Goal: Task Accomplishment & Management: Use online tool/utility

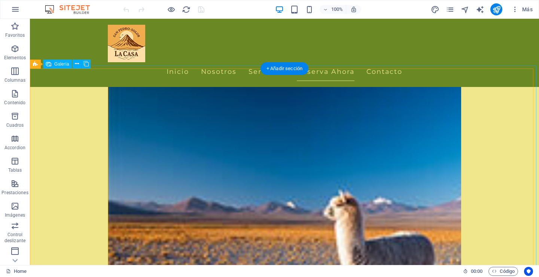
scroll to position [1273, 0]
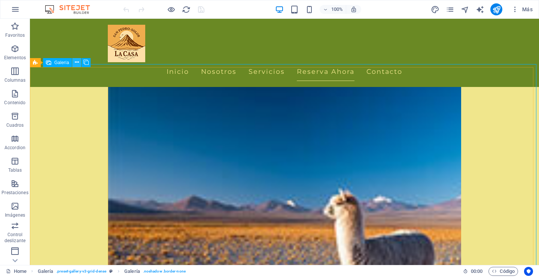
click at [76, 60] on icon at bounding box center [77, 62] width 4 height 8
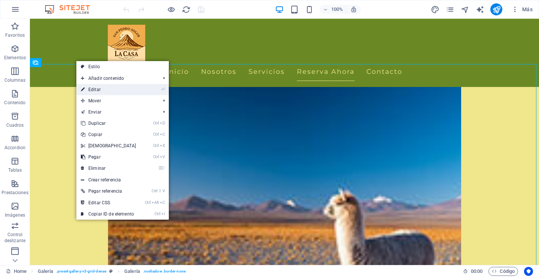
click at [98, 87] on link "⏎ Editar" at bounding box center [108, 89] width 64 height 11
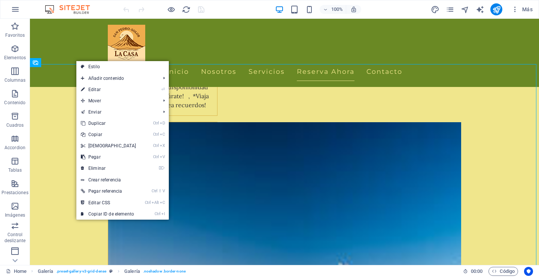
select select "px"
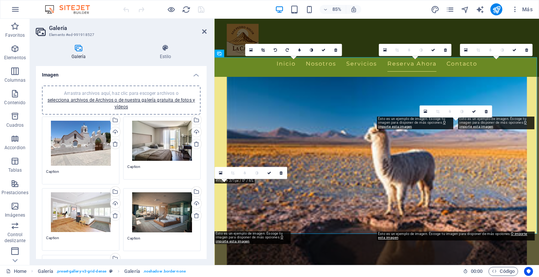
scroll to position [1314, 0]
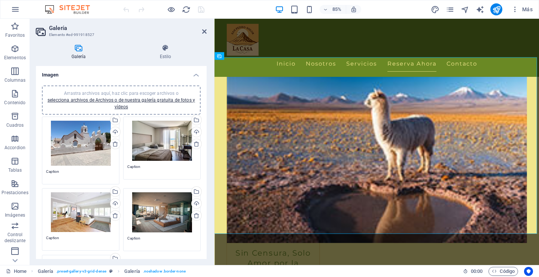
click at [170, 135] on div "Arrastra archivos aquí, haz clic para escoger archivos o selecciona archivos de…" at bounding box center [161, 141] width 69 height 40
click at [170, 135] on body "sanpedrosolor.cl Home Favoritos Elementos Columnas Contenido Cuadros Accordion …" at bounding box center [269, 138] width 539 height 277
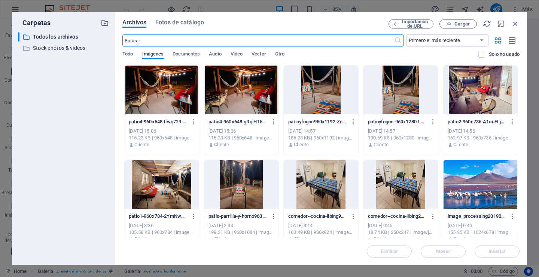
scroll to position [1305, 0]
click at [164, 22] on span "Fotos de catálogo" at bounding box center [179, 22] width 49 height 9
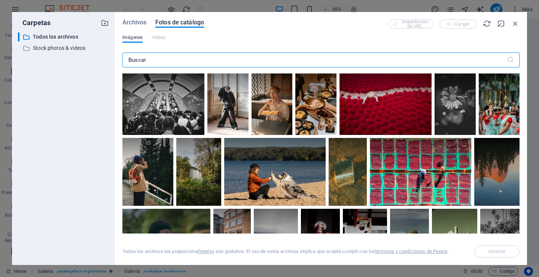
click at [155, 61] on input "text" at bounding box center [314, 59] width 385 height 15
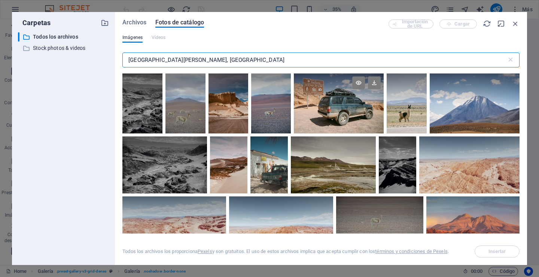
type input "san pedro de atacama, chile"
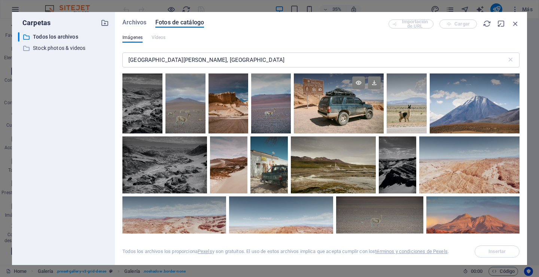
click at [331, 105] on div at bounding box center [339, 103] width 90 height 60
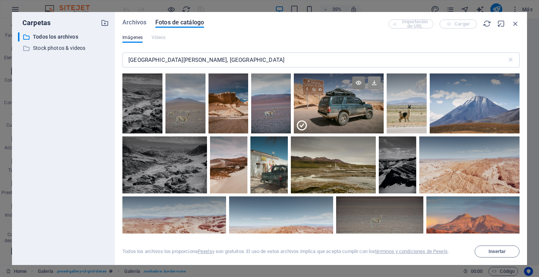
click at [373, 83] on icon at bounding box center [374, 82] width 13 height 13
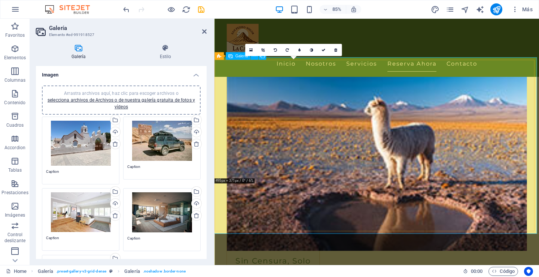
scroll to position [1314, 0]
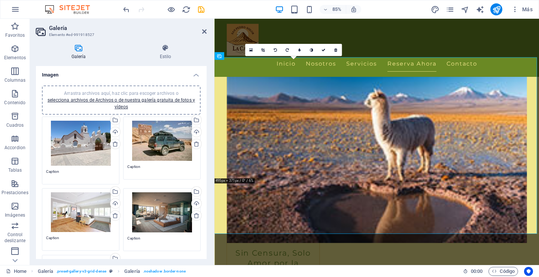
click at [88, 211] on div "Arrastra archivos aquí, haz clic para escoger archivos o selecciona archivos de…" at bounding box center [80, 212] width 69 height 40
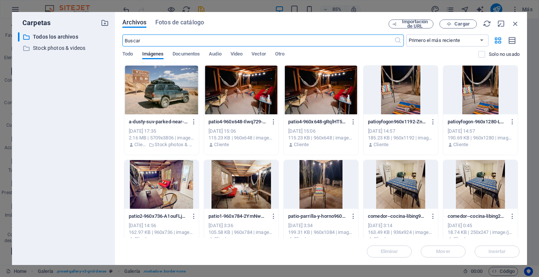
scroll to position [1305, 0]
click at [177, 23] on span "Fotos de catálogo" at bounding box center [179, 22] width 49 height 9
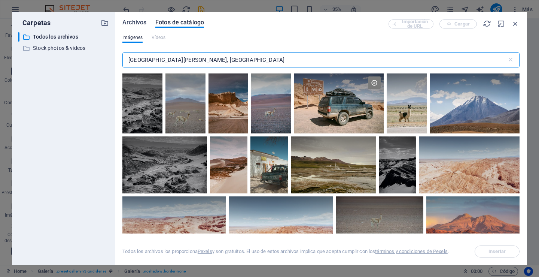
click at [135, 21] on span "Archivos" at bounding box center [134, 22] width 24 height 9
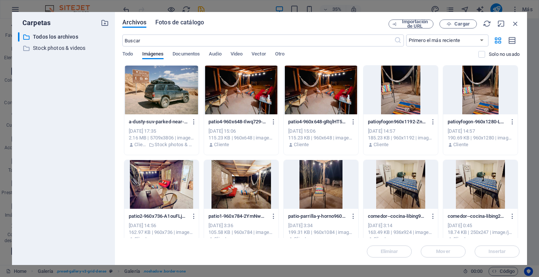
click at [174, 21] on span "Fotos de catálogo" at bounding box center [179, 22] width 49 height 9
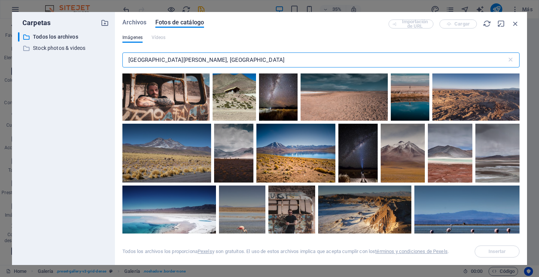
scroll to position [337, 0]
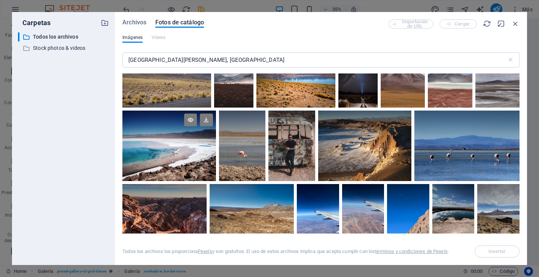
click at [216, 170] on div at bounding box center [168, 145] width 93 height 70
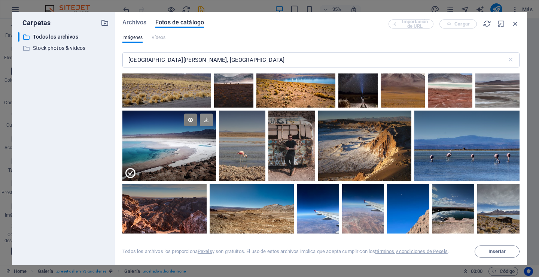
click at [213, 126] on icon at bounding box center [206, 119] width 13 height 13
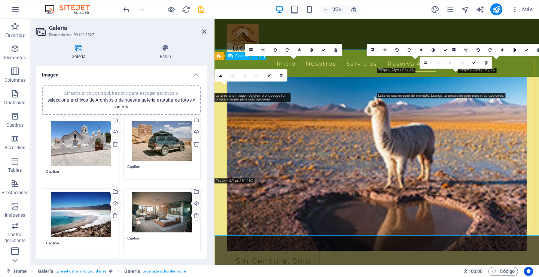
scroll to position [1314, 0]
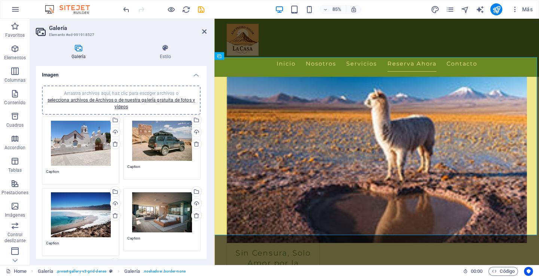
scroll to position [37, 0]
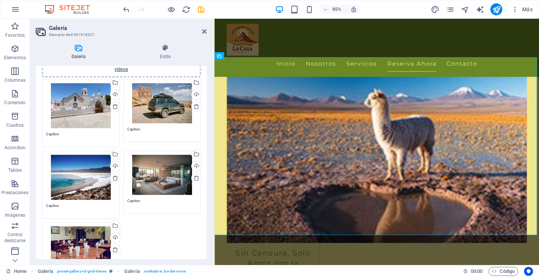
click at [158, 176] on div "Arrastra archivos aquí, haz clic para escoger archivos o selecciona archivos de…" at bounding box center [161, 175] width 69 height 40
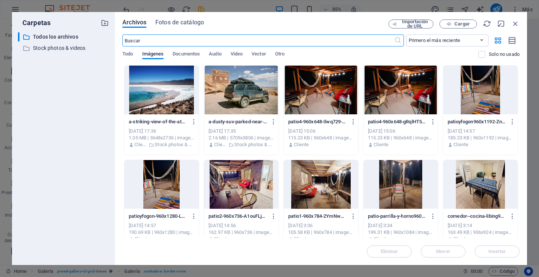
scroll to position [1305, 0]
click at [164, 101] on div at bounding box center [161, 90] width 75 height 49
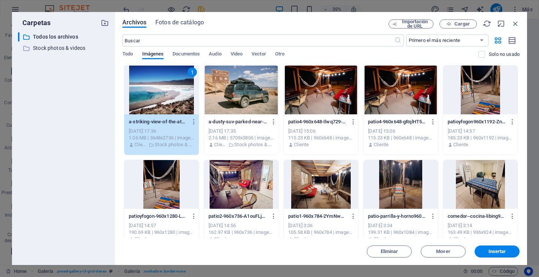
drag, startPoint x: 492, startPoint y: 249, endPoint x: 163, endPoint y: 179, distance: 336.6
click at [491, 249] on span "Insertar" at bounding box center [498, 251] width 18 height 4
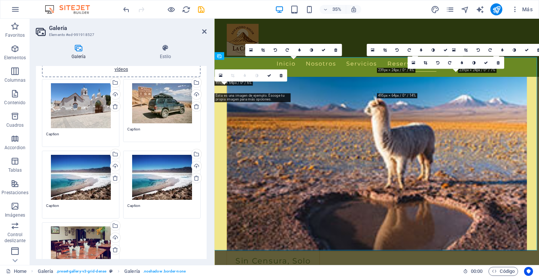
scroll to position [1314, 0]
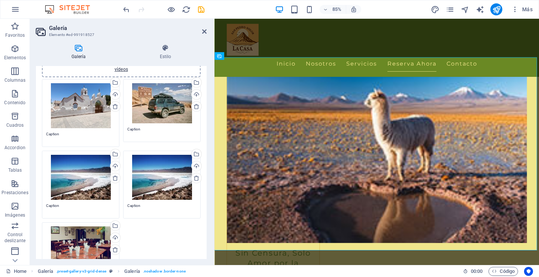
click at [78, 173] on div "Arrastra archivos aquí, haz clic para escoger archivos o selecciona archivos de…" at bounding box center [80, 177] width 69 height 45
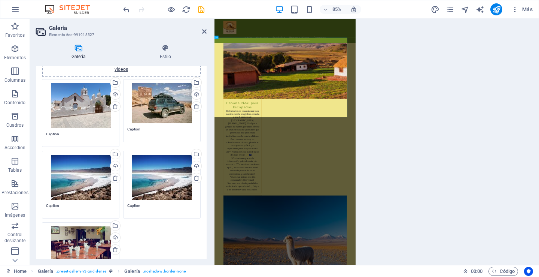
scroll to position [1305, 0]
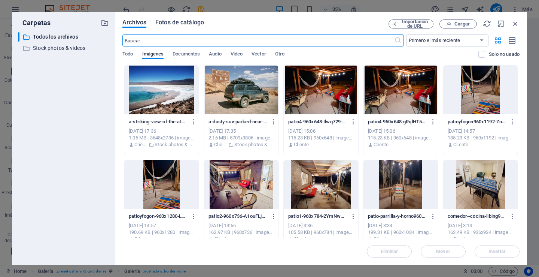
click at [176, 23] on span "Fotos de catálogo" at bounding box center [179, 22] width 49 height 9
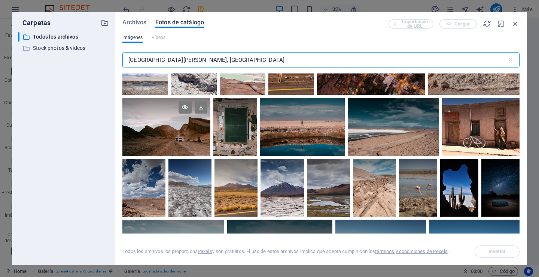
scroll to position [562, 0]
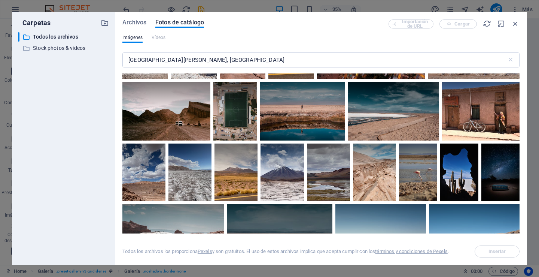
click at [428, 79] on div at bounding box center [473, 48] width 91 height 61
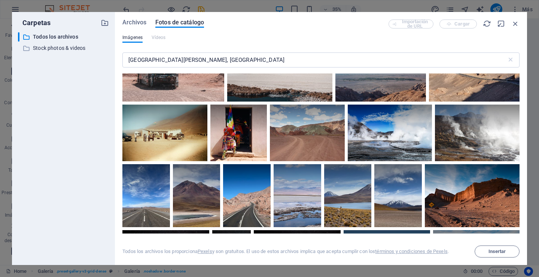
scroll to position [749, 0]
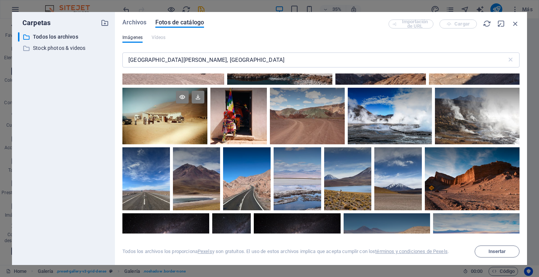
click at [207, 132] on div at bounding box center [164, 116] width 85 height 57
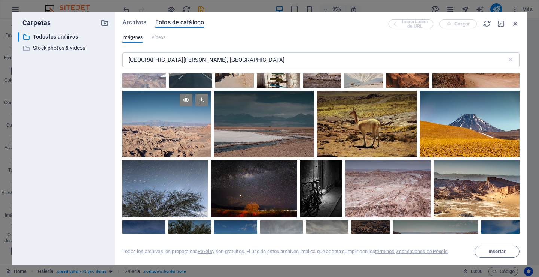
scroll to position [1049, 0]
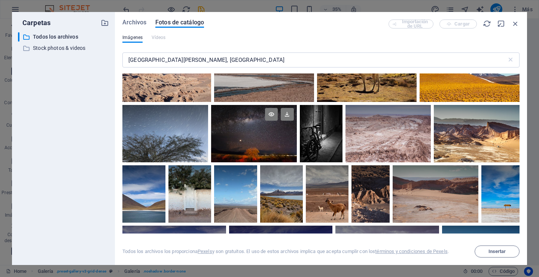
click at [297, 145] on div at bounding box center [254, 133] width 86 height 57
drag, startPoint x: 376, startPoint y: 125, endPoint x: 357, endPoint y: 139, distance: 22.9
click at [294, 121] on icon at bounding box center [287, 114] width 13 height 13
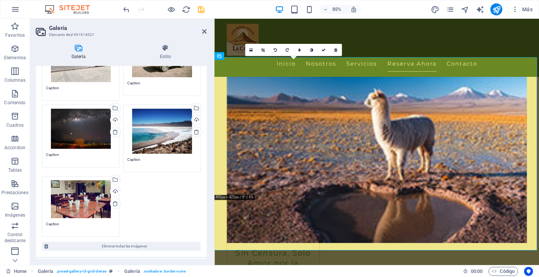
scroll to position [112, 0]
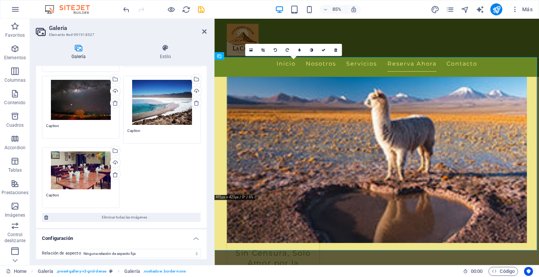
click at [84, 167] on div "Arrastra archivos aquí, haz clic para escoger archivos o selecciona archivos de…" at bounding box center [80, 170] width 69 height 38
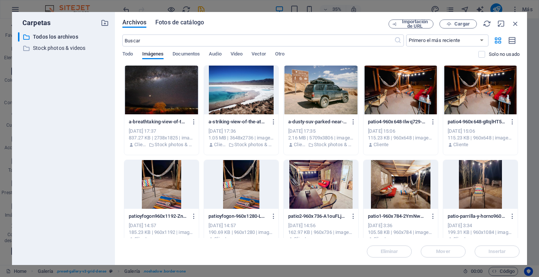
click at [178, 21] on span "Fotos de catálogo" at bounding box center [179, 22] width 49 height 9
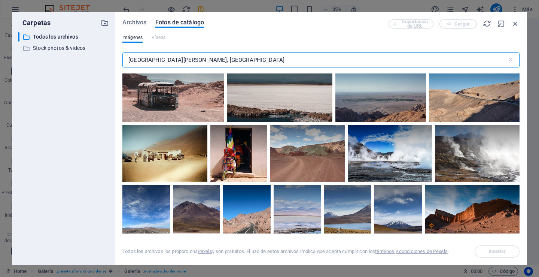
scroll to position [749, 0]
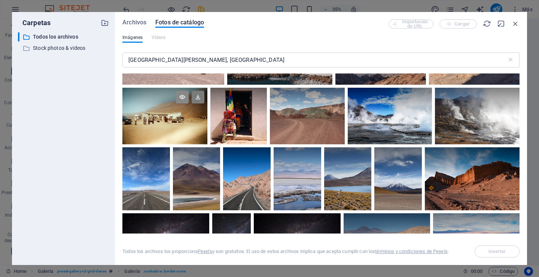
click at [189, 103] on icon at bounding box center [182, 97] width 13 height 13
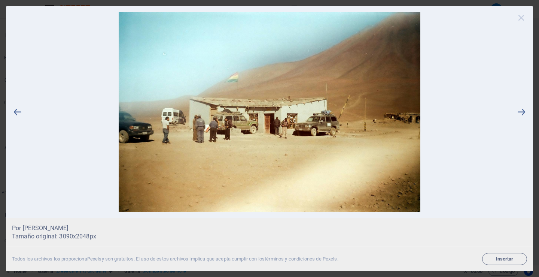
drag, startPoint x: 522, startPoint y: 16, endPoint x: 488, endPoint y: 43, distance: 44.0
click at [522, 16] on icon at bounding box center [521, 17] width 11 height 11
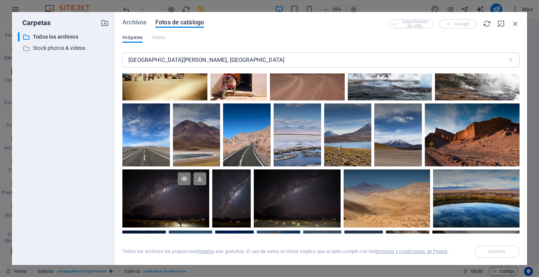
scroll to position [824, 0]
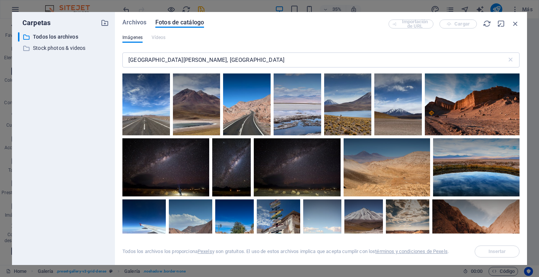
click at [504, 28] on icon at bounding box center [510, 22] width 13 height 13
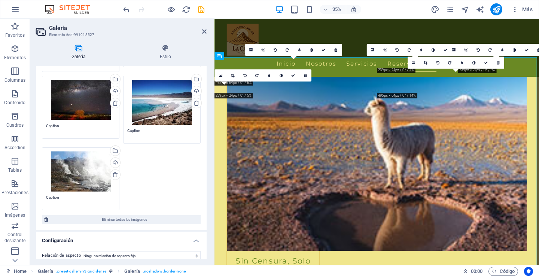
scroll to position [1314, 0]
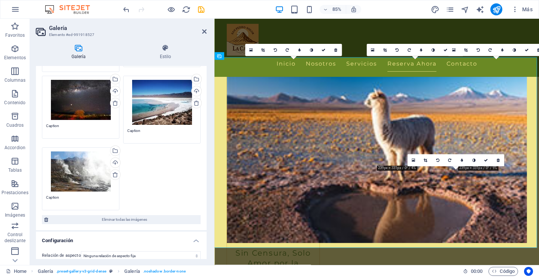
click at [162, 100] on div "Arrastra archivos aquí, haz clic para escoger archivos o selecciona archivos de…" at bounding box center [161, 102] width 69 height 45
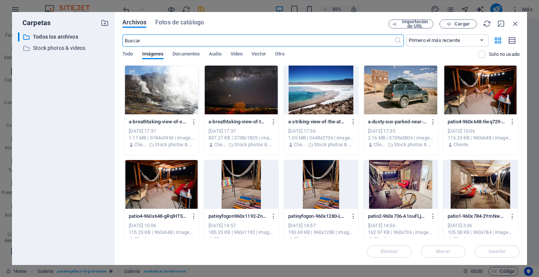
scroll to position [1305, 0]
click at [159, 94] on div at bounding box center [161, 90] width 75 height 49
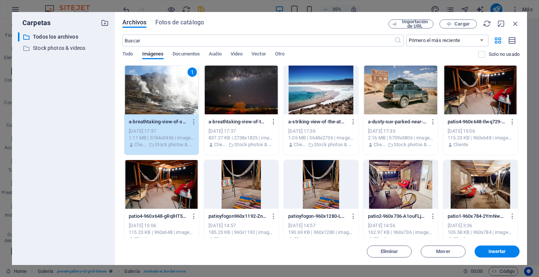
drag, startPoint x: 497, startPoint y: 252, endPoint x: 212, endPoint y: 201, distance: 290.2
click at [495, 250] on span "Insertar" at bounding box center [498, 251] width 18 height 4
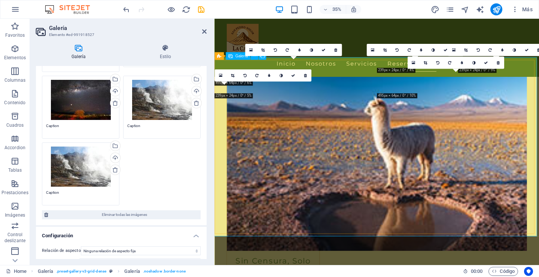
scroll to position [1314, 0]
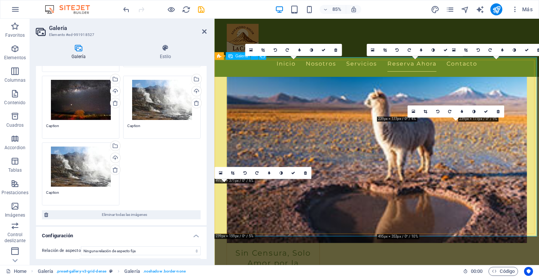
click at [78, 166] on div "Arrastra archivos aquí, haz clic para escoger archivos o selecciona archivos de…" at bounding box center [80, 166] width 69 height 40
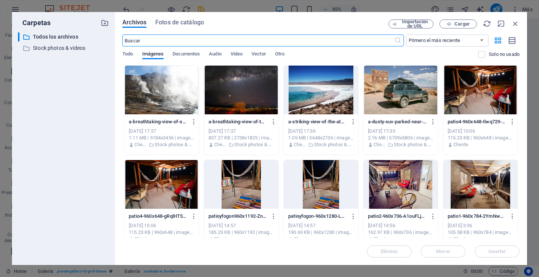
scroll to position [1305, 0]
click at [315, 96] on div at bounding box center [321, 90] width 75 height 49
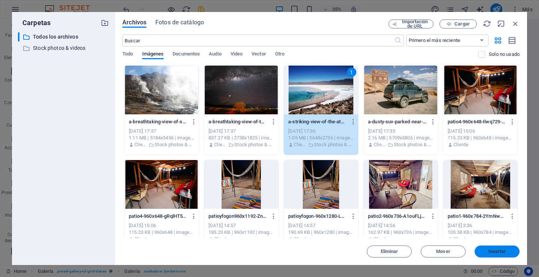
click at [492, 249] on span "Insertar" at bounding box center [498, 251] width 18 height 4
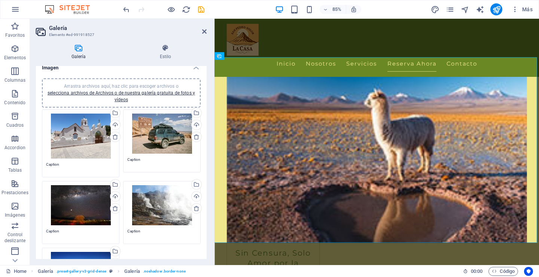
scroll to position [0, 0]
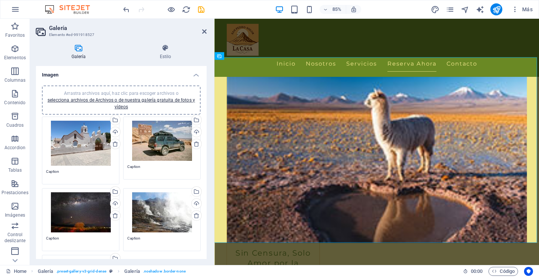
click at [160, 142] on div "Arrastra archivos aquí, haz clic para escoger archivos o selecciona archivos de…" at bounding box center [161, 141] width 69 height 40
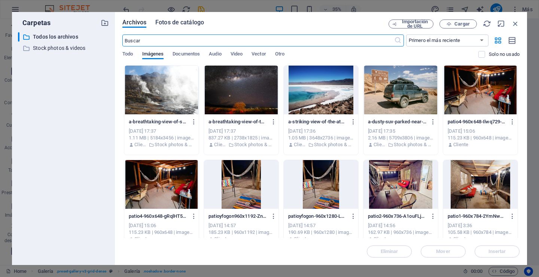
click at [196, 24] on span "Fotos de catálogo" at bounding box center [179, 22] width 49 height 9
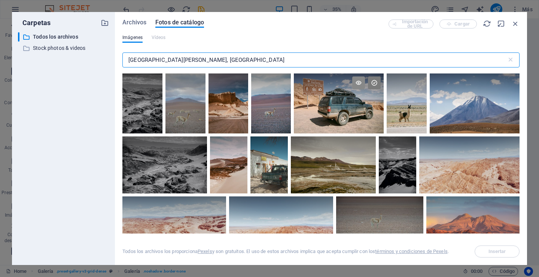
click at [356, 82] on icon at bounding box center [358, 82] width 13 height 13
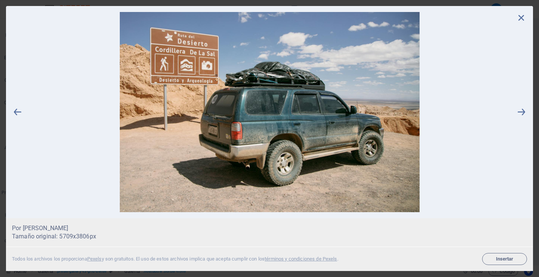
drag, startPoint x: 521, startPoint y: 18, endPoint x: 436, endPoint y: 71, distance: 99.9
click at [520, 18] on icon at bounding box center [521, 17] width 11 height 11
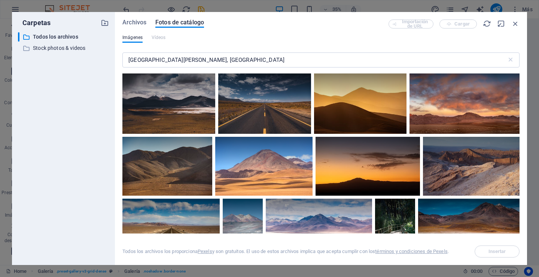
scroll to position [2097, 0]
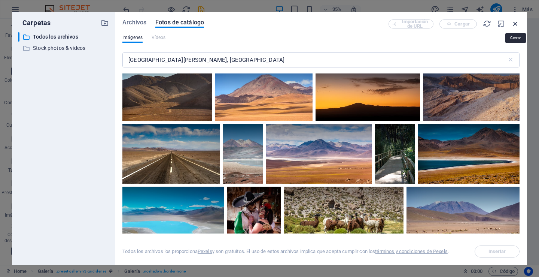
click at [518, 22] on icon "button" at bounding box center [516, 23] width 8 height 8
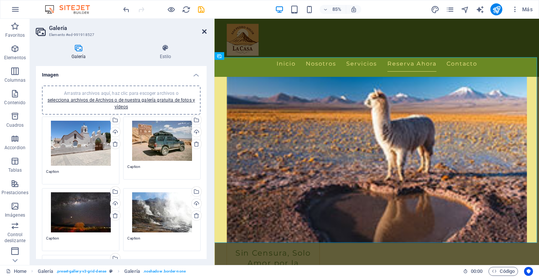
click at [204, 30] on icon at bounding box center [204, 31] width 4 height 6
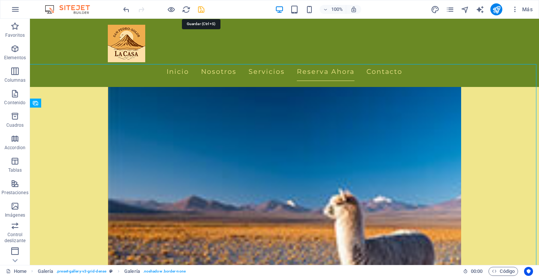
click at [201, 10] on icon "save" at bounding box center [201, 9] width 9 height 9
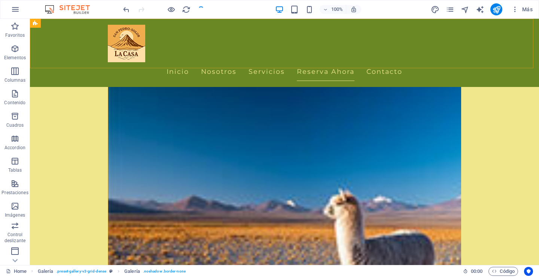
checkbox input "false"
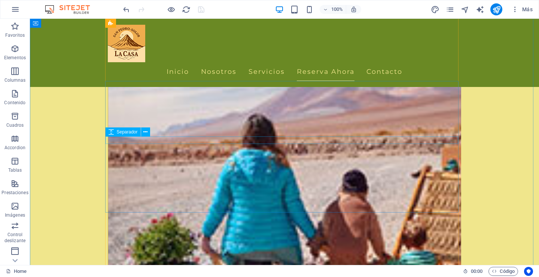
scroll to position [1947, 0]
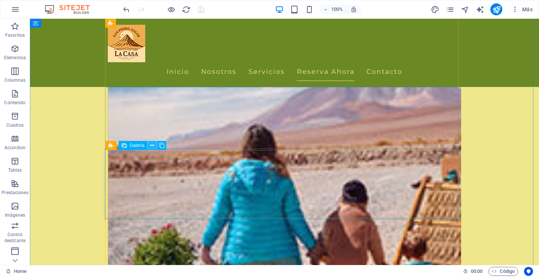
click at [152, 144] on icon at bounding box center [152, 146] width 4 height 8
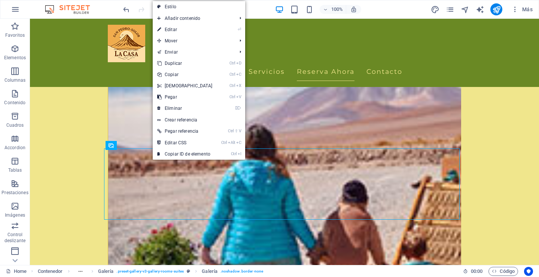
drag, startPoint x: 171, startPoint y: 27, endPoint x: 167, endPoint y: 49, distance: 22.7
click at [171, 27] on link "⏎ Editar" at bounding box center [185, 29] width 64 height 11
select select "4"
select select "px"
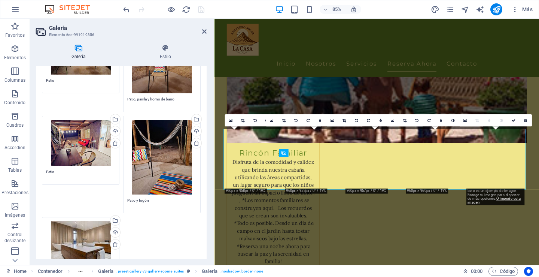
scroll to position [112, 0]
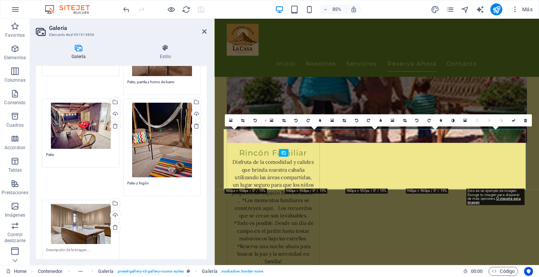
click at [83, 222] on div "Arrastra archivos aquí, haz clic para escoger archivos o selecciona archivos de…" at bounding box center [80, 224] width 69 height 40
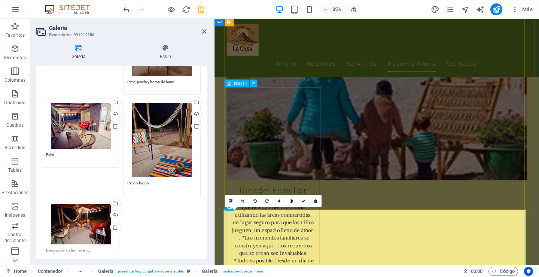
scroll to position [1804, 0]
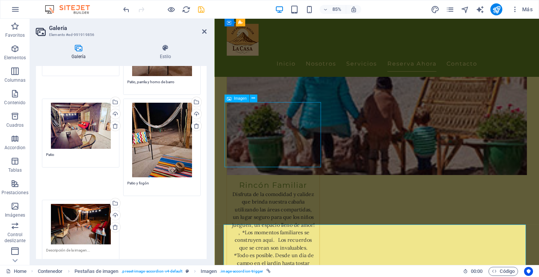
scroll to position [1835, 0]
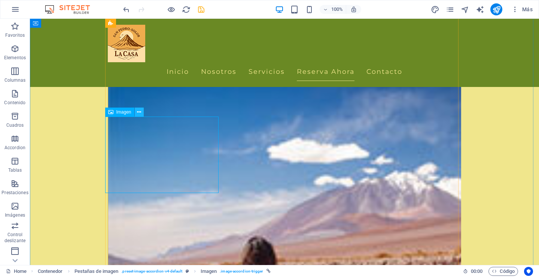
click at [138, 113] on icon at bounding box center [139, 112] width 4 height 8
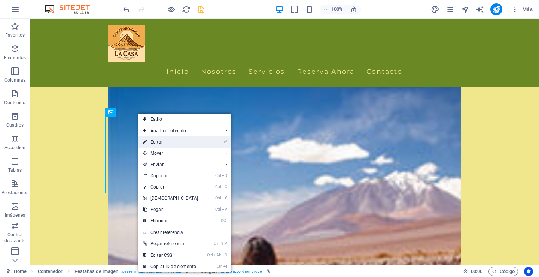
click at [154, 141] on link "⏎ Editar" at bounding box center [171, 141] width 64 height 11
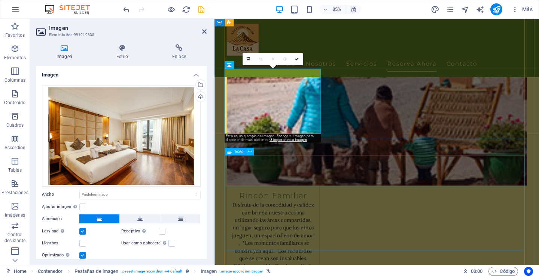
scroll to position [1879, 0]
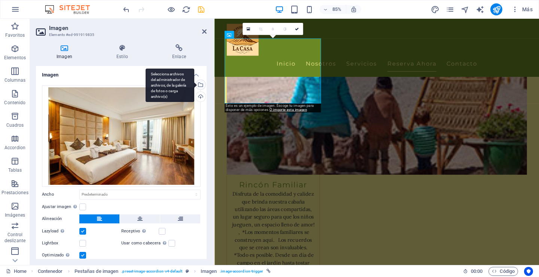
click at [194, 84] on div "Selecciona archivos del administrador de archivos, de la galería de fotos o car…" at bounding box center [170, 86] width 49 height 34
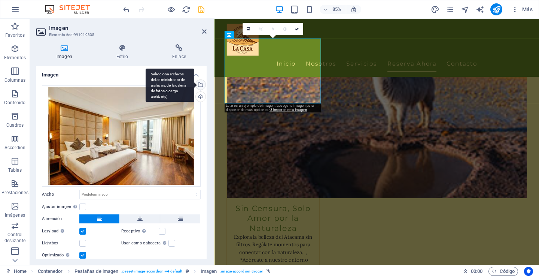
scroll to position [1882, 0]
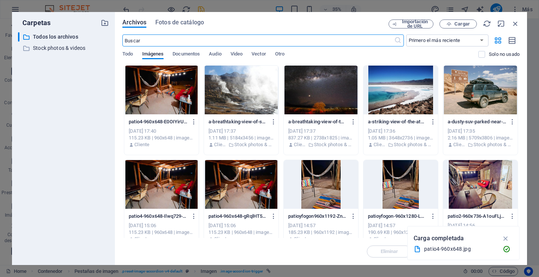
click at [235, 190] on div at bounding box center [241, 184] width 75 height 49
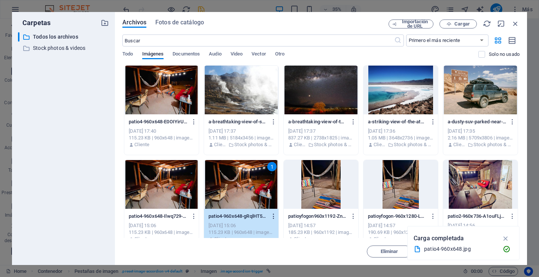
click at [273, 216] on icon "button" at bounding box center [273, 216] width 7 height 7
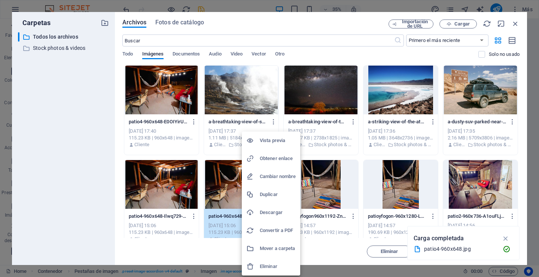
click at [269, 263] on h6 "Eliminar" at bounding box center [278, 266] width 36 height 9
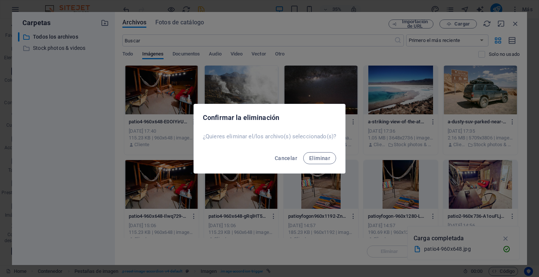
drag, startPoint x: 319, startPoint y: 157, endPoint x: 226, endPoint y: 183, distance: 97.3
click at [319, 157] on span "Eliminar" at bounding box center [319, 158] width 21 height 6
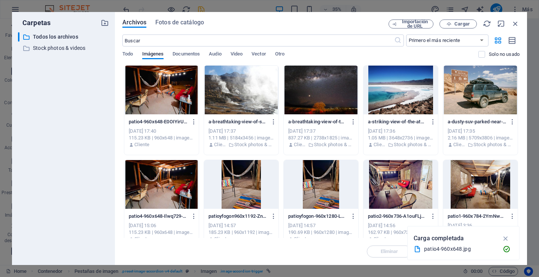
click at [168, 183] on div at bounding box center [161, 184] width 75 height 49
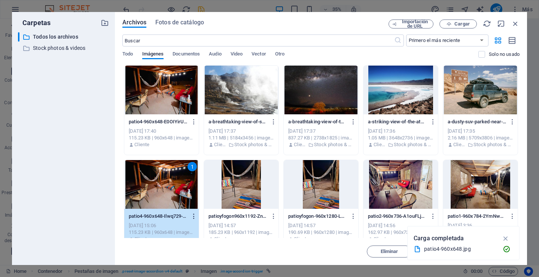
click at [193, 215] on icon "button" at bounding box center [194, 216] width 7 height 7
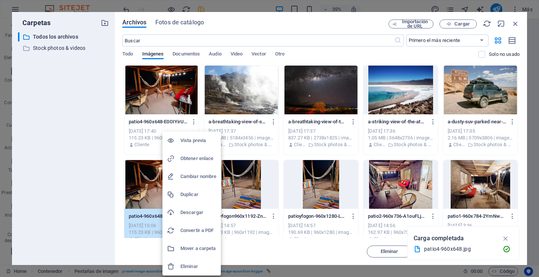
drag, startPoint x: 188, startPoint y: 266, endPoint x: 185, endPoint y: 260, distance: 6.4
click at [188, 265] on h6 "Eliminar" at bounding box center [198, 266] width 36 height 9
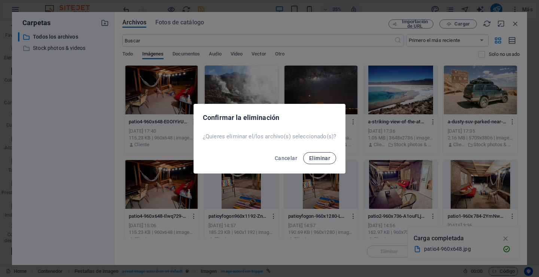
click at [328, 157] on span "Eliminar" at bounding box center [319, 158] width 21 height 6
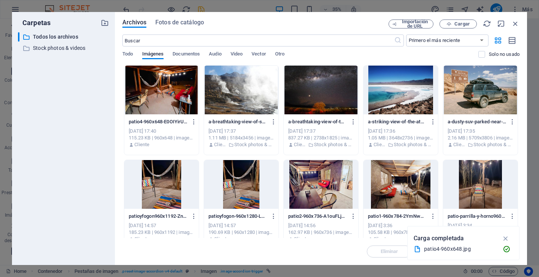
click at [155, 97] on div at bounding box center [161, 90] width 75 height 49
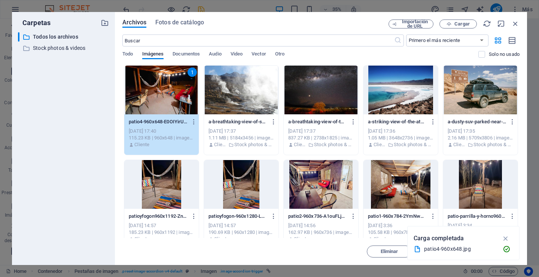
click at [393, 188] on div at bounding box center [401, 184] width 75 height 49
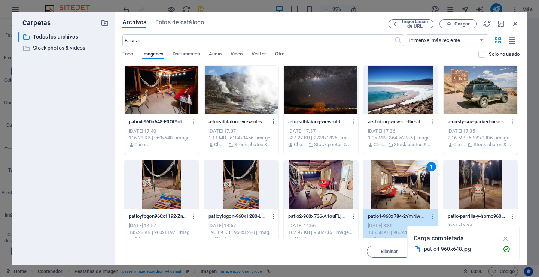
drag, startPoint x: 507, startPoint y: 236, endPoint x: 499, endPoint y: 237, distance: 8.0
click at [506, 236] on icon "button" at bounding box center [506, 238] width 9 height 8
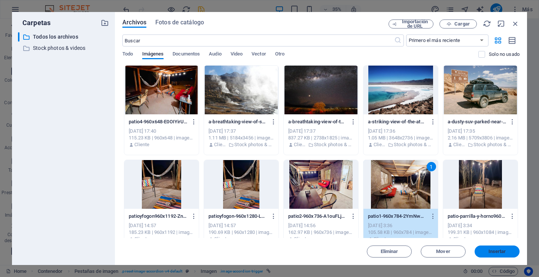
click at [501, 250] on span "Insertar" at bounding box center [498, 251] width 18 height 4
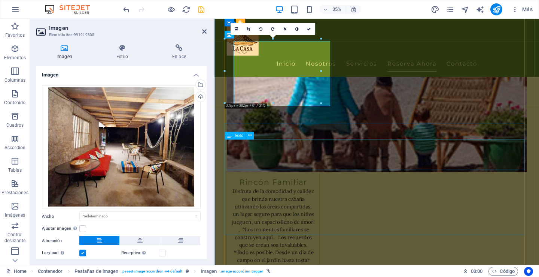
scroll to position [1879, 0]
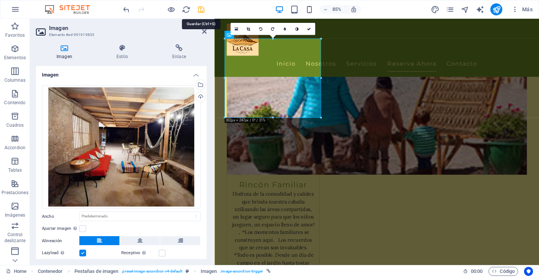
click at [198, 9] on icon "save" at bounding box center [201, 9] width 9 height 9
checkbox input "false"
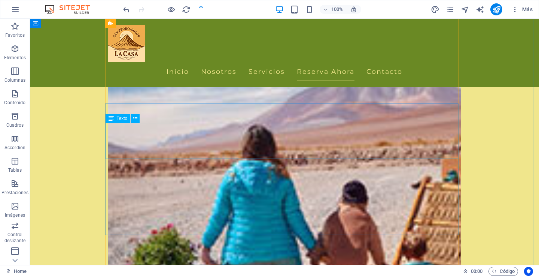
scroll to position [1948, 0]
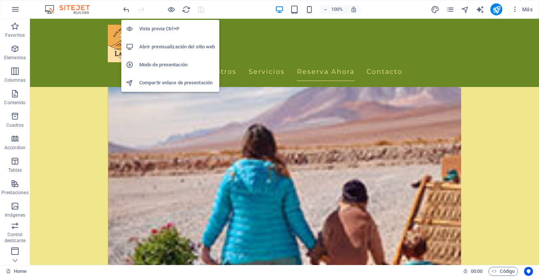
drag, startPoint x: 171, startPoint y: 9, endPoint x: 172, endPoint y: 19, distance: 10.1
click at [171, 9] on icon "button" at bounding box center [171, 9] width 9 height 9
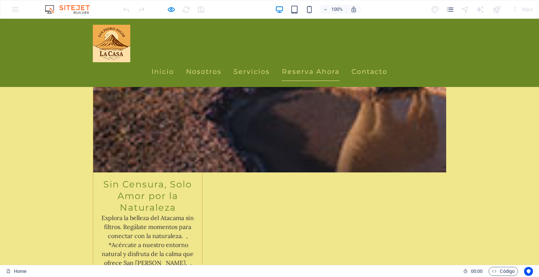
scroll to position [1578, 0]
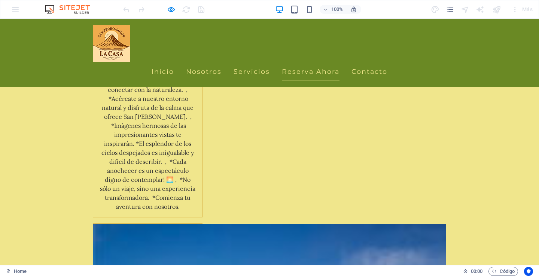
scroll to position [1728, 0]
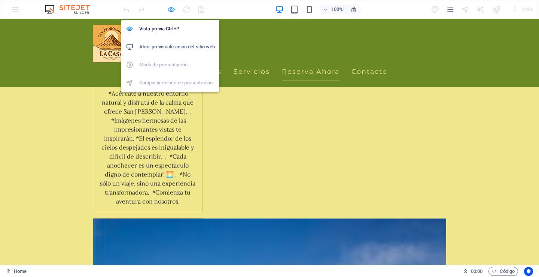
click at [173, 8] on icon "button" at bounding box center [171, 9] width 9 height 9
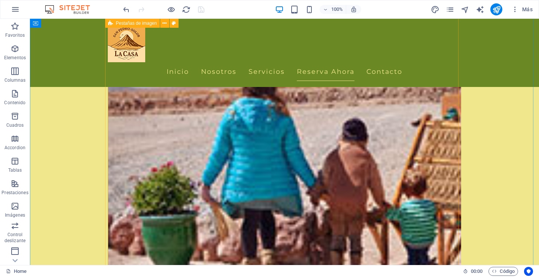
scroll to position [2011, 0]
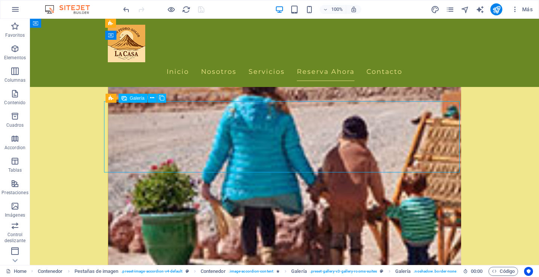
click at [152, 97] on icon at bounding box center [152, 98] width 4 height 8
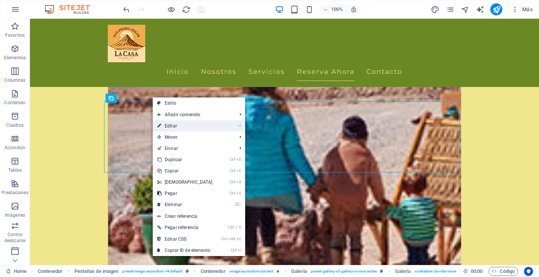
click at [173, 127] on link "⏎ Editar" at bounding box center [185, 125] width 64 height 11
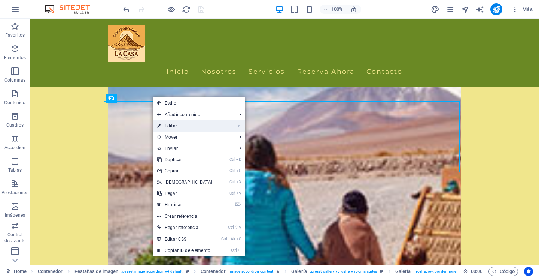
select select "4"
select select "px"
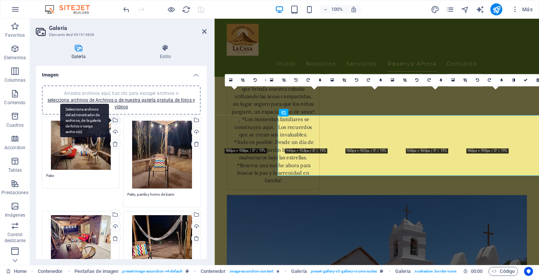
scroll to position [1980, 0]
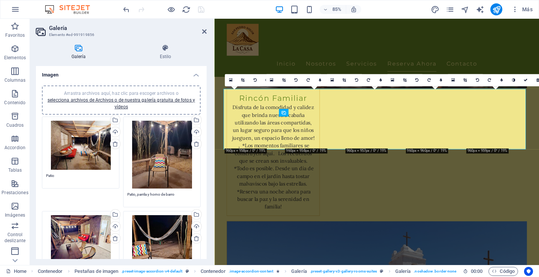
click at [83, 143] on div "Arrastra archivos aquí, haz clic para escoger archivos o selecciona archivos de…" at bounding box center [80, 145] width 69 height 49
click at [83, 143] on body "sanpedrosolor.cl Home Favoritos Elementos Columnas Contenido Cuadros Accordion …" at bounding box center [269, 138] width 539 height 277
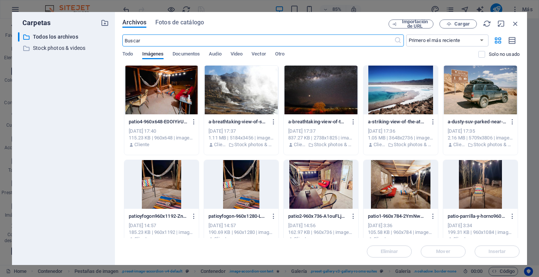
scroll to position [1983, 0]
click at [397, 185] on div at bounding box center [401, 184] width 75 height 49
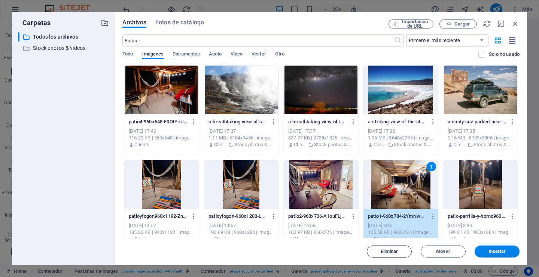
click at [389, 251] on span "Eliminar" at bounding box center [390, 251] width 18 height 4
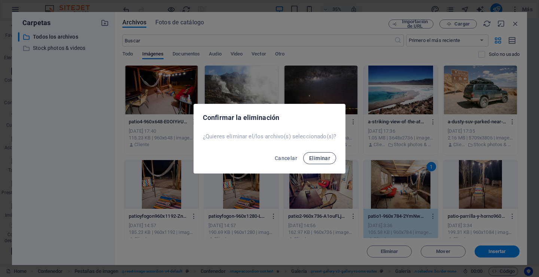
click at [321, 158] on span "Eliminar" at bounding box center [319, 158] width 21 height 6
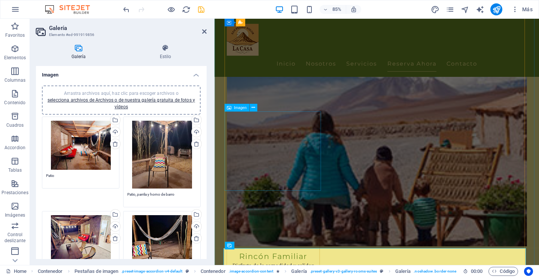
scroll to position [1793, 0]
click at [255, 107] on icon at bounding box center [253, 107] width 3 height 7
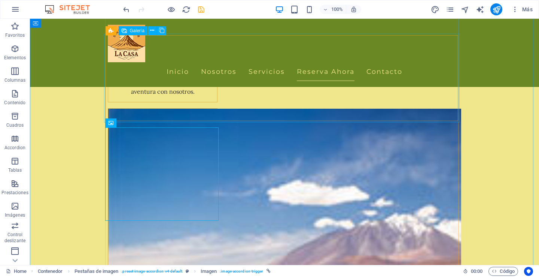
scroll to position [1824, 0]
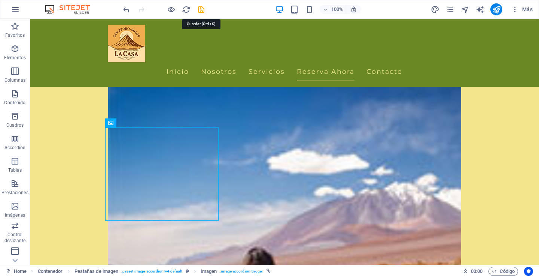
drag, startPoint x: 200, startPoint y: 8, endPoint x: 197, endPoint y: 14, distance: 6.5
click at [200, 9] on icon "save" at bounding box center [201, 9] width 9 height 9
checkbox input "false"
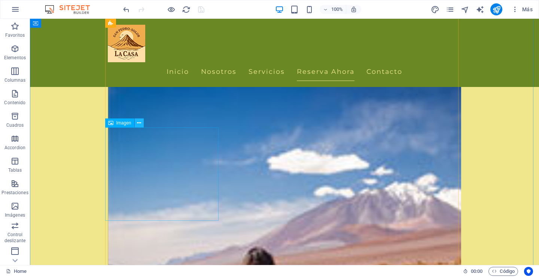
click at [138, 123] on icon at bounding box center [139, 123] width 4 height 8
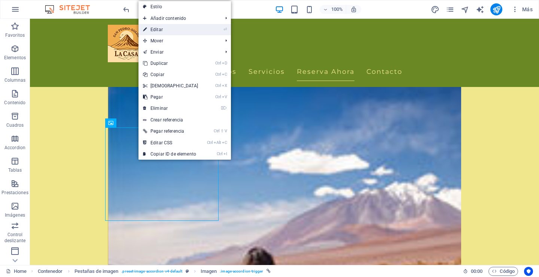
click at [169, 30] on link "⏎ Editar" at bounding box center [171, 29] width 64 height 11
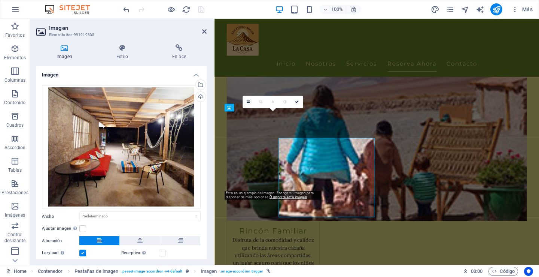
scroll to position [1793, 0]
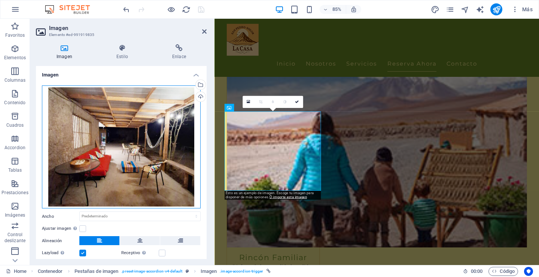
click at [143, 130] on div "Arrastra archivos aquí, haz clic para escoger archivos o selecciona archivos de…" at bounding box center [121, 146] width 159 height 123
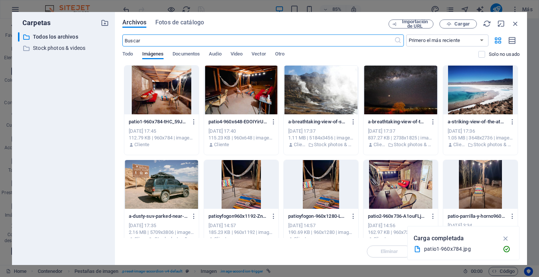
scroll to position [1796, 0]
click at [160, 98] on div at bounding box center [161, 90] width 75 height 49
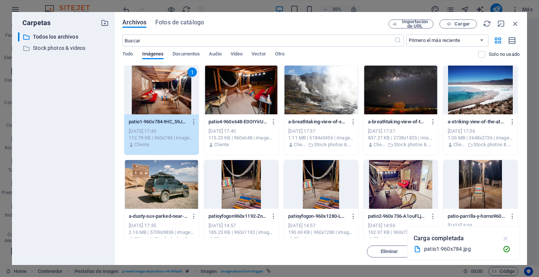
click at [506, 237] on icon "button" at bounding box center [506, 238] width 9 height 8
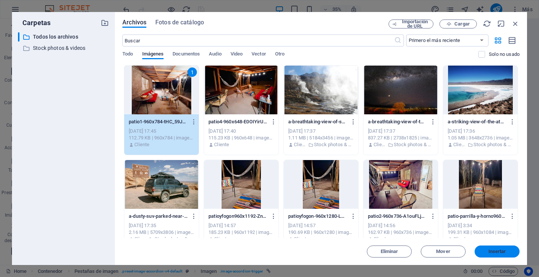
click at [495, 250] on span "Insertar" at bounding box center [498, 251] width 18 height 4
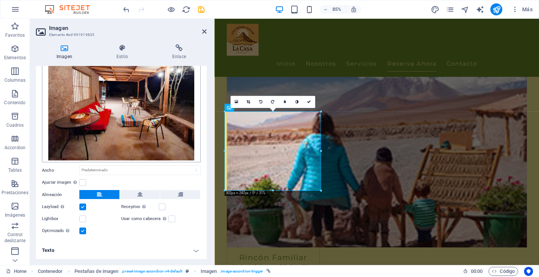
scroll to position [46, 0]
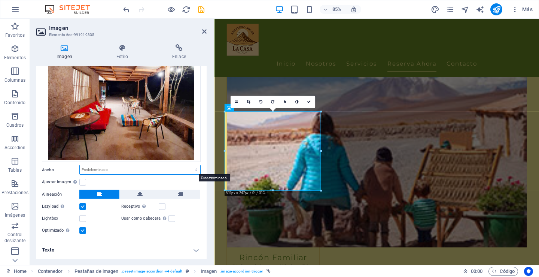
click at [98, 169] on select "Predeterminado automático px rem % em vh vw" at bounding box center [140, 169] width 121 height 9
select select "px"
click at [188, 165] on select "Predeterminado automático px rem % em vh vw" at bounding box center [140, 169] width 121 height 9
drag, startPoint x: 96, startPoint y: 170, endPoint x: 72, endPoint y: 166, distance: 24.3
click at [73, 167] on div "Ancho 300 Predeterminado automático px rem % em vh vw" at bounding box center [121, 170] width 159 height 10
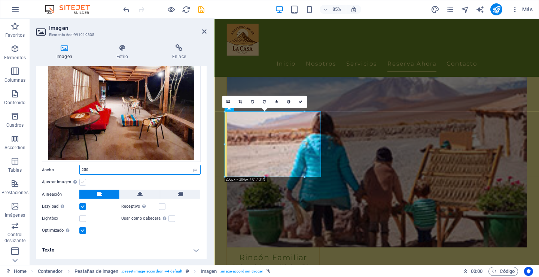
type input "250"
click at [82, 181] on label at bounding box center [82, 182] width 7 height 7
click at [0, 0] on input "Ajustar imagen Ajustar imagen automáticamente a un ancho y alto fijo" at bounding box center [0, 0] width 0 height 0
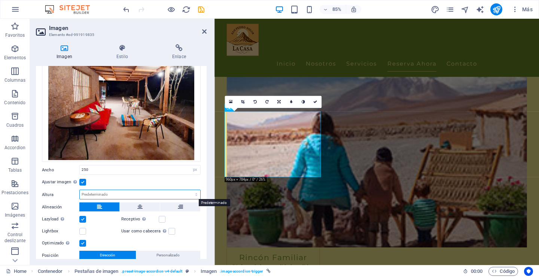
click at [95, 194] on select "Predeterminado automático px" at bounding box center [140, 194] width 121 height 9
click at [80, 190] on select "Predeterminado automático px" at bounding box center [140, 194] width 121 height 9
select select "DISABLED_OPTION_VALUE"
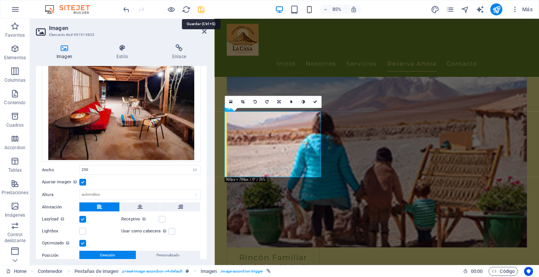
click at [202, 10] on icon "save" at bounding box center [201, 9] width 9 height 9
checkbox input "false"
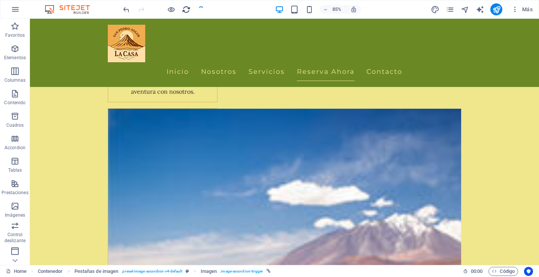
scroll to position [1824, 0]
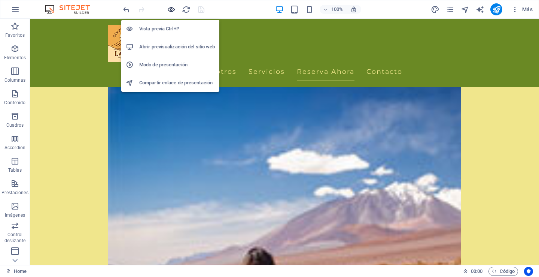
click at [170, 9] on icon "button" at bounding box center [171, 9] width 9 height 9
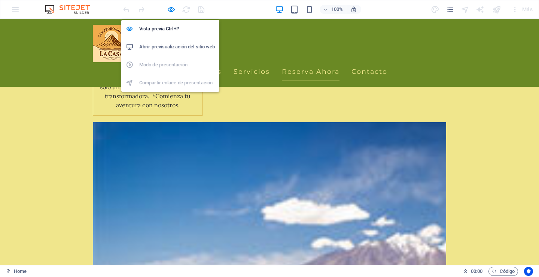
scroll to position [1568, 0]
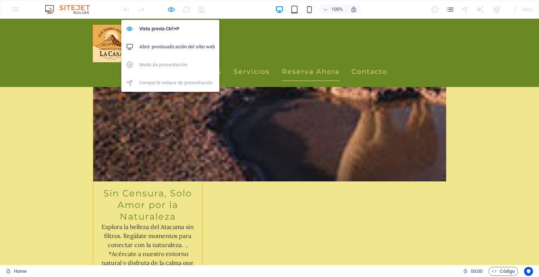
click at [172, 9] on icon "button" at bounding box center [171, 9] width 9 height 9
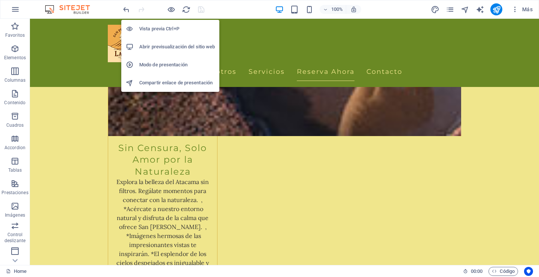
scroll to position [1824, 0]
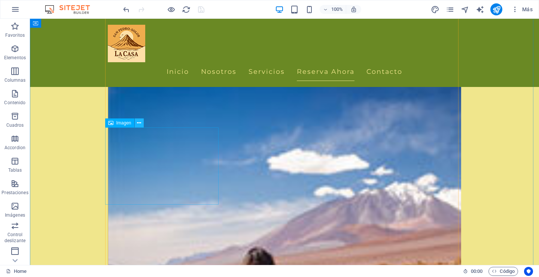
click at [138, 122] on icon at bounding box center [139, 123] width 4 height 8
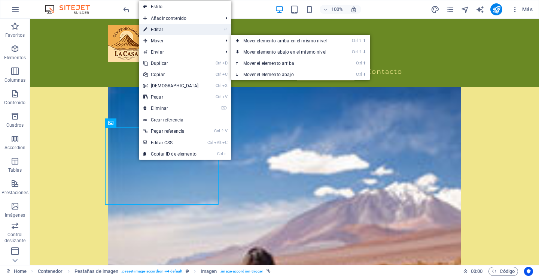
click at [164, 30] on link "⏎ Editar" at bounding box center [171, 29] width 64 height 11
select select "px"
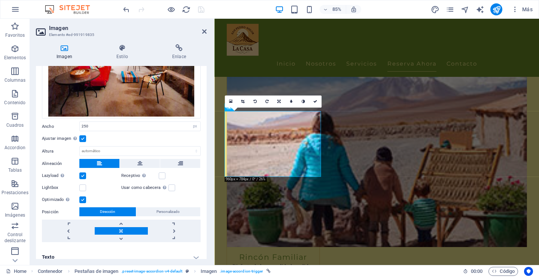
scroll to position [97, 0]
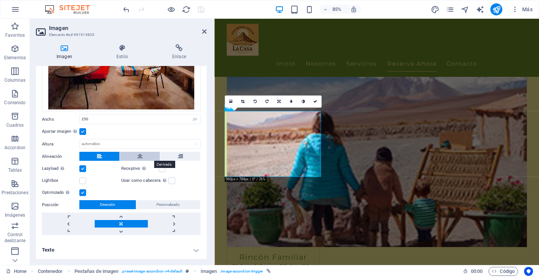
click at [136, 155] on button at bounding box center [140, 156] width 40 height 9
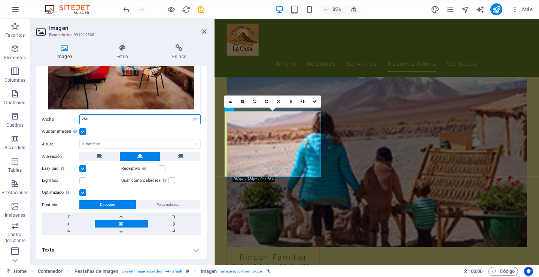
drag, startPoint x: 94, startPoint y: 117, endPoint x: 79, endPoint y: 115, distance: 14.7
click at [79, 115] on div "Ancho 250 Predeterminado automático px rem % em vh vw" at bounding box center [121, 119] width 159 height 10
drag, startPoint x: 90, startPoint y: 118, endPoint x: 78, endPoint y: 112, distance: 13.7
click at [75, 114] on div "Arrastra archivos aquí, haz clic para escoger archivos o selecciona archivos de…" at bounding box center [121, 111] width 171 height 259
type input "280"
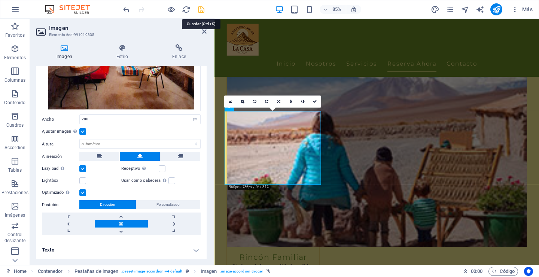
click at [201, 10] on icon "save" at bounding box center [201, 9] width 9 height 9
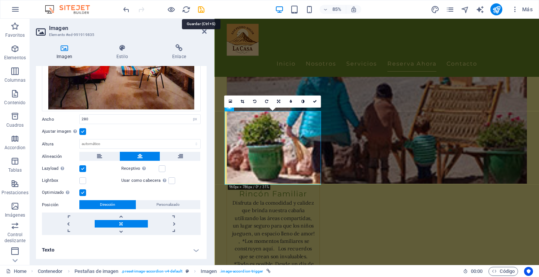
checkbox input "false"
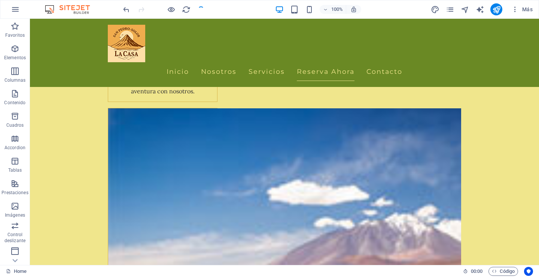
scroll to position [1824, 0]
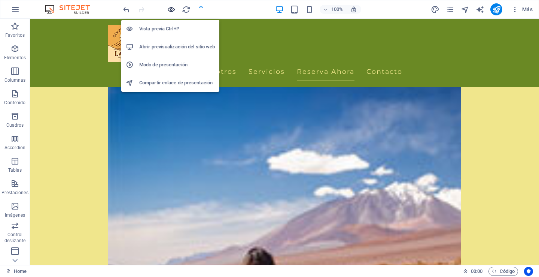
click at [172, 9] on icon "button" at bounding box center [171, 9] width 9 height 9
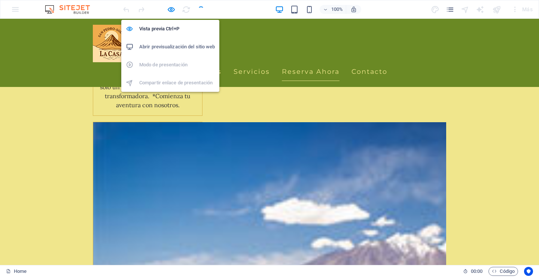
scroll to position [1568, 0]
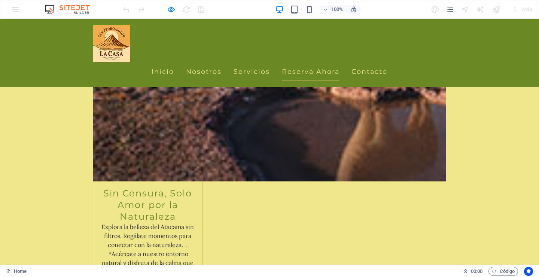
drag, startPoint x: 282, startPoint y: 158, endPoint x: 273, endPoint y: 144, distance: 17.3
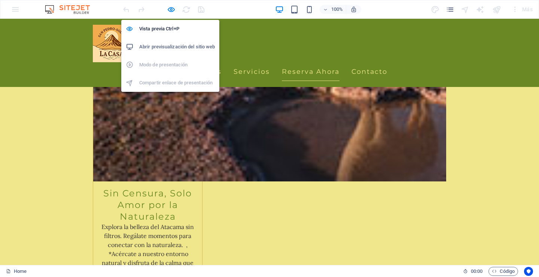
drag, startPoint x: 171, startPoint y: 7, endPoint x: 173, endPoint y: 18, distance: 11.3
click at [171, 7] on icon "button" at bounding box center [171, 9] width 9 height 9
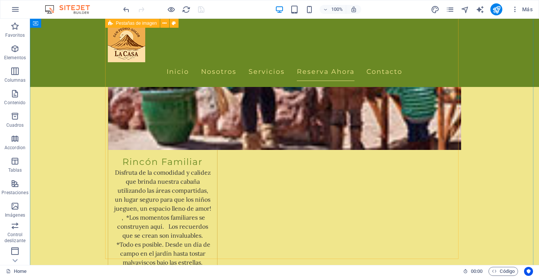
scroll to position [2172, 0]
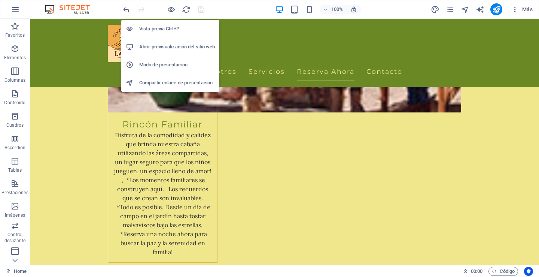
click at [165, 45] on h6 "Abrir previsualización del sitio web" at bounding box center [177, 46] width 76 height 9
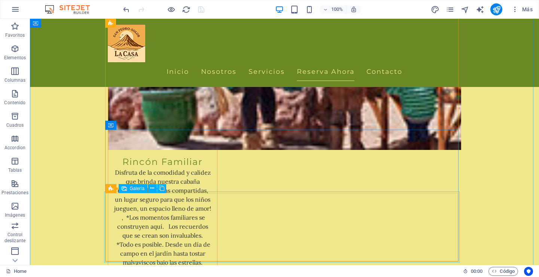
scroll to position [1985, 0]
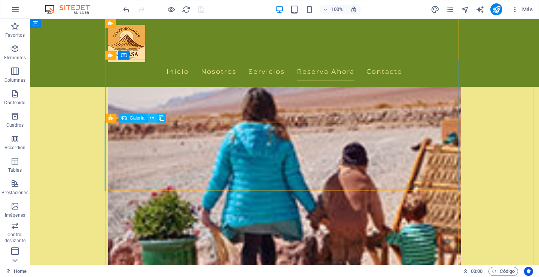
click at [153, 117] on icon at bounding box center [152, 118] width 4 height 8
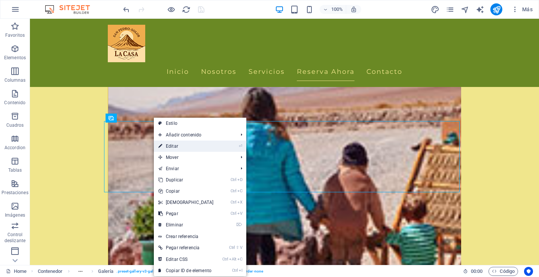
click at [169, 146] on link "⏎ Editar" at bounding box center [186, 145] width 64 height 11
select select "4"
select select "px"
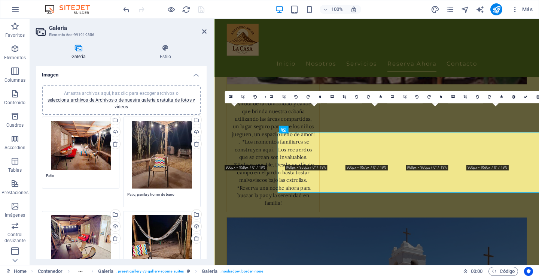
scroll to position [1954, 0]
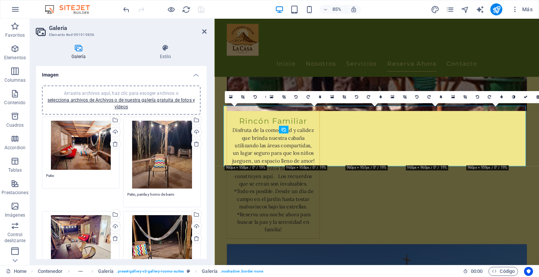
click at [163, 139] on div "Arrastra archivos aquí, haz clic para escoger archivos o selecciona archivos de…" at bounding box center [161, 155] width 69 height 68
click at [163, 139] on body "sanpedrosolor.cl Home Favoritos Elementos Columnas Contenido Cuadros Accordion …" at bounding box center [269, 138] width 539 height 277
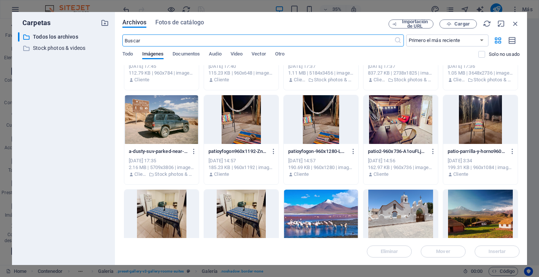
scroll to position [75, 0]
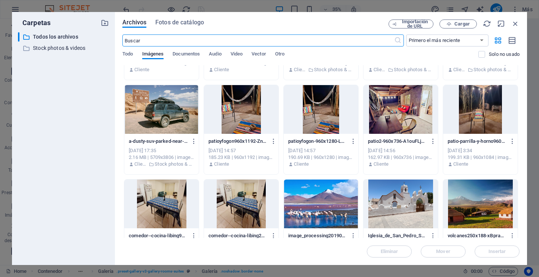
click at [473, 119] on div at bounding box center [480, 109] width 75 height 49
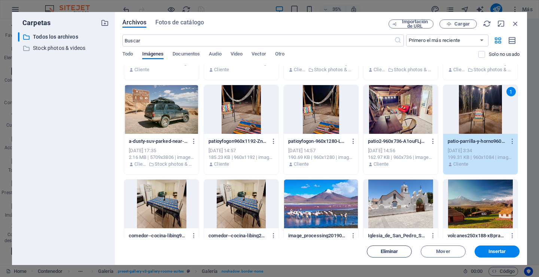
click at [381, 251] on span "Eliminar" at bounding box center [390, 251] width 18 height 4
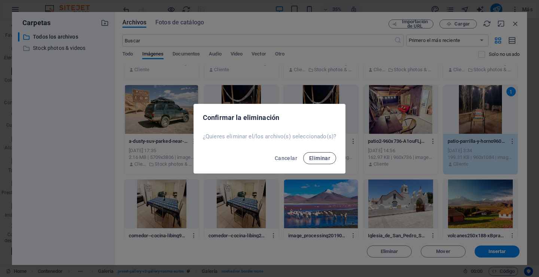
drag, startPoint x: 317, startPoint y: 159, endPoint x: 314, endPoint y: 154, distance: 5.9
click at [317, 159] on span "Eliminar" at bounding box center [319, 158] width 21 height 6
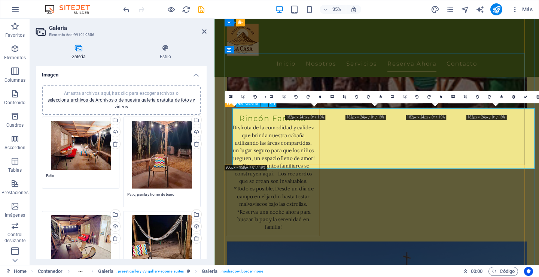
scroll to position [1954, 0]
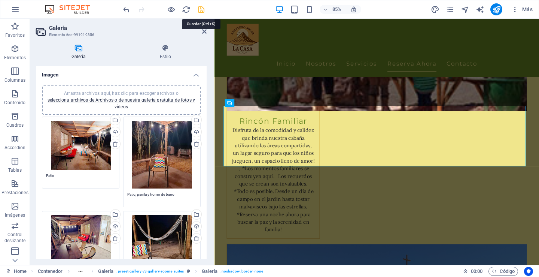
click at [201, 9] on icon "save" at bounding box center [201, 9] width 9 height 9
checkbox input "false"
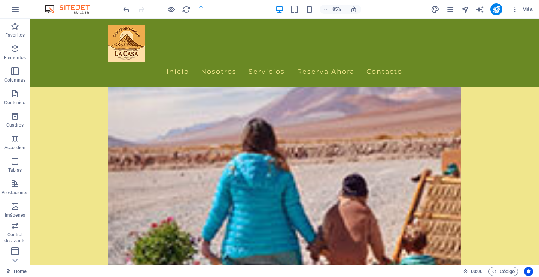
scroll to position [1985, 0]
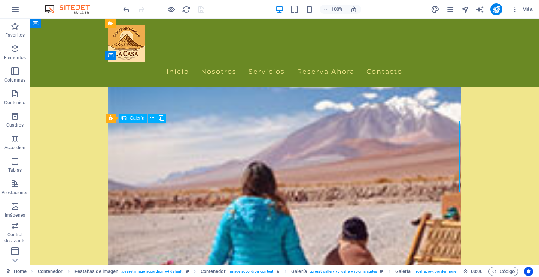
select select "4"
select select "px"
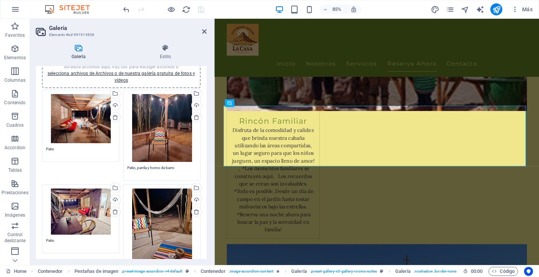
scroll to position [37, 0]
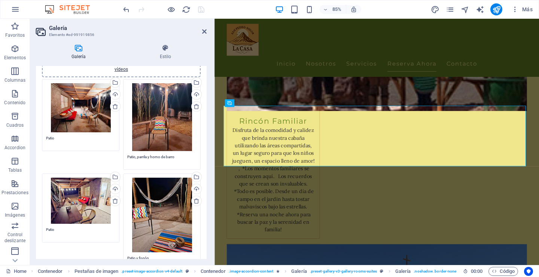
click at [165, 210] on div "Arrastra archivos aquí, haz clic para escoger archivos o selecciona archivos de…" at bounding box center [161, 215] width 69 height 75
click at [165, 210] on body "sanpedrosolor.cl Home Favoritos Elementos Columnas Contenido Cuadros Accordion …" at bounding box center [269, 138] width 539 height 277
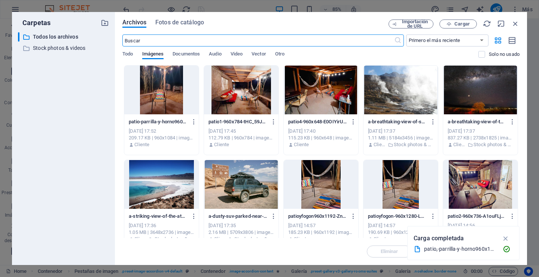
scroll to position [1957, 0]
drag, startPoint x: 516, startPoint y: 21, endPoint x: 195, endPoint y: 166, distance: 351.6
click at [516, 21] on icon "button" at bounding box center [516, 23] width 8 height 8
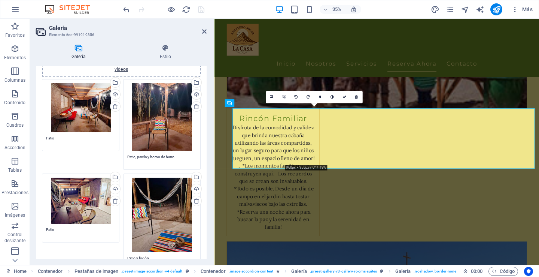
scroll to position [1954, 0]
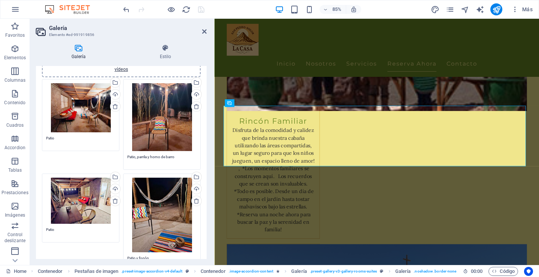
click at [161, 208] on div "Arrastra archivos aquí, haz clic para escoger archivos o selecciona archivos de…" at bounding box center [161, 215] width 69 height 75
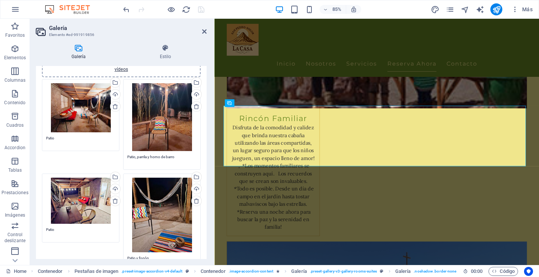
click at [161, 208] on body "sanpedrosolor.cl Home Favoritos Elementos Columnas Contenido Cuadros Accordion …" at bounding box center [269, 138] width 539 height 277
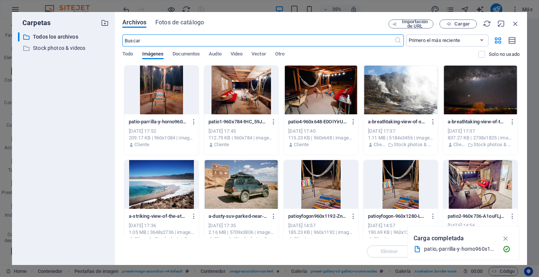
click at [392, 183] on div at bounding box center [401, 184] width 75 height 49
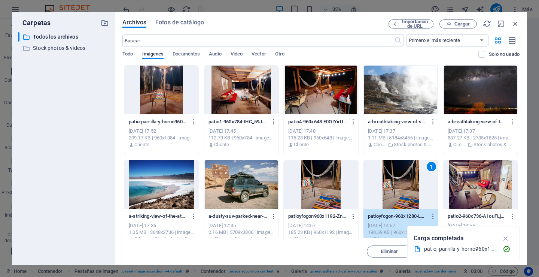
click at [504, 237] on icon "button" at bounding box center [506, 238] width 9 height 8
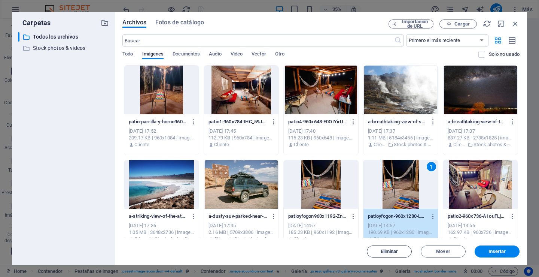
click at [387, 251] on span "Eliminar" at bounding box center [390, 251] width 18 height 4
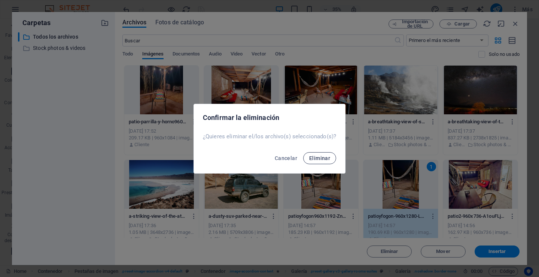
click at [320, 160] on span "Eliminar" at bounding box center [319, 158] width 21 height 6
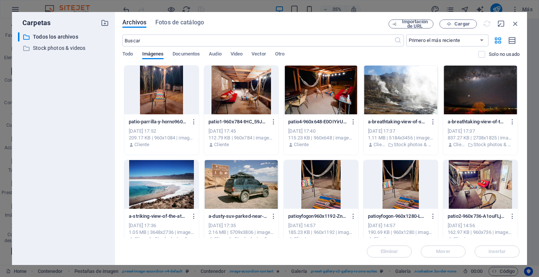
click at [329, 197] on div at bounding box center [321, 184] width 75 height 49
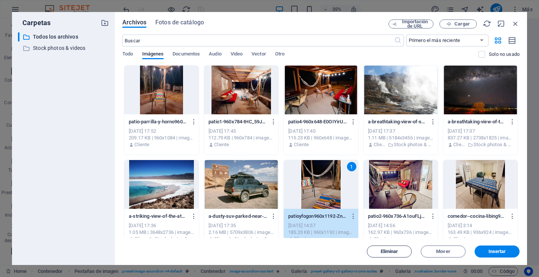
click at [378, 251] on span "Eliminar" at bounding box center [389, 251] width 38 height 4
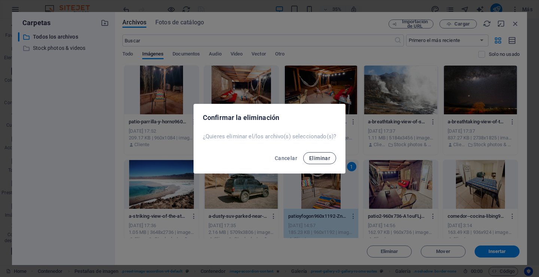
click at [319, 157] on span "Eliminar" at bounding box center [319, 158] width 21 height 6
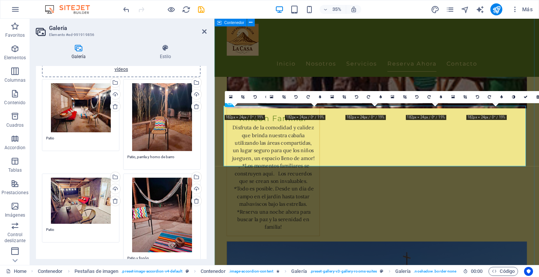
scroll to position [1954, 0]
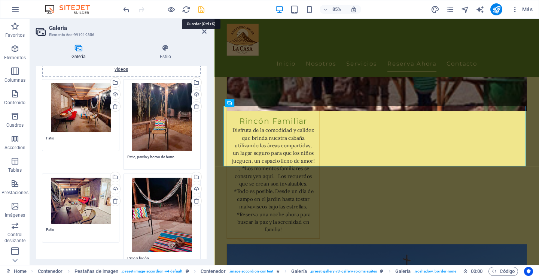
click at [201, 10] on icon "save" at bounding box center [201, 9] width 9 height 9
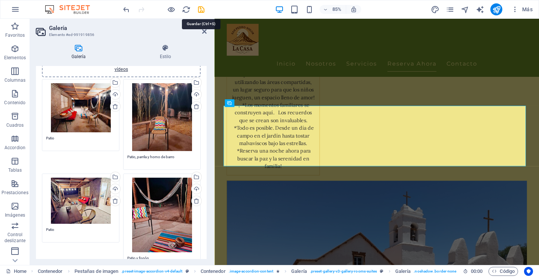
checkbox input "false"
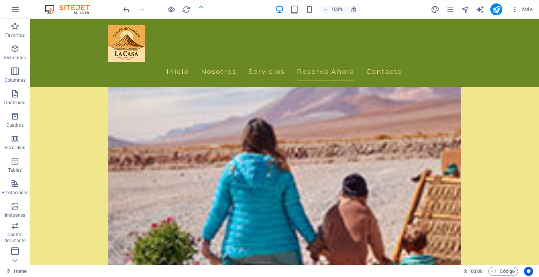
scroll to position [1985, 0]
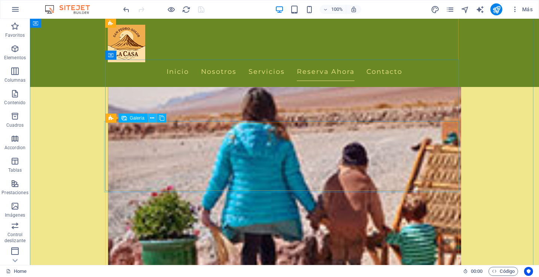
click at [152, 118] on icon at bounding box center [152, 118] width 4 height 8
click at [153, 116] on icon at bounding box center [152, 118] width 4 height 8
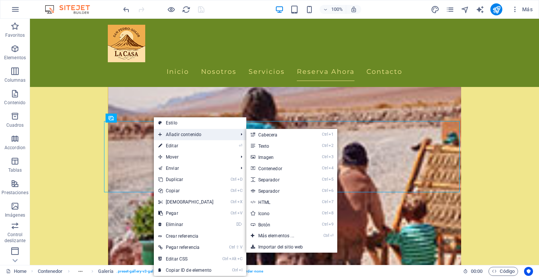
click at [172, 133] on span "Añadir contenido" at bounding box center [194, 134] width 81 height 11
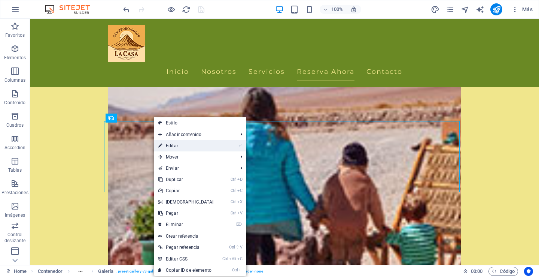
click at [169, 145] on link "⏎ Editar" at bounding box center [186, 145] width 64 height 11
select select "4"
select select "px"
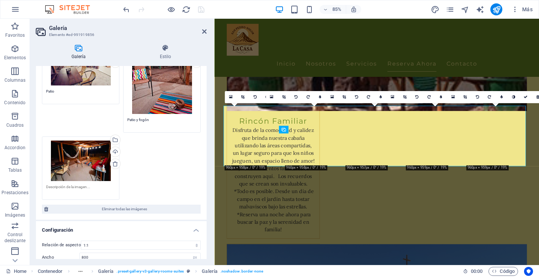
scroll to position [187, 0]
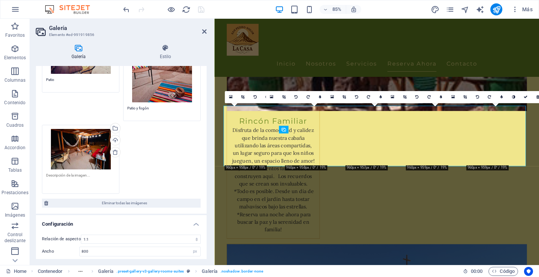
click at [73, 176] on textarea at bounding box center [80, 180] width 69 height 17
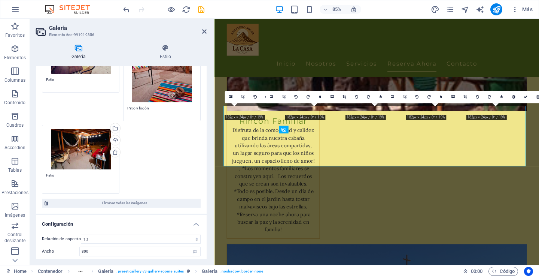
type textarea "Patio"
click at [134, 176] on div "Arrastra archivos aquí, haz clic para escoger archivos o selecciona archivos de…" at bounding box center [121, 61] width 163 height 268
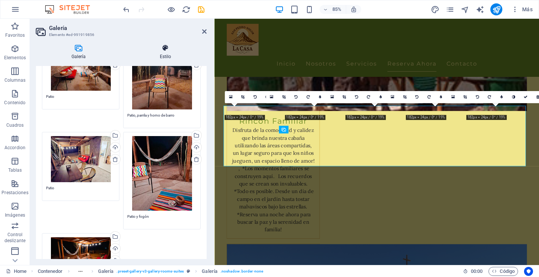
scroll to position [75, 0]
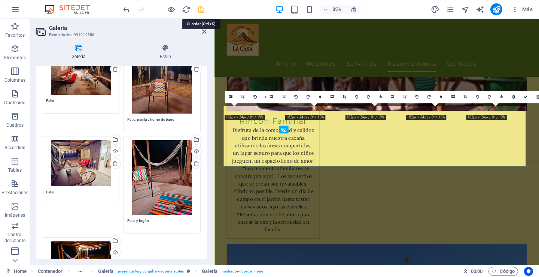
click at [201, 9] on icon "save" at bounding box center [201, 9] width 9 height 9
checkbox input "false"
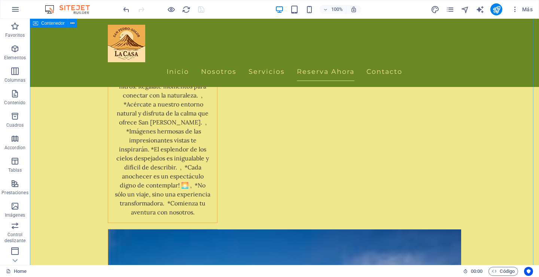
scroll to position [1723, 0]
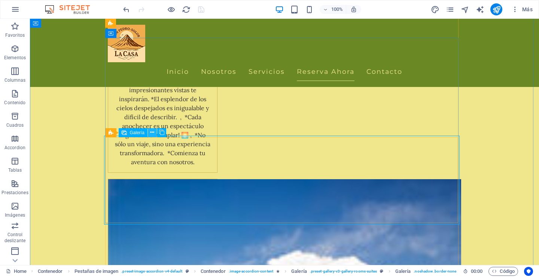
click at [151, 131] on icon at bounding box center [152, 132] width 4 height 8
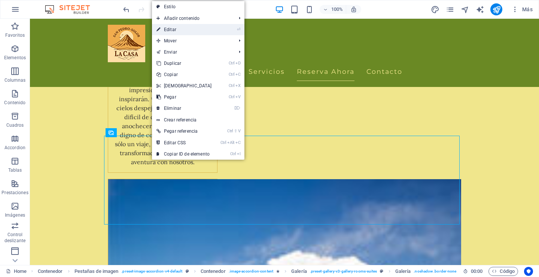
click at [180, 28] on link "⏎ Editar" at bounding box center [184, 29] width 64 height 11
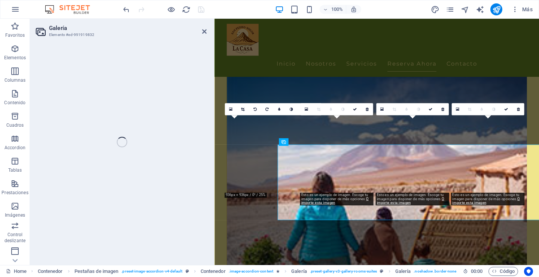
select select "4"
select select "px"
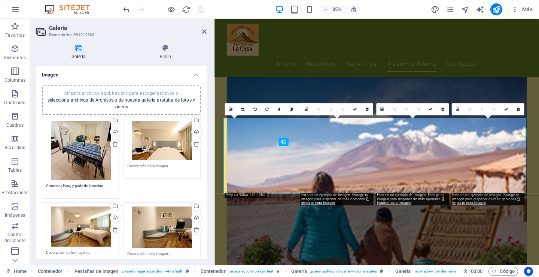
scroll to position [1692, 0]
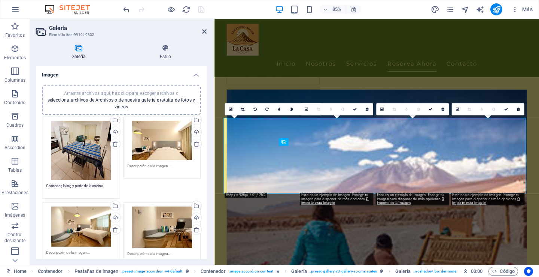
click at [163, 134] on div "Arrastra archivos aquí, haz clic para escoger archivos o selecciona archivos de…" at bounding box center [161, 140] width 69 height 39
click at [163, 134] on body "[DOMAIN_NAME] Home Favoritos Elementos Columnas Contenido [PERSON_NAME] Accordi…" at bounding box center [269, 138] width 539 height 277
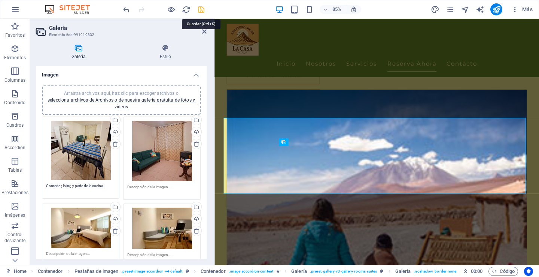
click at [200, 10] on icon "save" at bounding box center [201, 9] width 9 height 9
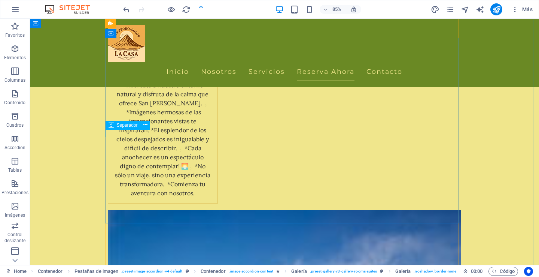
checkbox input "false"
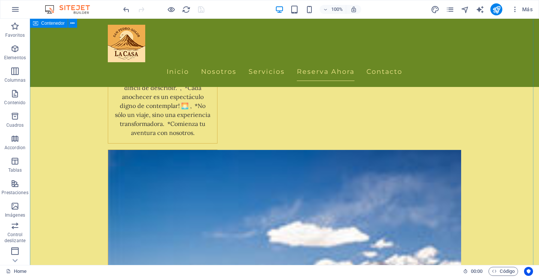
scroll to position [1760, 0]
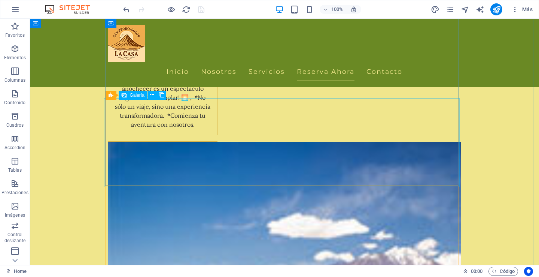
select select "4"
select select "px"
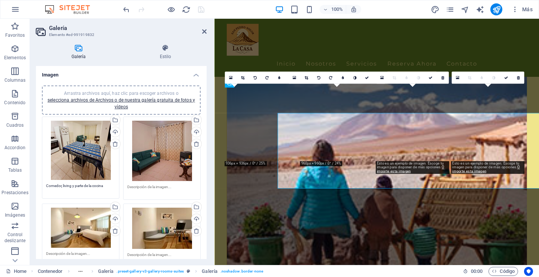
scroll to position [1729, 0]
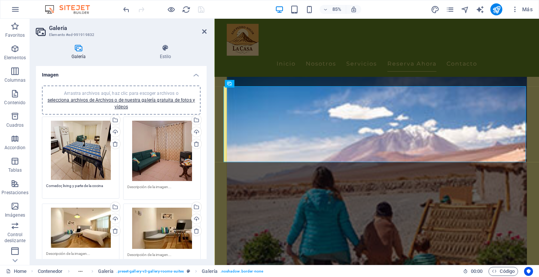
click at [76, 144] on div "Arrastra archivos aquí, haz clic para escoger archivos o selecciona archivos de…" at bounding box center [80, 150] width 69 height 59
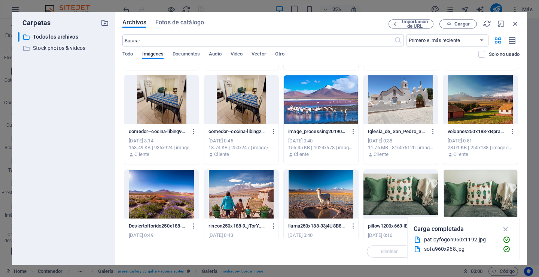
scroll to position [187, 0]
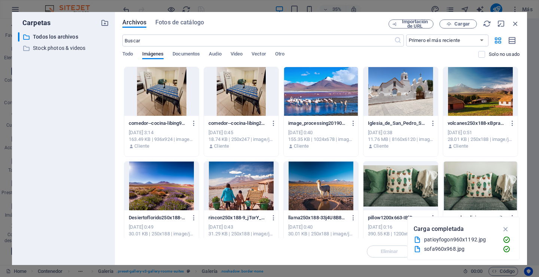
click at [247, 102] on div at bounding box center [241, 91] width 75 height 49
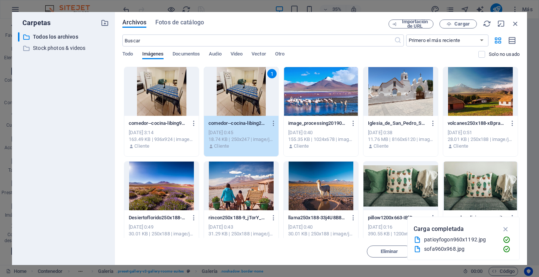
drag, startPoint x: 505, startPoint y: 228, endPoint x: 498, endPoint y: 230, distance: 7.4
click at [505, 228] on icon "button" at bounding box center [506, 229] width 9 height 8
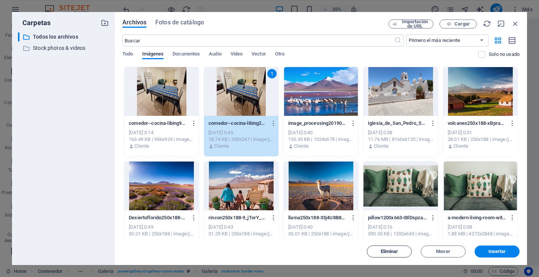
click at [393, 251] on span "Eliminar" at bounding box center [390, 251] width 18 height 4
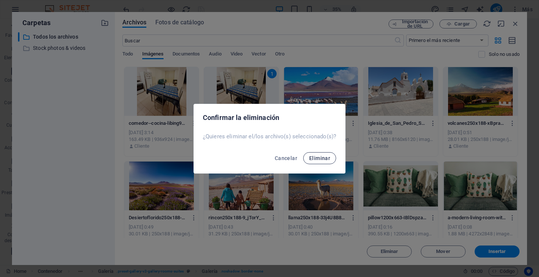
drag, startPoint x: 319, startPoint y: 154, endPoint x: 314, endPoint y: 154, distance: 4.9
click at [318, 154] on button "Eliminar" at bounding box center [319, 158] width 33 height 12
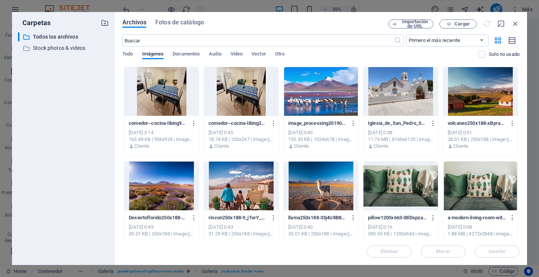
click at [153, 90] on div at bounding box center [161, 91] width 75 height 49
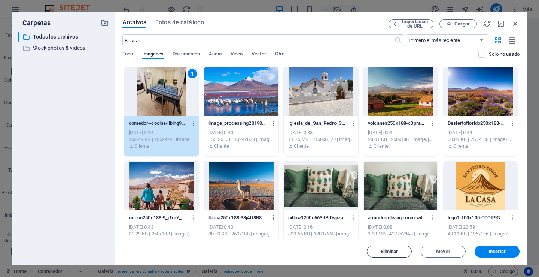
click at [381, 250] on span "Eliminar" at bounding box center [390, 251] width 18 height 4
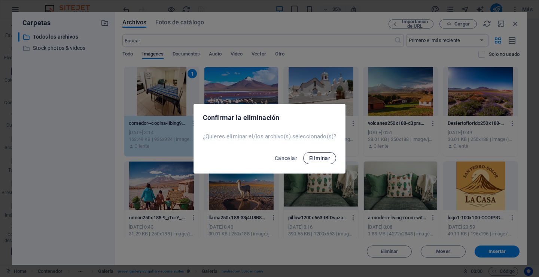
click at [316, 156] on span "Eliminar" at bounding box center [319, 158] width 21 height 6
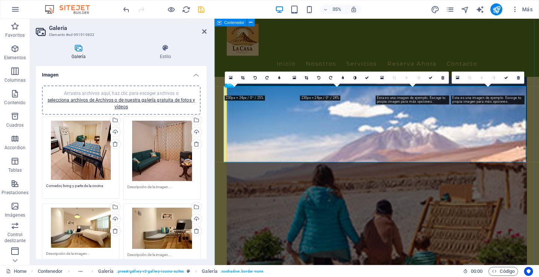
scroll to position [1729, 0]
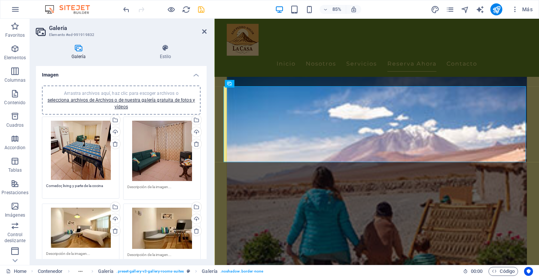
click at [80, 231] on div "Arrastra archivos aquí, haz clic para escoger archivos o selecciona archivos de…" at bounding box center [80, 227] width 69 height 40
click at [80, 231] on body "[DOMAIN_NAME] Home Favoritos Elementos Columnas Contenido [PERSON_NAME] Accordi…" at bounding box center [269, 138] width 539 height 277
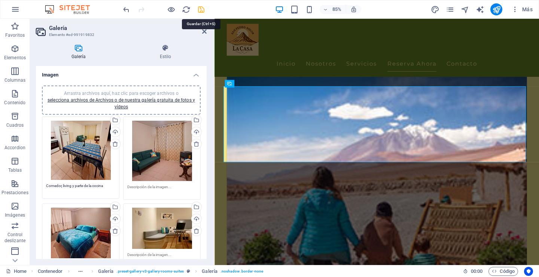
click at [202, 10] on icon "save" at bounding box center [201, 9] width 9 height 9
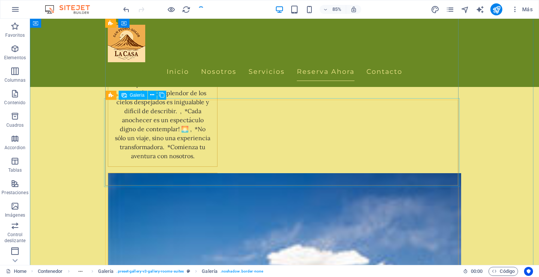
checkbox input "false"
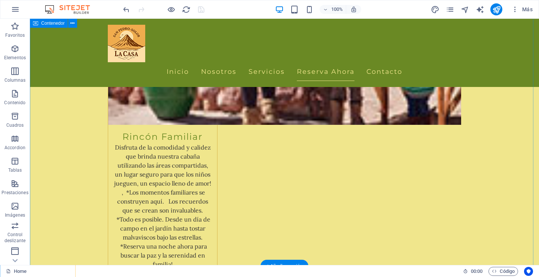
scroll to position [2172, 0]
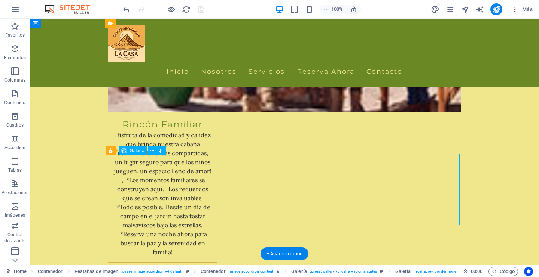
click at [152, 149] on icon at bounding box center [152, 150] width 4 height 8
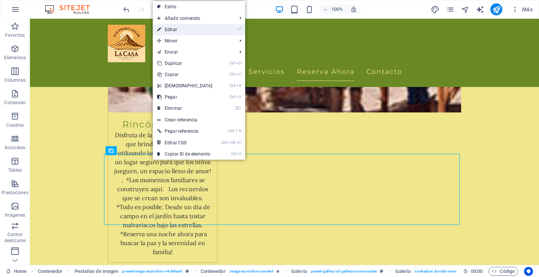
click at [167, 29] on link "⏎ Editar" at bounding box center [185, 29] width 64 height 11
select select "4"
select select "px"
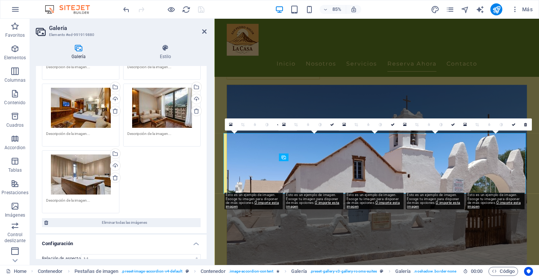
scroll to position [112, 0]
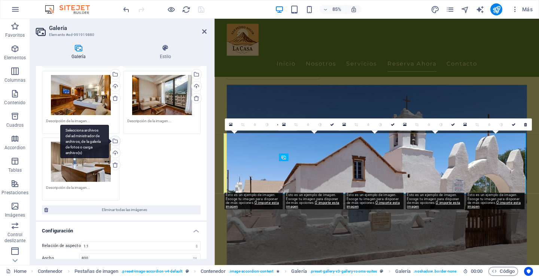
click at [115, 140] on div "Selecciona archivos del administrador de archivos, de la galería de fotos o car…" at bounding box center [114, 141] width 11 height 11
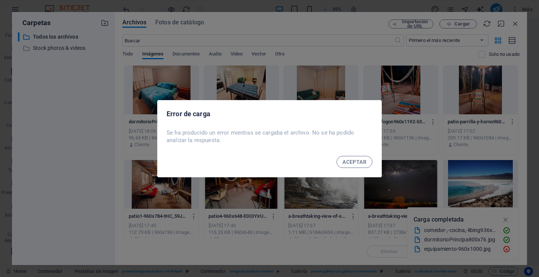
drag, startPoint x: 356, startPoint y: 161, endPoint x: 283, endPoint y: 161, distance: 72.6
click at [355, 161] on span "ACEPTAR" at bounding box center [355, 162] width 24 height 6
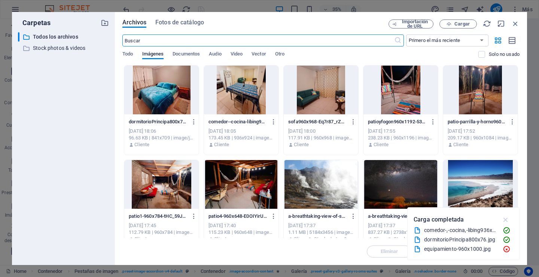
click at [506, 219] on icon "button" at bounding box center [506, 219] width 9 height 8
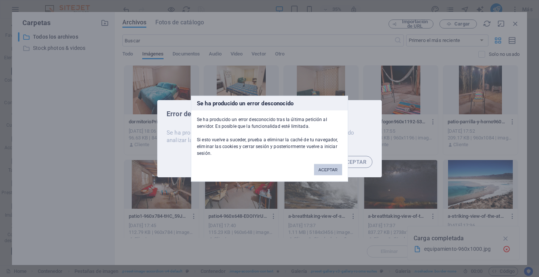
click at [326, 167] on button "ACEPTAR" at bounding box center [328, 169] width 28 height 11
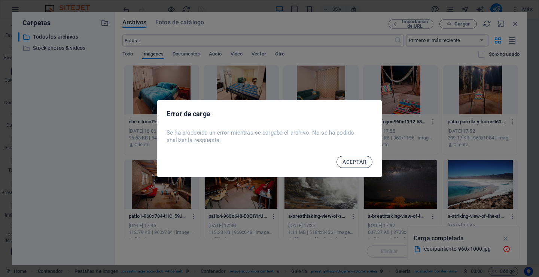
drag, startPoint x: 358, startPoint y: 161, endPoint x: 323, endPoint y: 141, distance: 40.1
click at [357, 161] on span "ACEPTAR" at bounding box center [355, 162] width 24 height 6
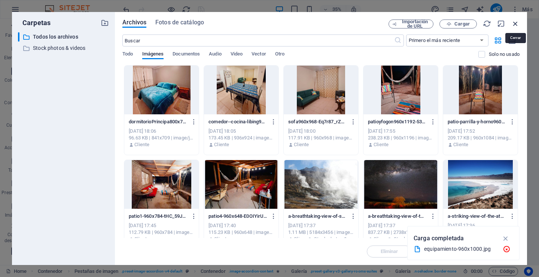
drag, startPoint x: 514, startPoint y: 23, endPoint x: 192, endPoint y: 19, distance: 322.4
click at [514, 23] on icon "button" at bounding box center [516, 23] width 8 height 8
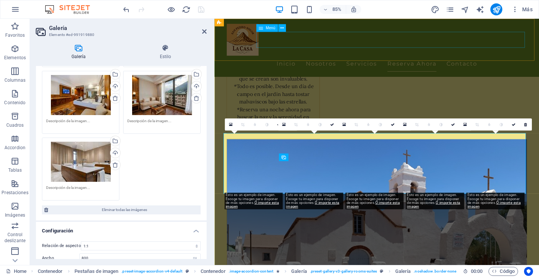
scroll to position [2141, 0]
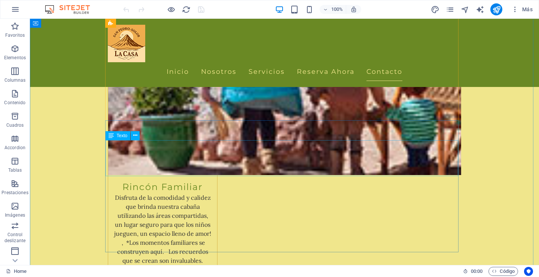
scroll to position [2209, 0]
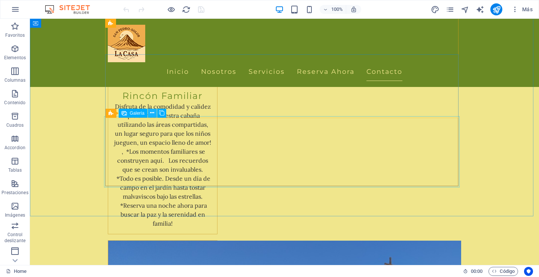
click at [152, 112] on icon at bounding box center [152, 113] width 4 height 8
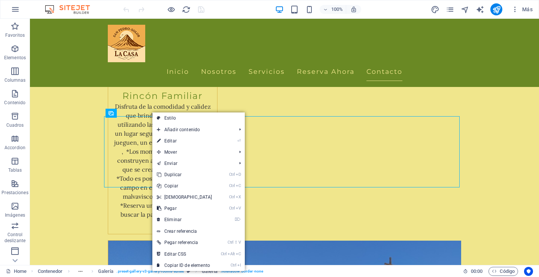
drag, startPoint x: 173, startPoint y: 141, endPoint x: 167, endPoint y: 140, distance: 5.7
click at [172, 141] on link "⏎ Editar" at bounding box center [184, 140] width 64 height 11
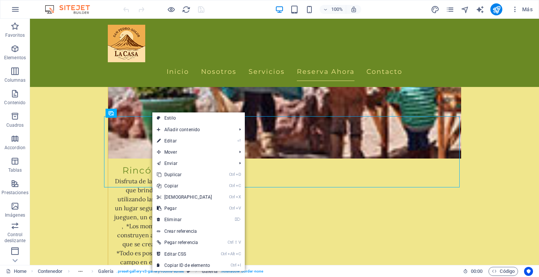
select select "4"
select select "px"
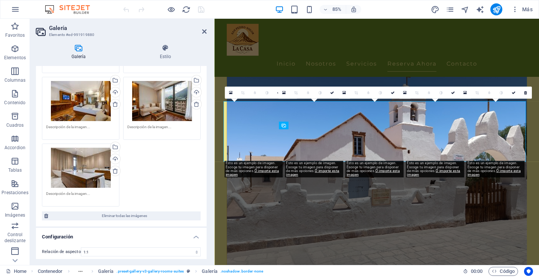
scroll to position [112, 0]
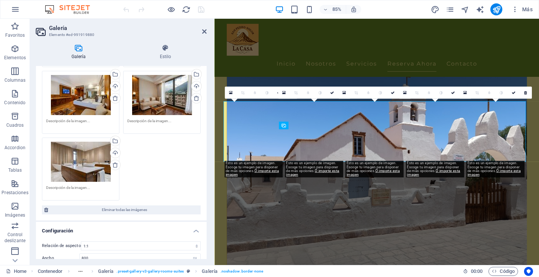
click at [88, 163] on div "Arrastra archivos aquí, haz clic para escoger archivos o selecciona archivos de…" at bounding box center [80, 162] width 69 height 40
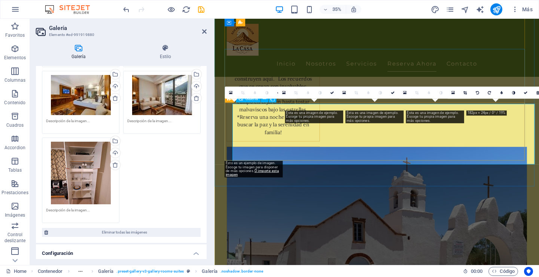
scroll to position [2178, 0]
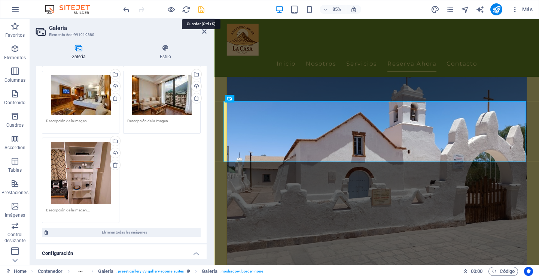
click at [200, 11] on icon "save" at bounding box center [201, 9] width 9 height 9
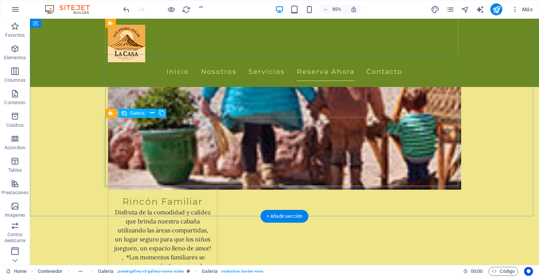
checkbox input "false"
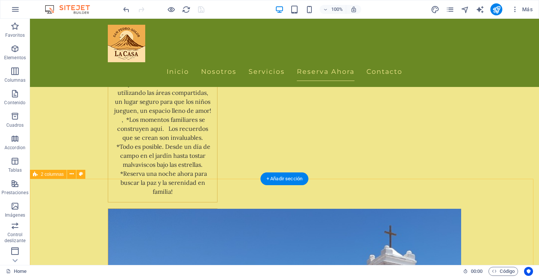
scroll to position [2247, 0]
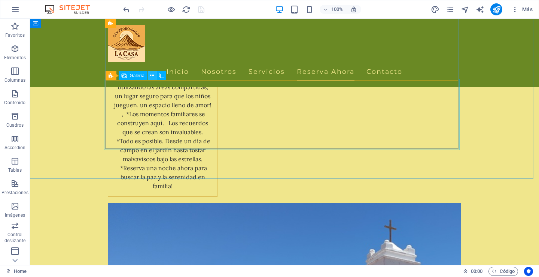
click at [150, 76] on icon at bounding box center [152, 76] width 4 height 8
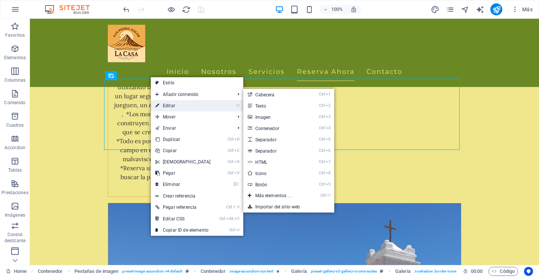
click at [172, 104] on link "⏎ Editar" at bounding box center [183, 105] width 64 height 11
select select "4"
select select "px"
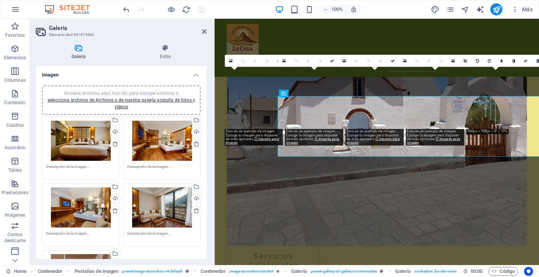
scroll to position [2216, 0]
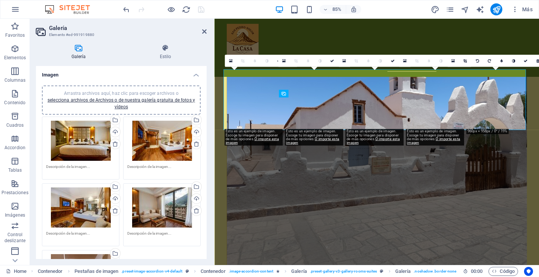
click at [87, 141] on div "Arrastra archivos aquí, haz clic para escoger archivos o selecciona archivos de…" at bounding box center [80, 141] width 69 height 40
click at [87, 141] on body "[DOMAIN_NAME] Home Favoritos Elementos Columnas Contenido [PERSON_NAME] Accordi…" at bounding box center [269, 138] width 539 height 277
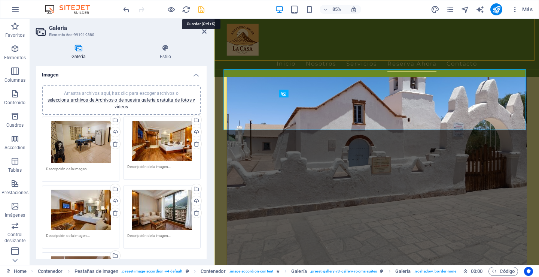
click at [203, 9] on icon "save" at bounding box center [201, 9] width 9 height 9
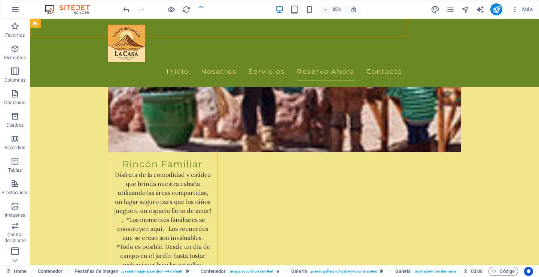
checkbox input "false"
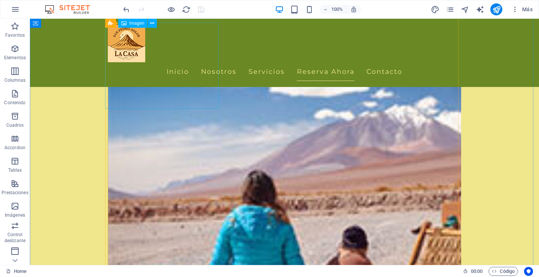
scroll to position [1798, 0]
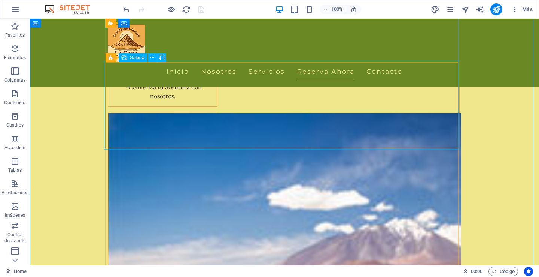
select select "4"
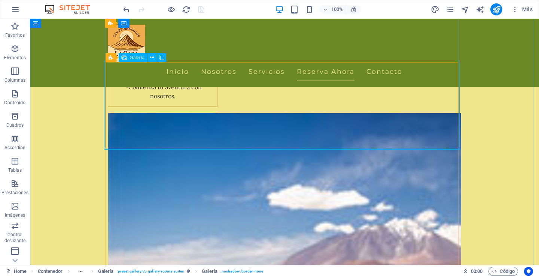
select select "px"
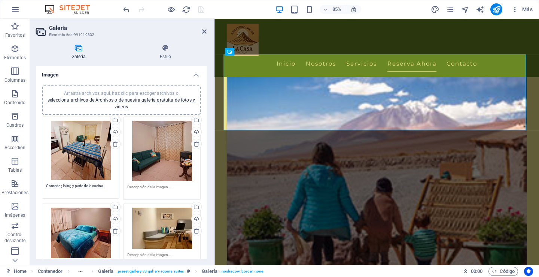
scroll to position [37, 0]
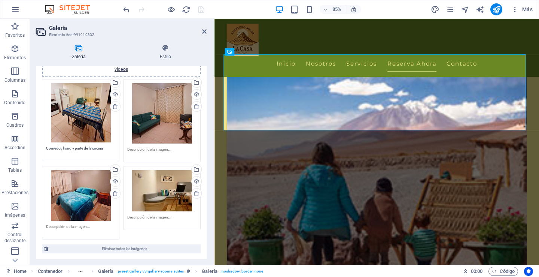
click at [151, 175] on div "Arrastra archivos aquí, haz clic para escoger archivos o selecciona archivos de…" at bounding box center [161, 190] width 69 height 41
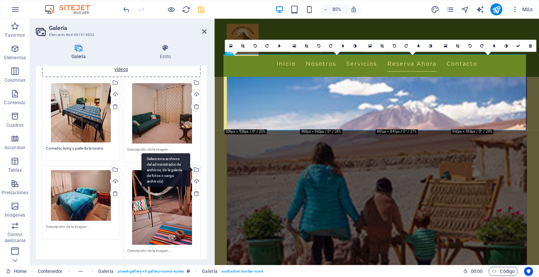
click at [195, 169] on div "Selecciona archivos del administrador de archivos, de la galería de fotos o car…" at bounding box center [195, 169] width 11 height 11
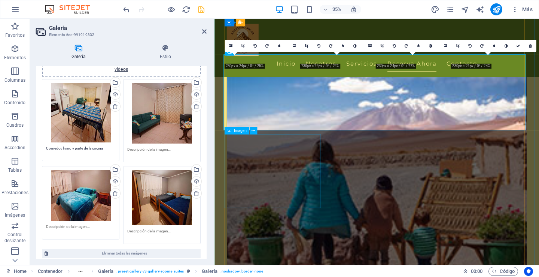
scroll to position [1766, 0]
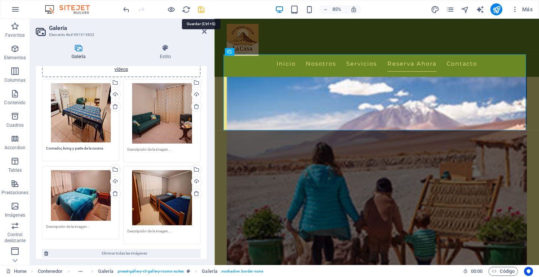
drag, startPoint x: 202, startPoint y: 10, endPoint x: 178, endPoint y: 47, distance: 44.7
click at [202, 10] on icon "save" at bounding box center [201, 9] width 9 height 9
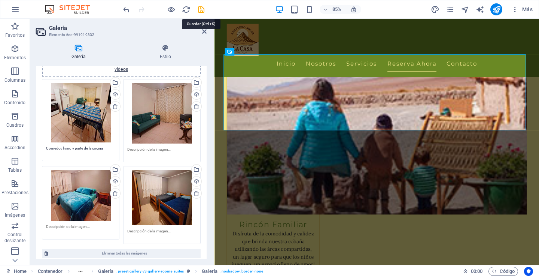
checkbox input "false"
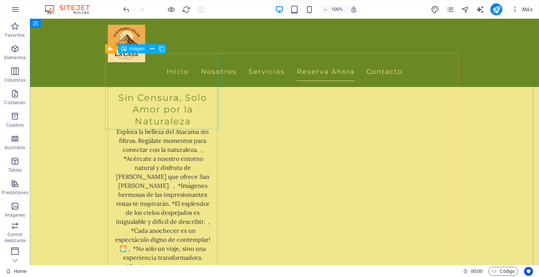
scroll to position [1573, 0]
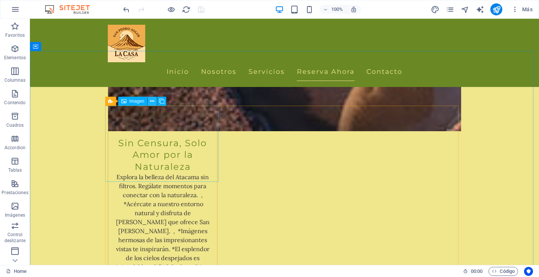
click at [151, 101] on icon at bounding box center [152, 101] width 4 height 8
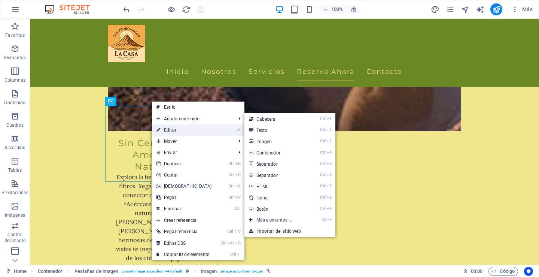
drag, startPoint x: 170, startPoint y: 129, endPoint x: 165, endPoint y: 125, distance: 6.4
click at [170, 129] on link "⏎ Editar" at bounding box center [184, 129] width 64 height 11
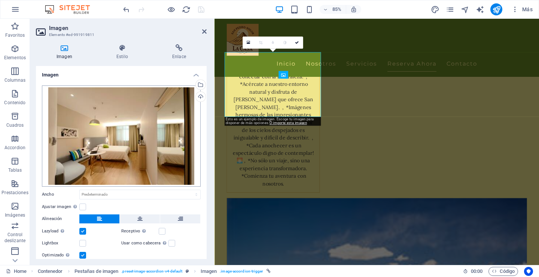
scroll to position [1589, 0]
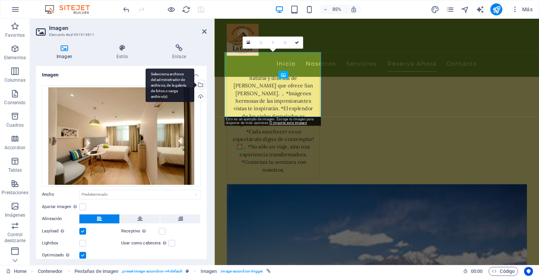
click at [200, 85] on div "Selecciona archivos del administrador de archivos, de la galería de fotos o car…" at bounding box center [199, 85] width 11 height 11
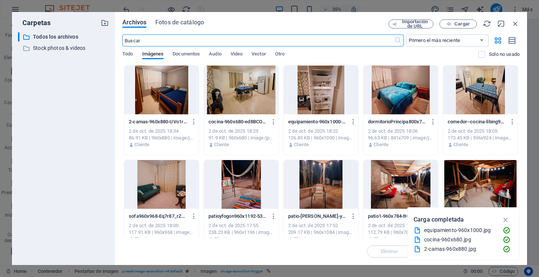
scroll to position [1584, 0]
click at [154, 179] on div at bounding box center [161, 184] width 75 height 49
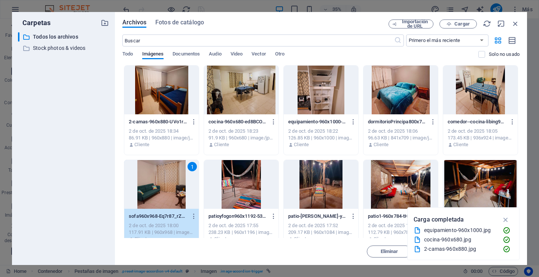
click at [505, 218] on icon "button" at bounding box center [506, 219] width 9 height 8
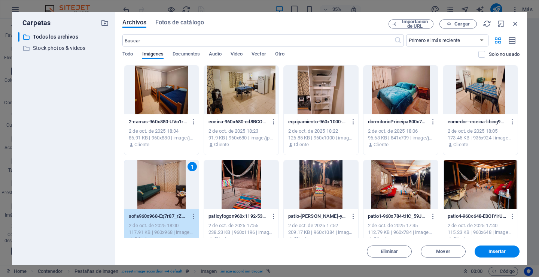
drag, startPoint x: 497, startPoint y: 248, endPoint x: 191, endPoint y: 206, distance: 309.2
click at [497, 249] on span "Insertar" at bounding box center [498, 251] width 18 height 4
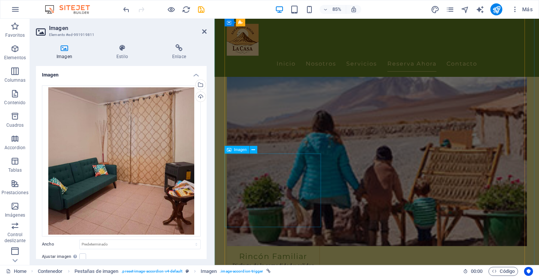
scroll to position [1814, 0]
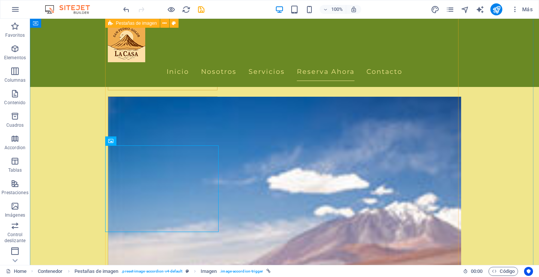
scroll to position [1845, 0]
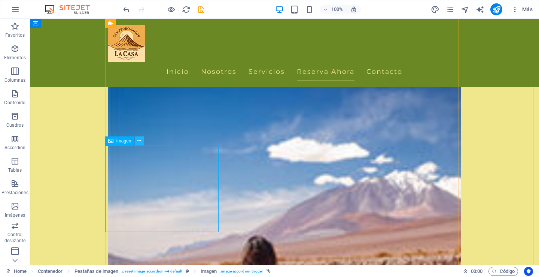
click at [137, 139] on button at bounding box center [139, 140] width 9 height 9
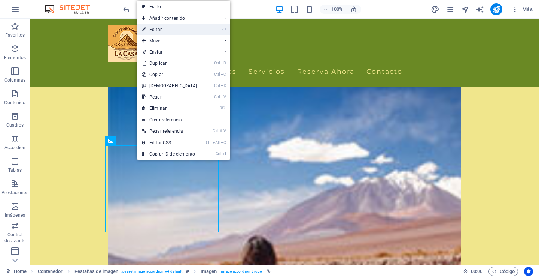
click at [162, 32] on link "⏎ Editar" at bounding box center [169, 29] width 64 height 11
select select "px"
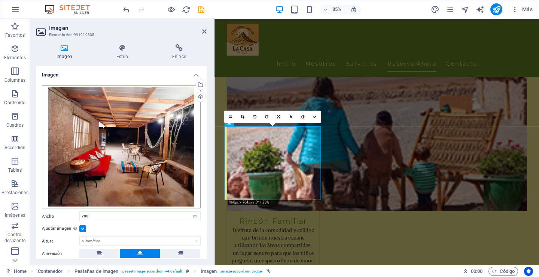
scroll to position [1814, 0]
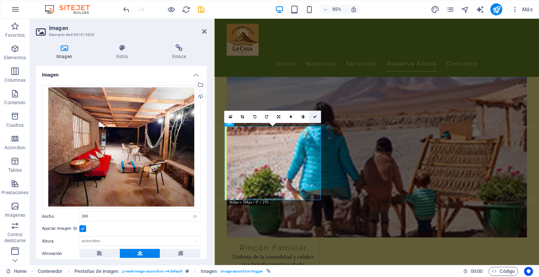
click at [314, 116] on icon at bounding box center [315, 117] width 4 height 4
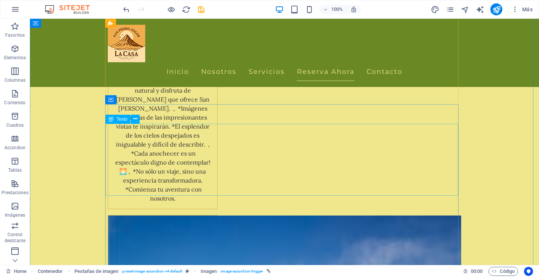
scroll to position [1583, 0]
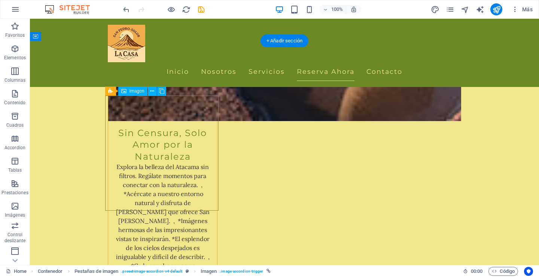
click at [151, 90] on icon at bounding box center [152, 91] width 4 height 8
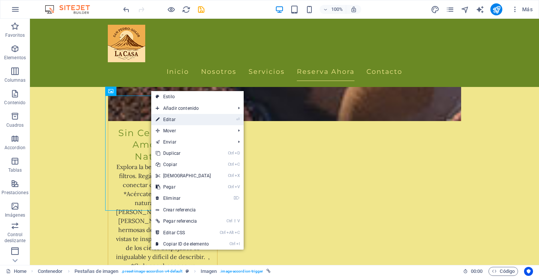
click at [168, 119] on link "⏎ Editar" at bounding box center [183, 119] width 64 height 11
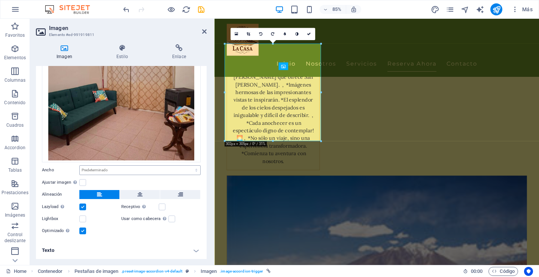
scroll to position [75, 0]
click at [126, 169] on select "Predeterminado automático px rem % em vh vw" at bounding box center [140, 169] width 121 height 9
select select "px"
click at [188, 165] on select "Predeterminado automático px rem % em vh vw" at bounding box center [140, 169] width 121 height 9
type input "280"
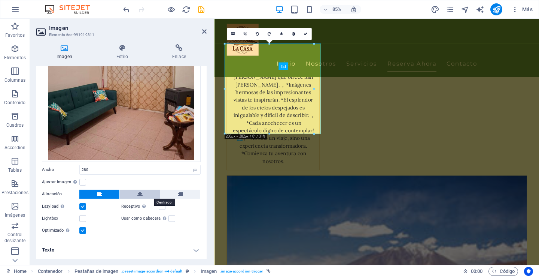
click at [140, 194] on icon at bounding box center [139, 193] width 5 height 9
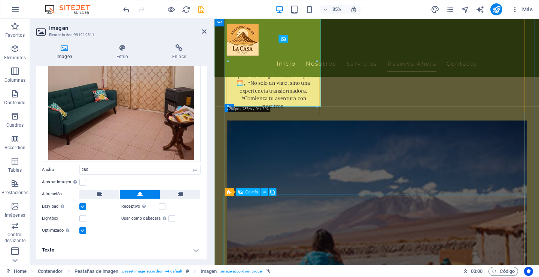
scroll to position [1674, 0]
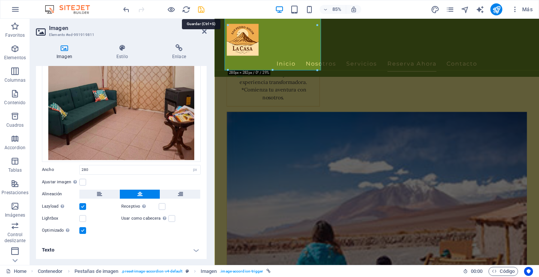
click at [201, 10] on icon "save" at bounding box center [201, 9] width 9 height 9
checkbox input "false"
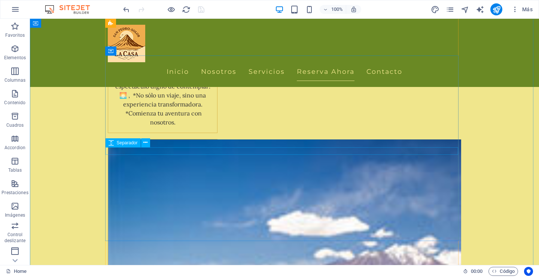
scroll to position [1780, 0]
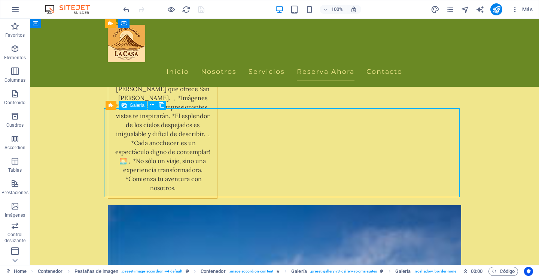
select select "4"
select select "px"
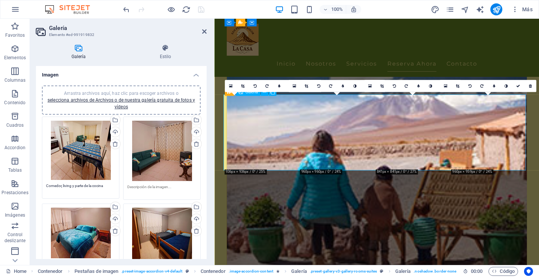
scroll to position [1749, 0]
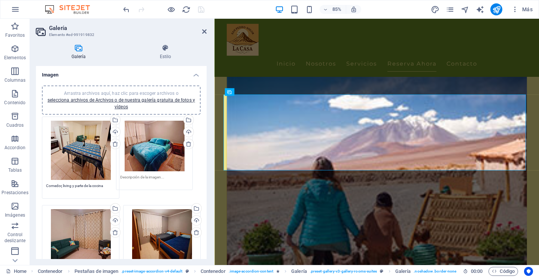
drag, startPoint x: 79, startPoint y: 221, endPoint x: 153, endPoint y: 134, distance: 114.2
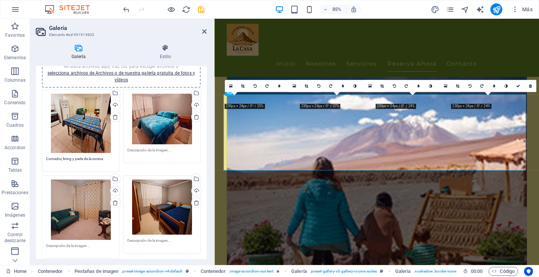
scroll to position [37, 0]
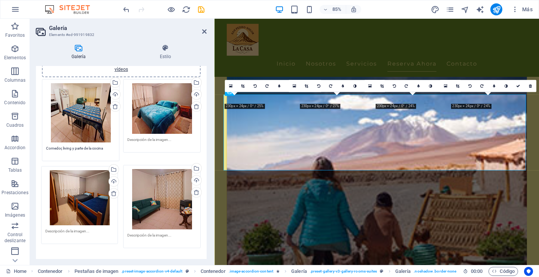
drag, startPoint x: 151, startPoint y: 189, endPoint x: 69, endPoint y: 190, distance: 81.3
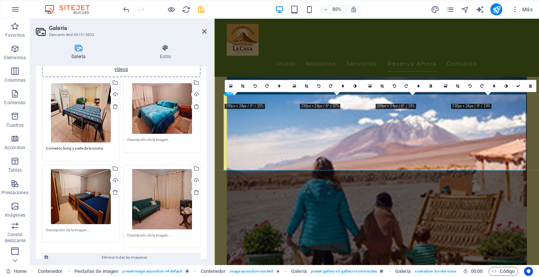
click at [166, 192] on div "Arrastra archivos aquí, haz clic para escoger archivos o selecciona archivos de…" at bounding box center [161, 199] width 69 height 60
click at [166, 192] on body "[DOMAIN_NAME] Home Favoritos Elementos Columnas Contenido [PERSON_NAME] Accordi…" at bounding box center [269, 138] width 539 height 277
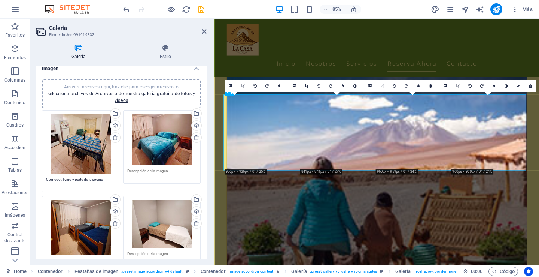
scroll to position [0, 0]
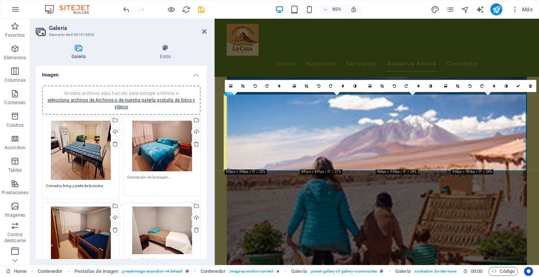
click at [154, 178] on textarea at bounding box center [161, 182] width 69 height 17
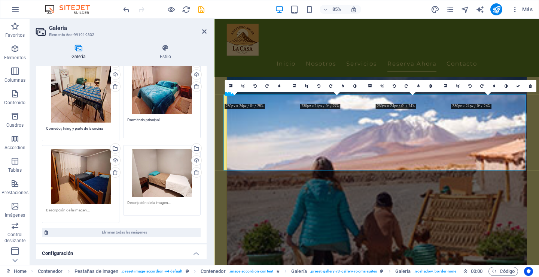
scroll to position [75, 0]
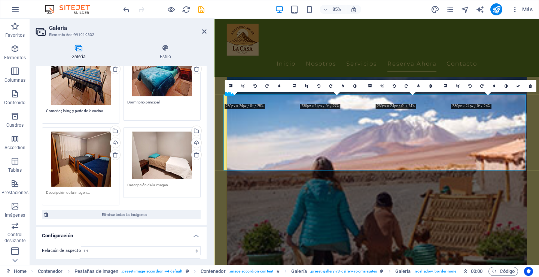
type textarea "Dormitorio principal"
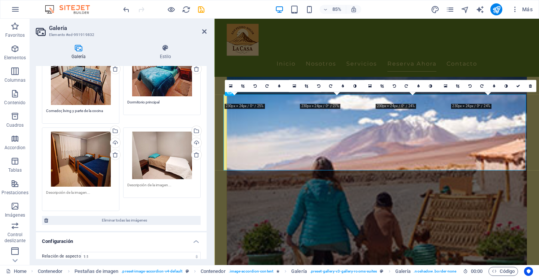
click at [72, 193] on textarea at bounding box center [80, 197] width 69 height 17
type textarea "dormitorio 2 camas"
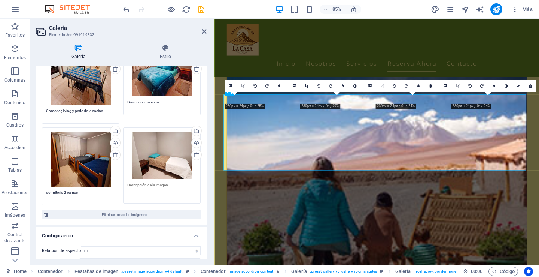
click at [152, 186] on textarea at bounding box center [161, 190] width 69 height 17
click at [150, 195] on textarea "Dormitorio 2 camas" at bounding box center [161, 190] width 69 height 17
type textarea "Dormitorio 2 camas"
click at [201, 10] on icon "save" at bounding box center [201, 9] width 9 height 9
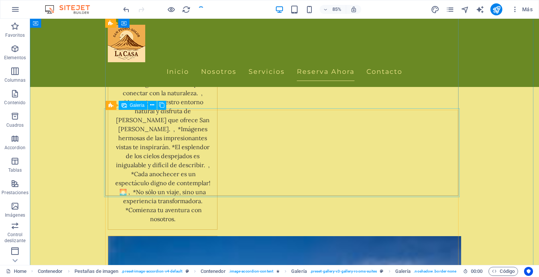
checkbox input "false"
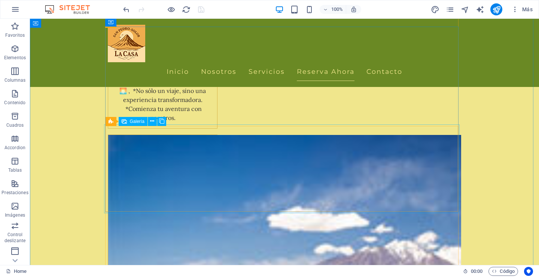
scroll to position [1818, 0]
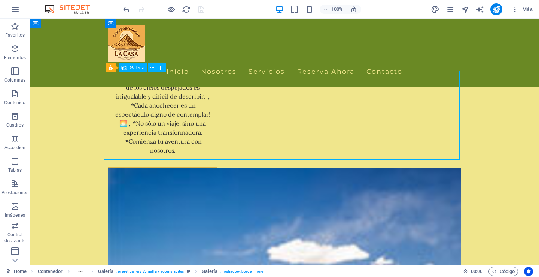
scroll to position [1786, 0]
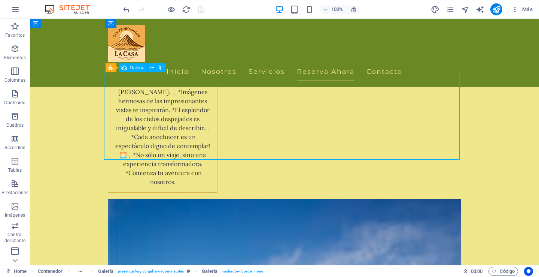
select select "4"
select select "px"
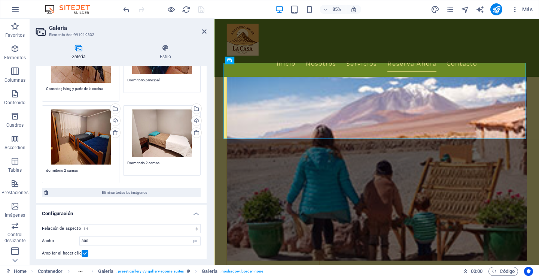
scroll to position [112, 0]
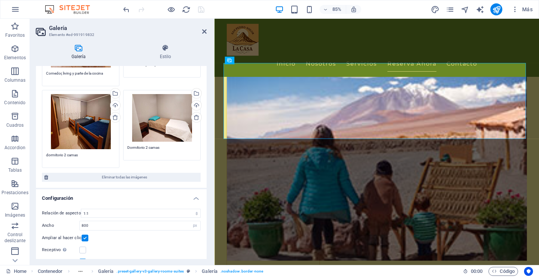
click at [154, 120] on div "Arrastra archivos aquí, haz clic para escoger archivos o selecciona archivos de…" at bounding box center [161, 118] width 69 height 48
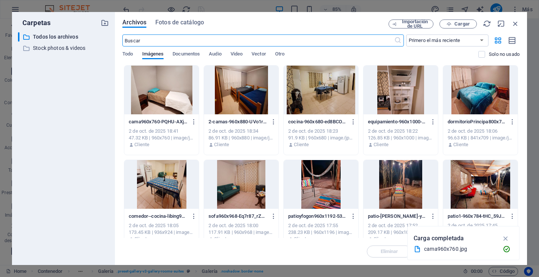
scroll to position [1789, 0]
drag, startPoint x: 514, startPoint y: 24, endPoint x: 182, endPoint y: 67, distance: 334.9
click at [514, 24] on icon "button" at bounding box center [516, 23] width 8 height 8
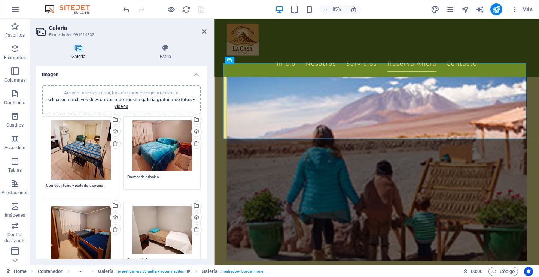
scroll to position [0, 0]
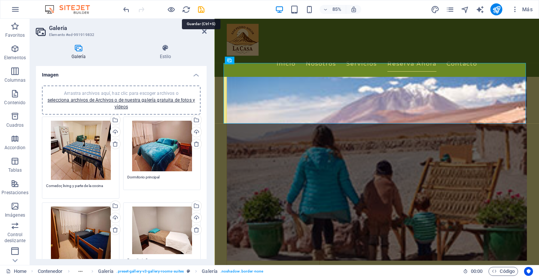
click at [199, 10] on icon "save" at bounding box center [201, 9] width 9 height 9
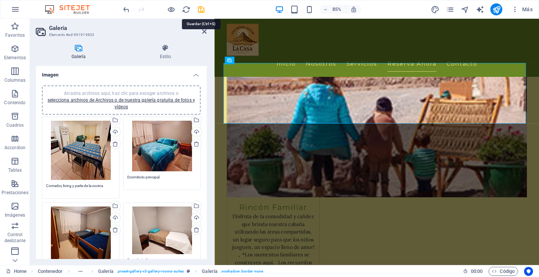
checkbox input "false"
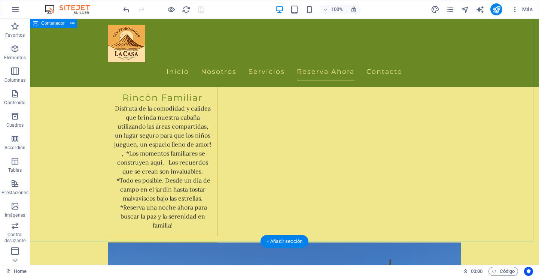
scroll to position [2230, 0]
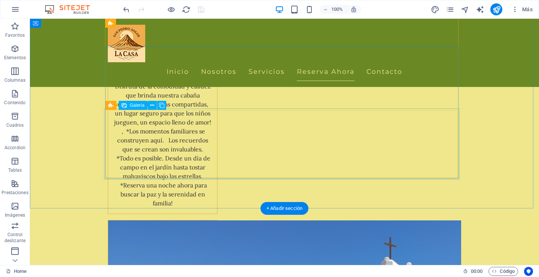
select select "4"
select select "px"
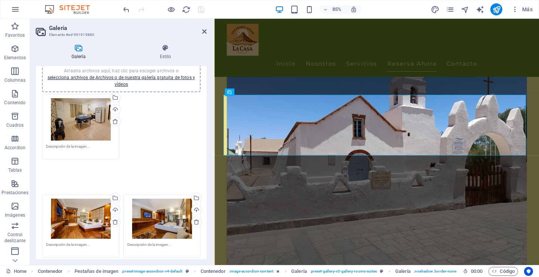
scroll to position [0, 0]
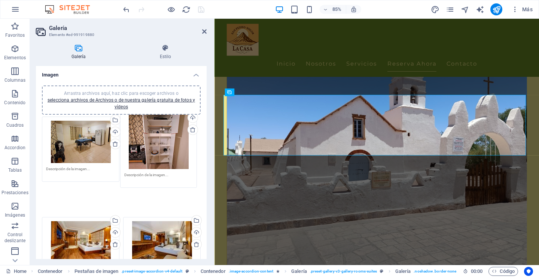
drag, startPoint x: 82, startPoint y: 217, endPoint x: 160, endPoint y: 142, distance: 108.1
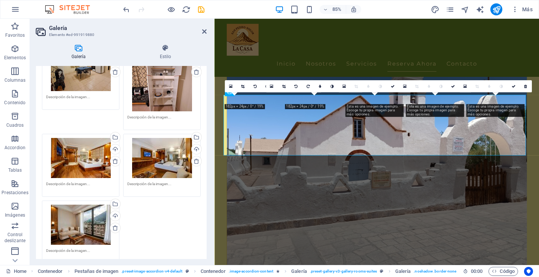
scroll to position [75, 0]
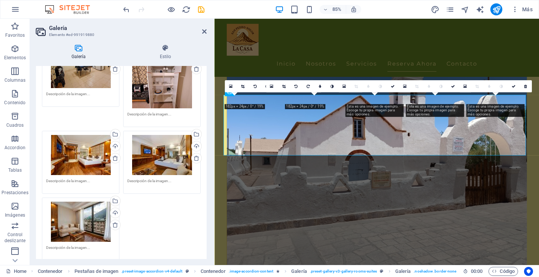
click at [83, 159] on div "Arrastra archivos aquí, haz clic para escoger archivos o selecciona archivos de…" at bounding box center [80, 155] width 69 height 40
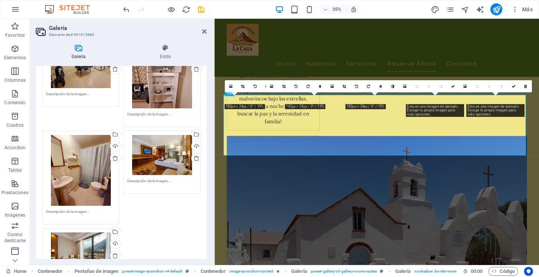
scroll to position [2199, 0]
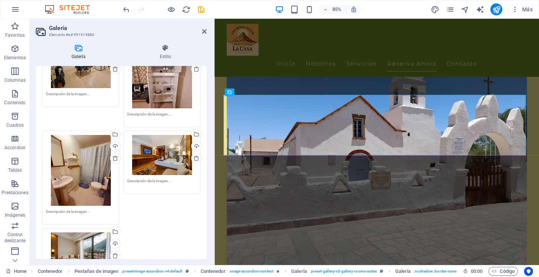
click at [160, 157] on div "Arrastra archivos aquí, haz clic para escoger archivos o selecciona archivos de…" at bounding box center [161, 155] width 69 height 40
click at [160, 157] on body "[DOMAIN_NAME] Home Favoritos Elementos Columnas Contenido [PERSON_NAME] Accordi…" at bounding box center [269, 138] width 539 height 277
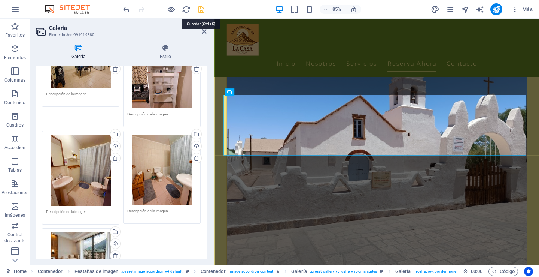
click at [201, 9] on icon "save" at bounding box center [201, 9] width 9 height 9
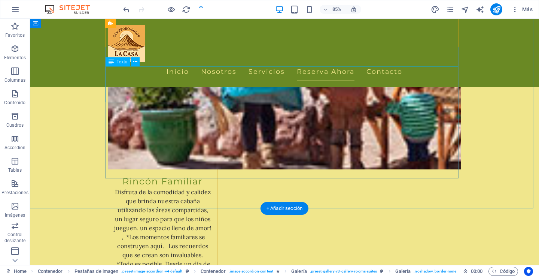
checkbox input "false"
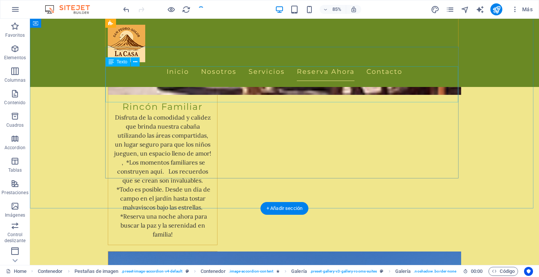
scroll to position [2230, 0]
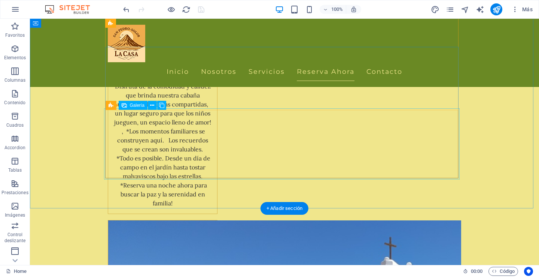
select select "4"
select select "px"
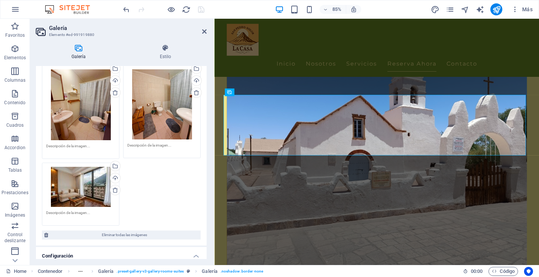
scroll to position [150, 0]
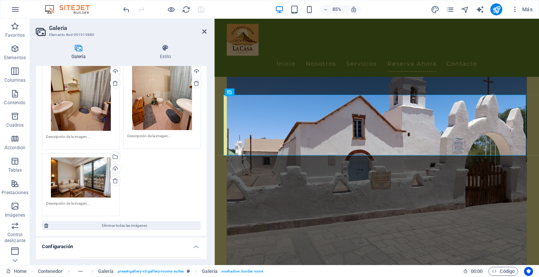
click at [71, 171] on div "Arrastra archivos aquí, haz clic para escoger archivos o selecciona archivos de…" at bounding box center [80, 177] width 69 height 40
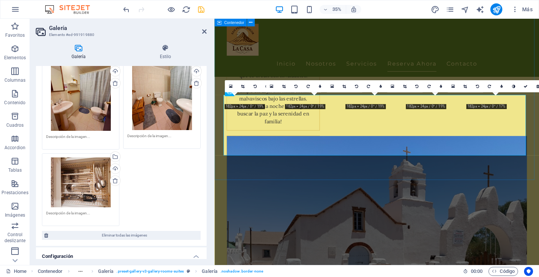
scroll to position [2199, 0]
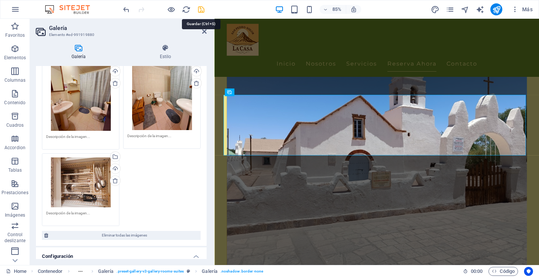
click at [201, 9] on icon "save" at bounding box center [201, 9] width 9 height 9
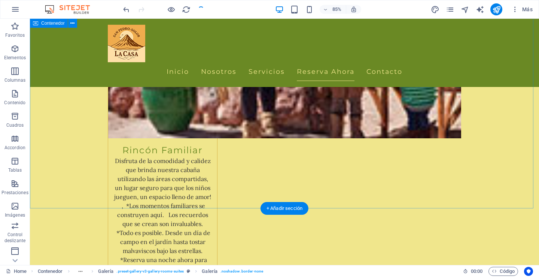
checkbox input "false"
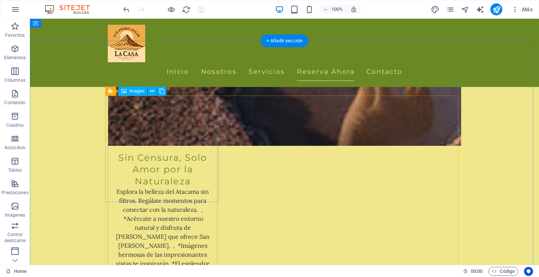
scroll to position [1556, 0]
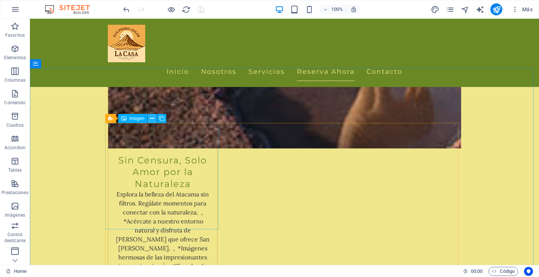
click at [151, 117] on icon at bounding box center [152, 119] width 4 height 8
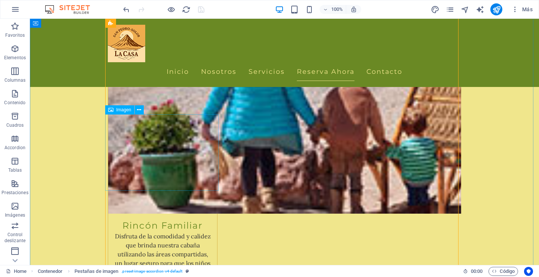
scroll to position [2042, 0]
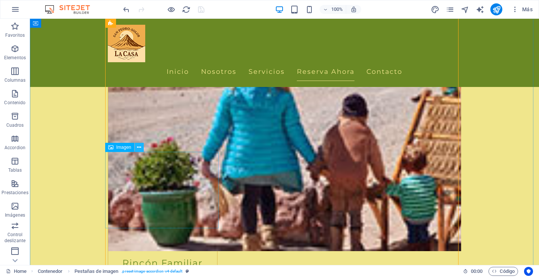
click at [138, 148] on icon at bounding box center [139, 147] width 4 height 8
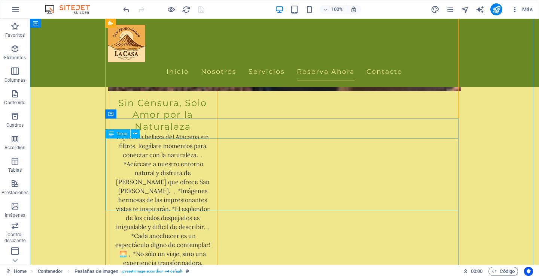
scroll to position [1593, 0]
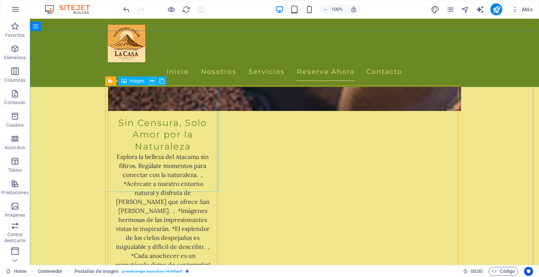
click at [152, 79] on icon at bounding box center [152, 81] width 4 height 8
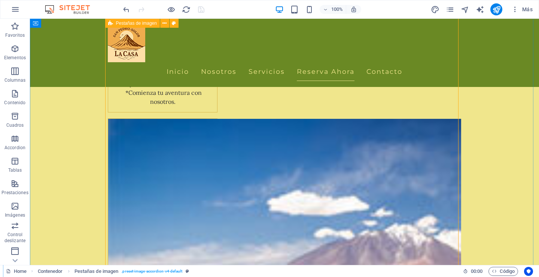
scroll to position [1818, 0]
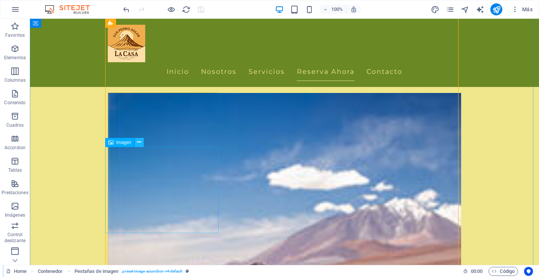
click at [139, 141] on icon at bounding box center [139, 142] width 4 height 8
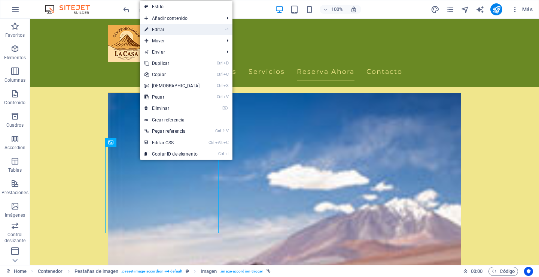
click at [172, 28] on link "⏎ Editar" at bounding box center [172, 29] width 64 height 11
select select "px"
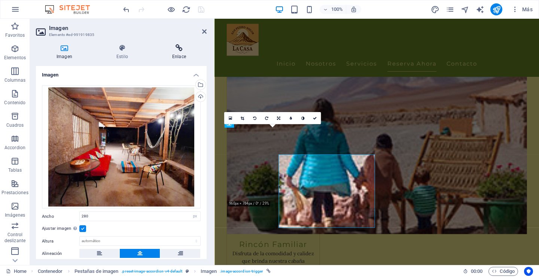
scroll to position [1786, 0]
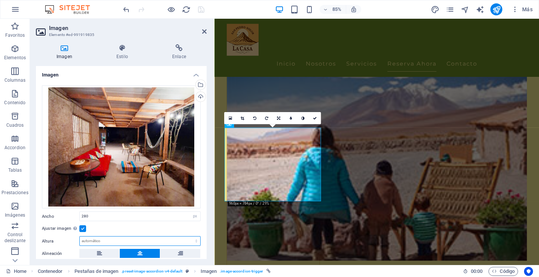
click at [102, 242] on select "Predeterminado automático px" at bounding box center [140, 240] width 121 height 9
select select "px"
click at [188, 236] on select "Predeterminado automático px" at bounding box center [140, 240] width 121 height 9
type input "229"
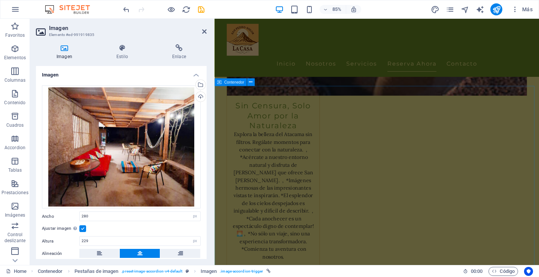
scroll to position [1487, 0]
click at [264, 134] on icon at bounding box center [264, 135] width 3 height 7
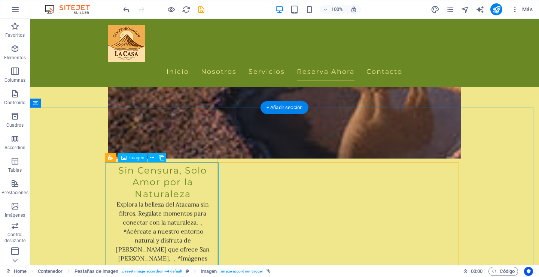
scroll to position [1559, 0]
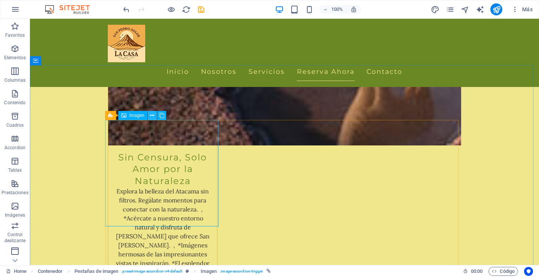
click at [154, 114] on icon at bounding box center [152, 116] width 4 height 8
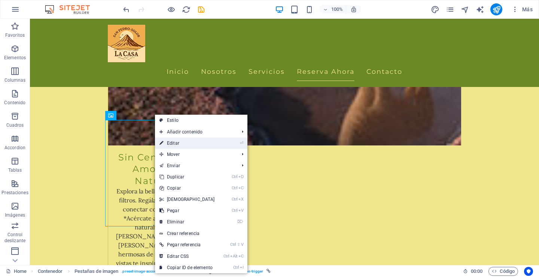
click at [172, 142] on link "⏎ Editar" at bounding box center [187, 142] width 64 height 11
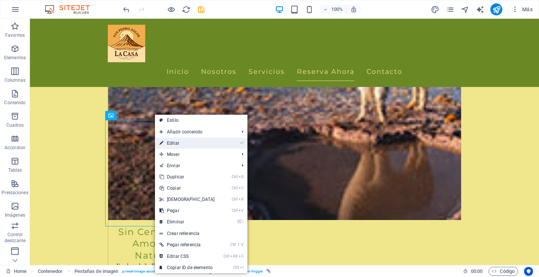
select select "px"
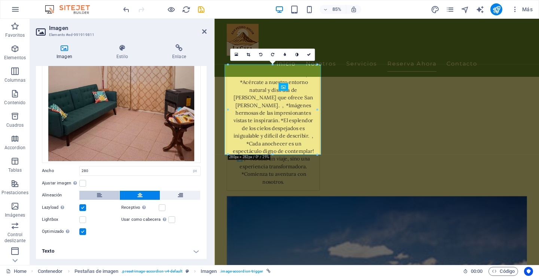
scroll to position [75, 0]
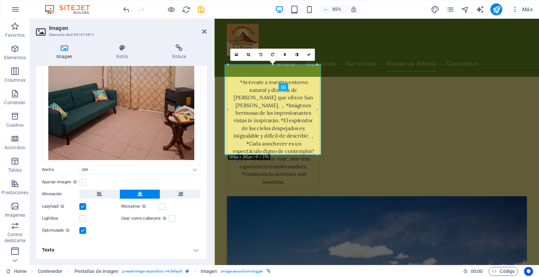
click at [82, 181] on label at bounding box center [82, 182] width 7 height 7
click at [0, 0] on input "Ajustar imagen Ajustar imagen automáticamente a un ancho y alto fijo" at bounding box center [0, 0] width 0 height 0
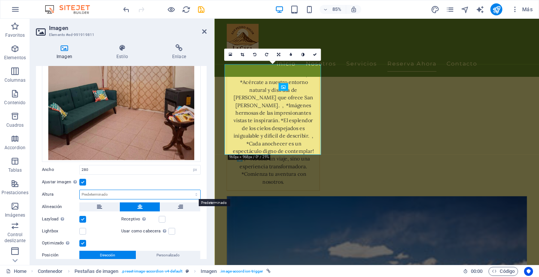
click at [139, 192] on select "Predeterminado automático px" at bounding box center [140, 194] width 121 height 9
select select "px"
click at [188, 190] on select "Predeterminado automático px" at bounding box center [140, 194] width 121 height 9
click at [99, 192] on input "282" at bounding box center [140, 194] width 121 height 9
drag, startPoint x: 99, startPoint y: 192, endPoint x: 70, endPoint y: 192, distance: 28.8
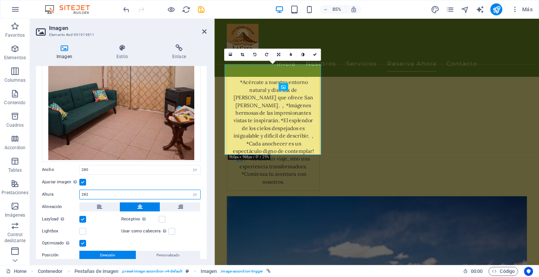
click at [70, 192] on div "Altura 282 Predeterminado automático px" at bounding box center [121, 194] width 159 height 10
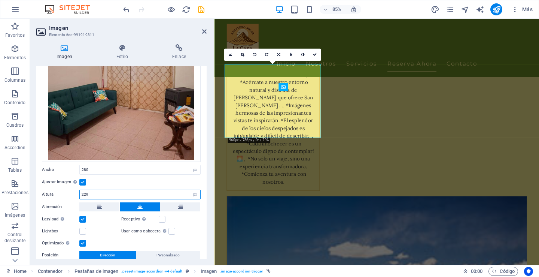
type input "229"
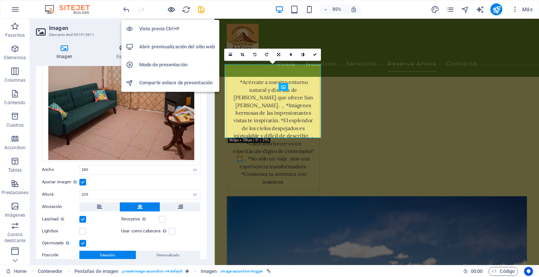
click at [168, 9] on icon "button" at bounding box center [171, 9] width 9 height 9
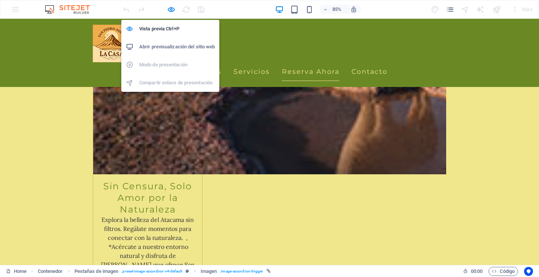
scroll to position [1564, 0]
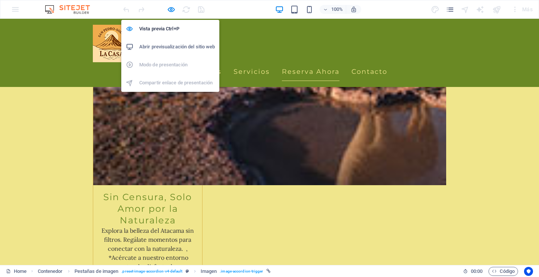
drag, startPoint x: 169, startPoint y: 7, endPoint x: 157, endPoint y: 81, distance: 73.9
click at [170, 8] on icon "button" at bounding box center [171, 9] width 9 height 9
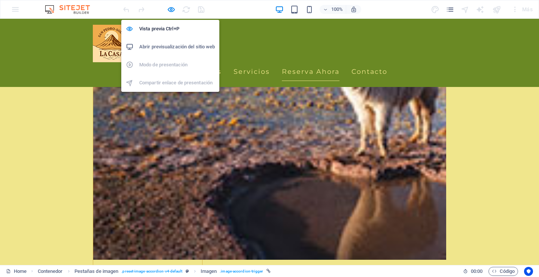
select select "px"
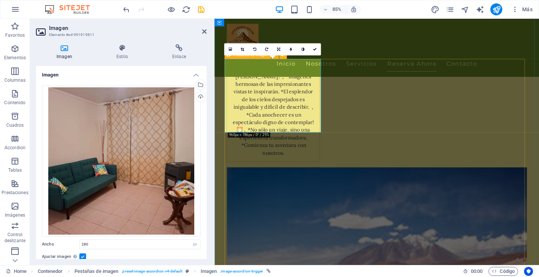
scroll to position [1650, 0]
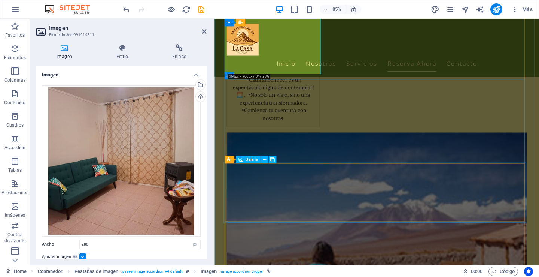
select select "4"
select select "px"
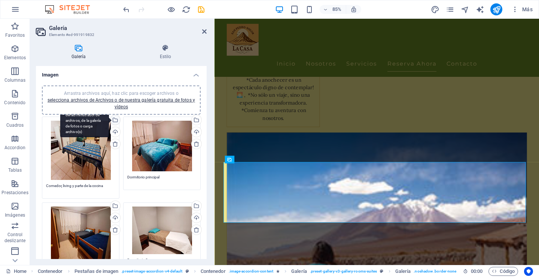
click at [114, 120] on div "Selecciona archivos del administrador de archivos, de la galería de fotos o car…" at bounding box center [114, 120] width 11 height 11
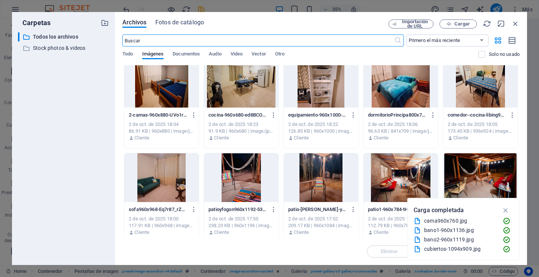
scroll to position [112, 0]
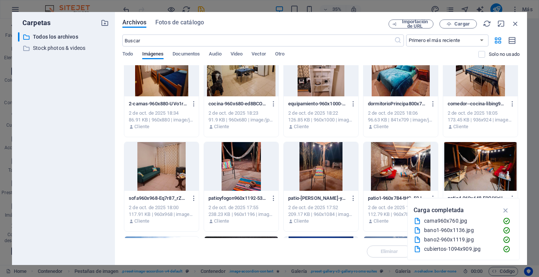
drag, startPoint x: 172, startPoint y: 168, endPoint x: 182, endPoint y: 152, distance: 19.2
click at [172, 167] on div at bounding box center [161, 166] width 75 height 49
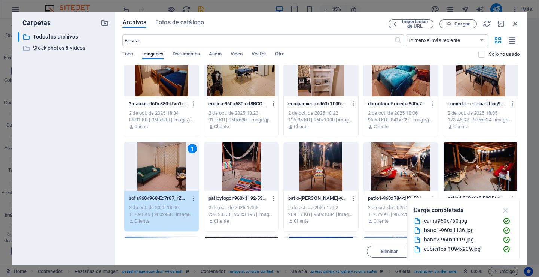
click at [506, 208] on icon "button" at bounding box center [506, 210] width 9 height 8
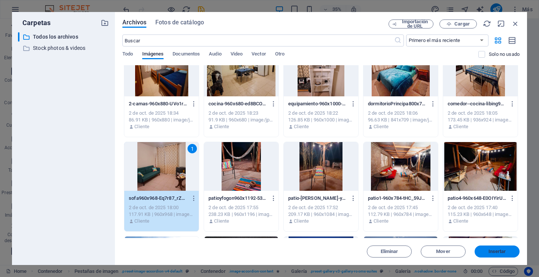
click at [490, 250] on span "Insertar" at bounding box center [498, 251] width 18 height 4
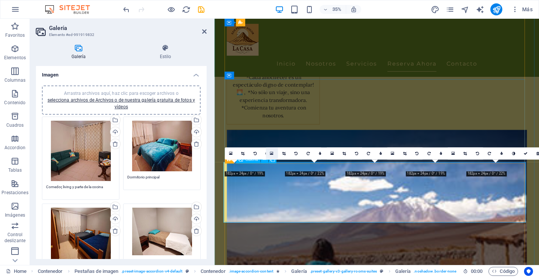
scroll to position [1650, 0]
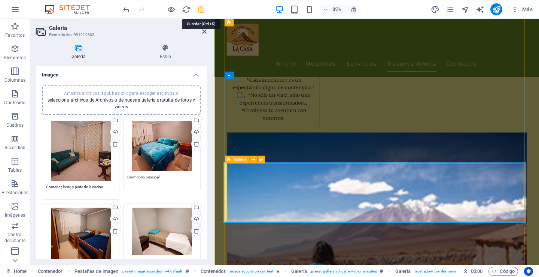
click at [203, 9] on icon "save" at bounding box center [201, 9] width 9 height 9
checkbox input "false"
select select "px"
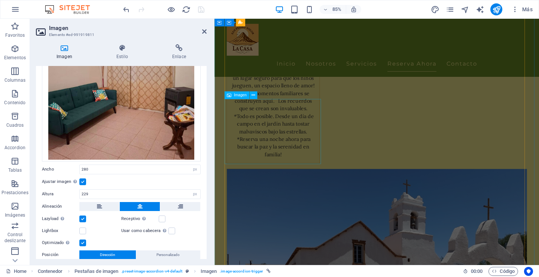
scroll to position [2062, 0]
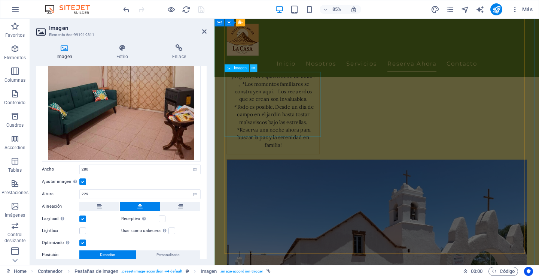
click at [254, 68] on icon at bounding box center [253, 68] width 3 height 7
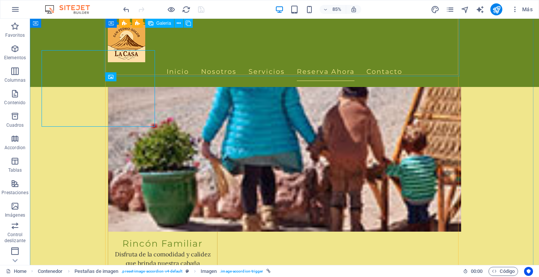
scroll to position [2093, 0]
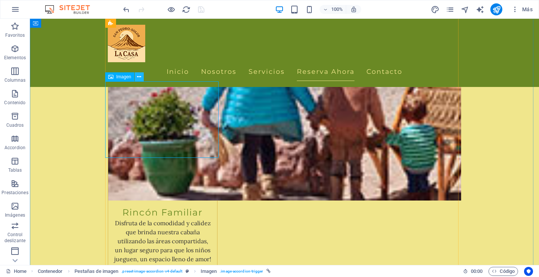
click at [138, 77] on icon at bounding box center [139, 77] width 4 height 8
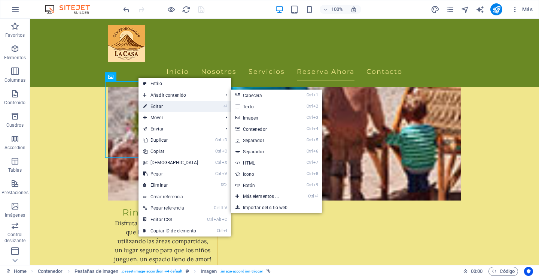
click at [149, 104] on link "⏎ Editar" at bounding box center [171, 106] width 64 height 11
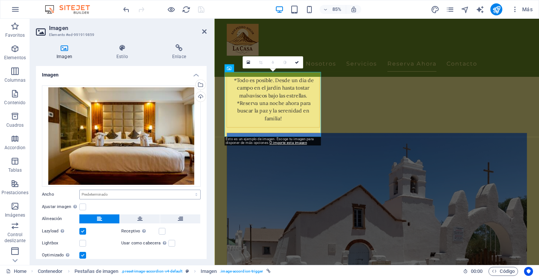
scroll to position [2062, 0]
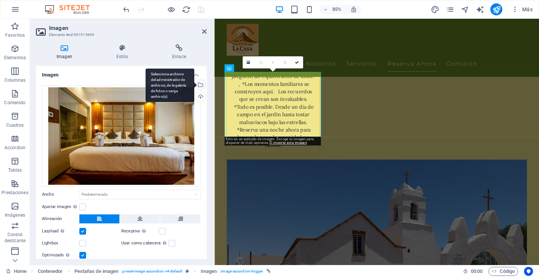
click at [200, 84] on div "Selecciona archivos del administrador de archivos, de la galería de fotos o car…" at bounding box center [199, 85] width 11 height 11
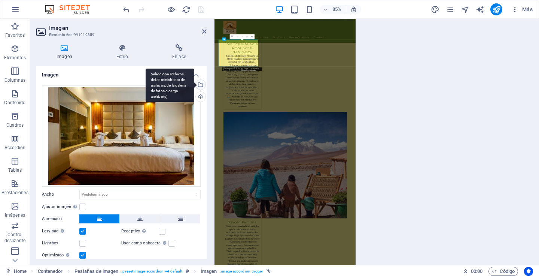
scroll to position [2065, 0]
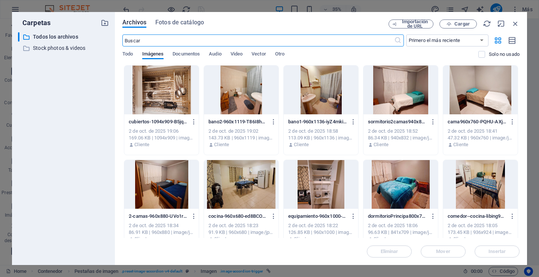
click at [481, 177] on div at bounding box center [480, 184] width 75 height 49
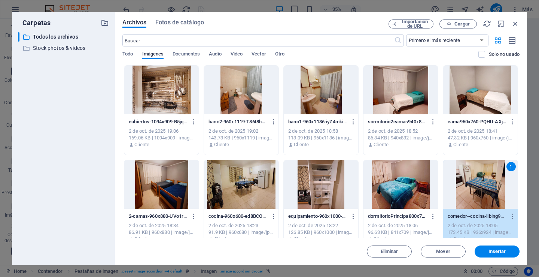
drag, startPoint x: 497, startPoint y: 251, endPoint x: 208, endPoint y: 150, distance: 305.4
click at [494, 249] on span "Insertar" at bounding box center [498, 251] width 18 height 4
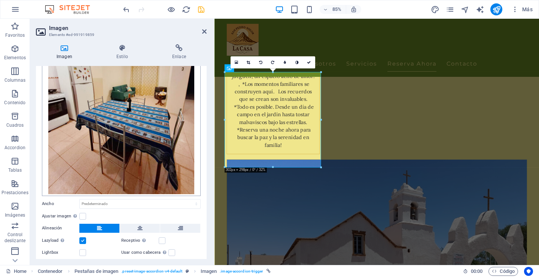
scroll to position [72, 0]
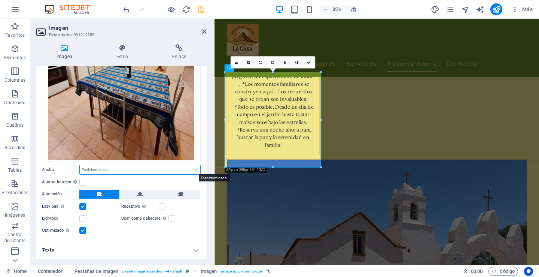
click at [89, 170] on select "Predeterminado automático px rem % em vh vw" at bounding box center [140, 169] width 121 height 9
select select "px"
click at [188, 165] on select "Predeterminado automático px rem % em vh vw" at bounding box center [140, 169] width 121 height 9
type input "302"
click at [84, 180] on label at bounding box center [82, 182] width 7 height 7
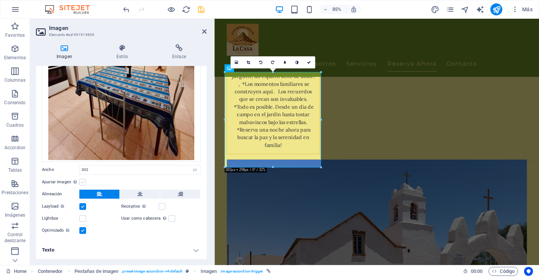
click at [0, 0] on input "Ajustar imagen Ajustar imagen automáticamente a un ancho y alto fijo" at bounding box center [0, 0] width 0 height 0
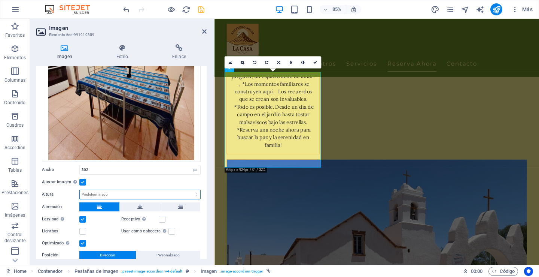
click at [110, 193] on select "Predeterminado automático px" at bounding box center [140, 194] width 121 height 9
select select "px"
click at [188, 190] on select "Predeterminado automático px" at bounding box center [140, 194] width 121 height 9
type input "298"
click at [94, 191] on input "298" at bounding box center [140, 194] width 121 height 9
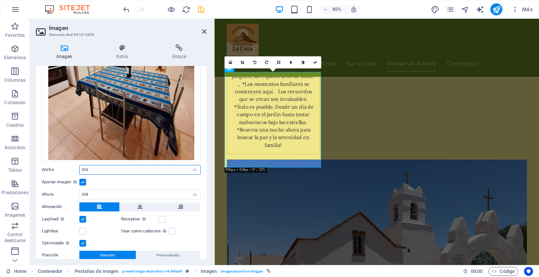
drag, startPoint x: 94, startPoint y: 168, endPoint x: 72, endPoint y: 165, distance: 22.3
click at [72, 165] on div "Ancho 302 Predeterminado automático px rem % em vh vw" at bounding box center [121, 170] width 159 height 10
type input "250"
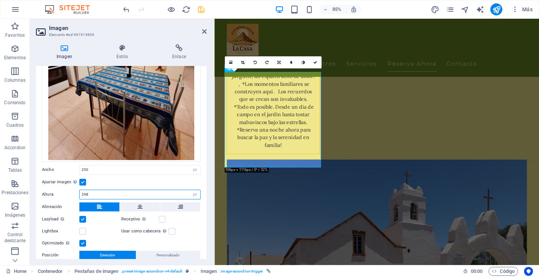
drag, startPoint x: 92, startPoint y: 193, endPoint x: 76, endPoint y: 191, distance: 15.6
click at [76, 191] on div "Altura 298 Predeterminado automático px" at bounding box center [121, 194] width 159 height 10
type input "229"
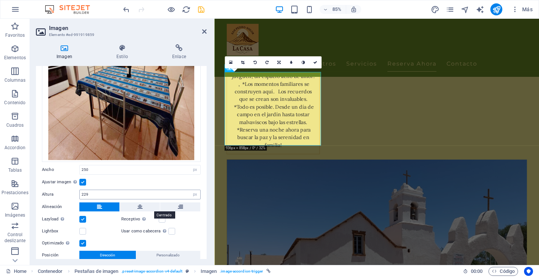
drag, startPoint x: 141, startPoint y: 206, endPoint x: 127, endPoint y: 194, distance: 18.4
click at [141, 206] on icon at bounding box center [139, 206] width 5 height 9
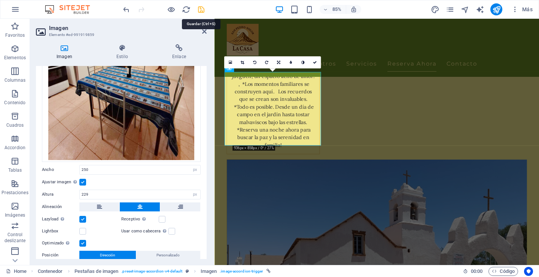
click at [202, 7] on icon "save" at bounding box center [201, 9] width 9 height 9
select select "px"
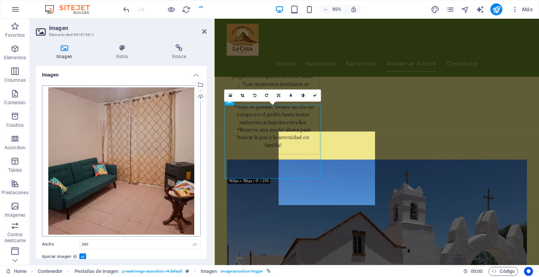
checkbox input "false"
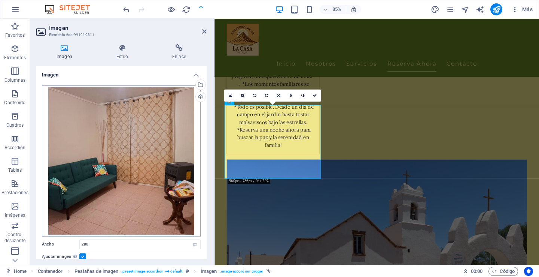
scroll to position [1527, 0]
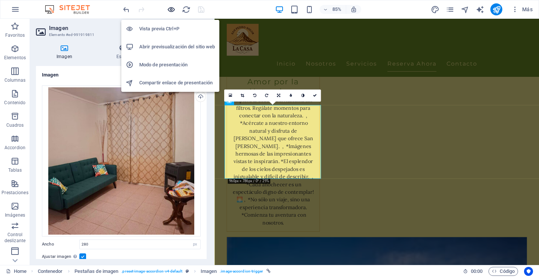
click at [169, 9] on icon "button" at bounding box center [171, 9] width 9 height 9
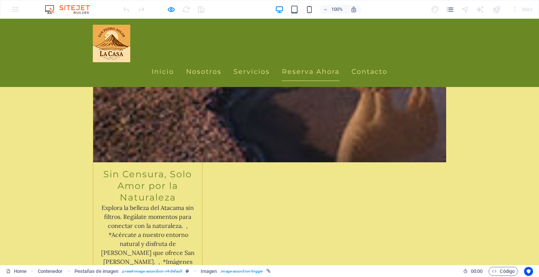
scroll to position [1591, 0]
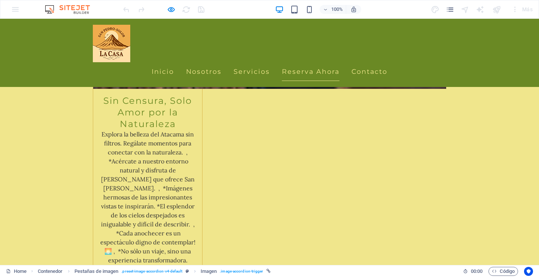
scroll to position [1666, 0]
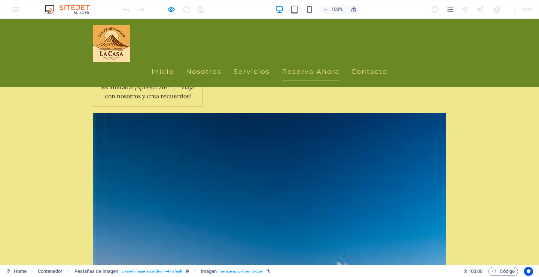
scroll to position [1179, 0]
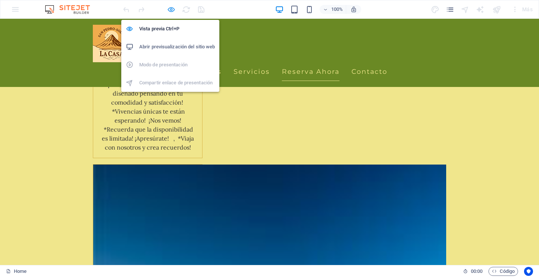
click at [172, 8] on icon "button" at bounding box center [171, 9] width 9 height 9
select select "px"
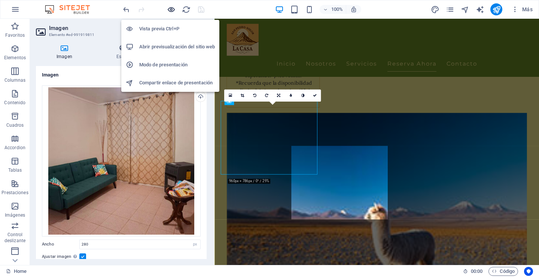
scroll to position [1527, 0]
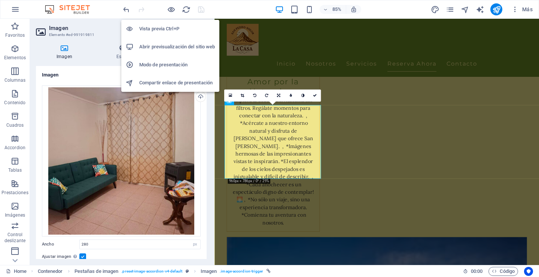
click at [151, 45] on h6 "Abrir previsualización del sitio web" at bounding box center [177, 46] width 76 height 9
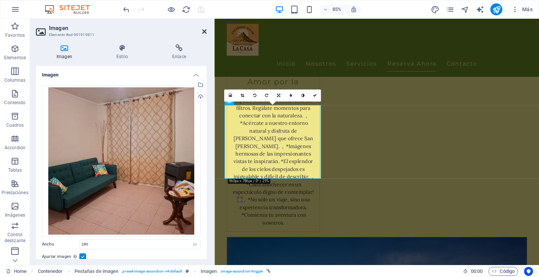
drag, startPoint x: 204, startPoint y: 29, endPoint x: 154, endPoint y: 61, distance: 59.9
click at [204, 29] on icon at bounding box center [204, 31] width 4 height 6
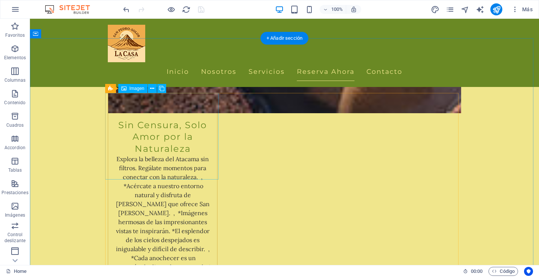
scroll to position [1586, 0]
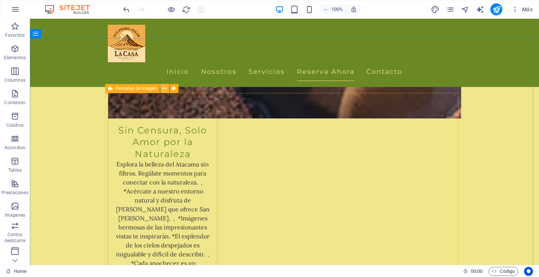
click at [164, 89] on icon at bounding box center [165, 89] width 4 height 8
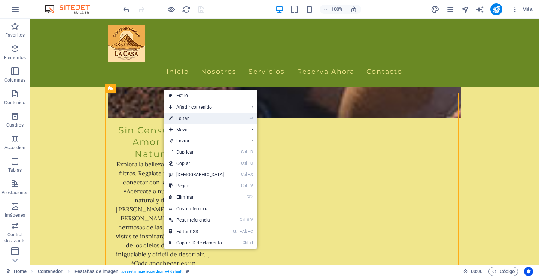
click at [182, 118] on link "⏎ Editar" at bounding box center [196, 118] width 64 height 11
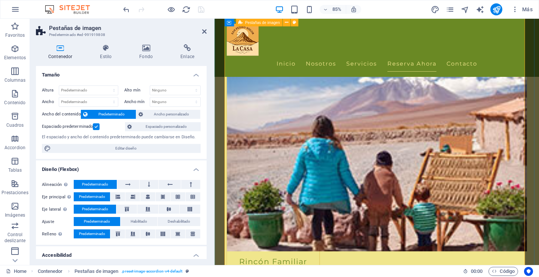
scroll to position [1789, 0]
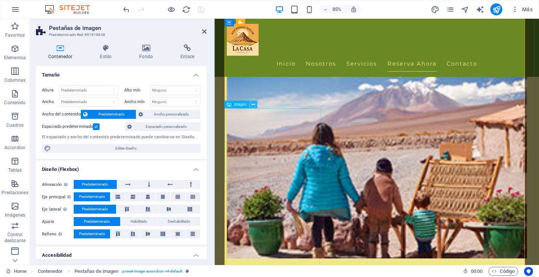
click at [254, 106] on icon at bounding box center [253, 104] width 3 height 7
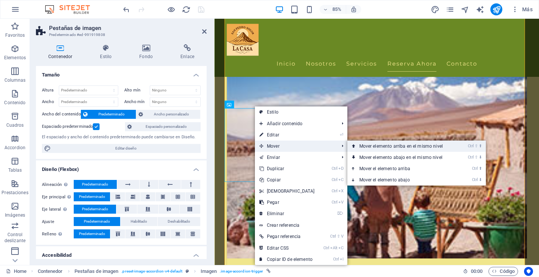
click at [388, 144] on link "Ctrl ⇧ ⬆ Mover elemento arriba en el mismo nivel" at bounding box center [403, 145] width 110 height 11
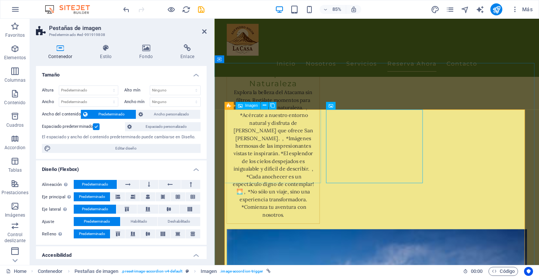
scroll to position [1515, 0]
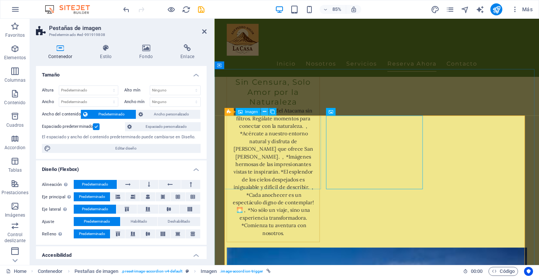
click at [265, 112] on icon at bounding box center [264, 111] width 3 height 7
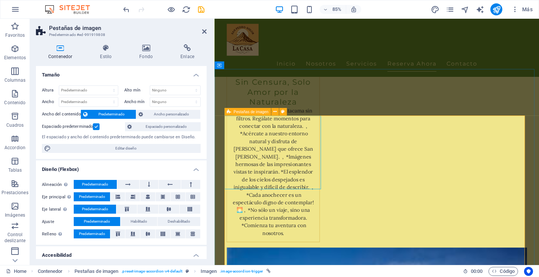
click at [254, 112] on span "Pestañas de imagen" at bounding box center [251, 112] width 35 height 4
click at [276, 113] on icon at bounding box center [274, 111] width 3 height 7
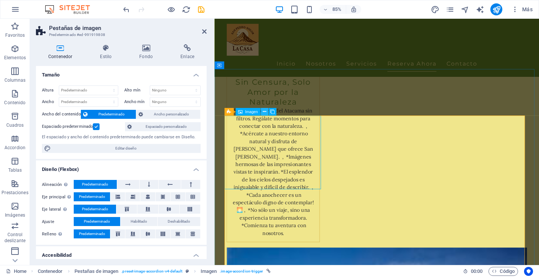
click at [264, 112] on icon at bounding box center [264, 111] width 3 height 7
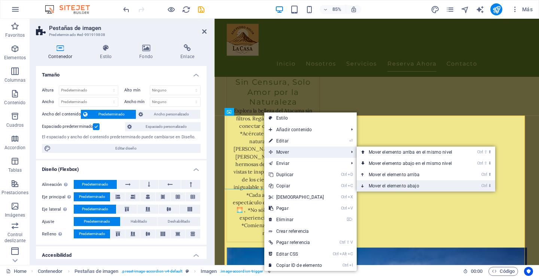
click at [373, 184] on link "Ctrl ⬇ Mover el elemento abajo" at bounding box center [412, 185] width 110 height 11
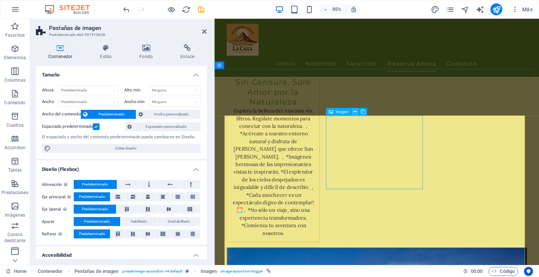
click at [354, 112] on icon at bounding box center [355, 111] width 3 height 7
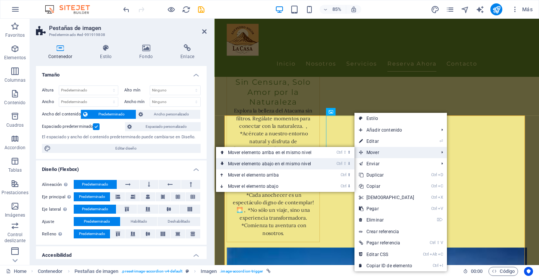
click at [292, 163] on link "Ctrl ⇧ ⬇ Mover elemento abajo en el mismo nivel" at bounding box center [271, 163] width 110 height 11
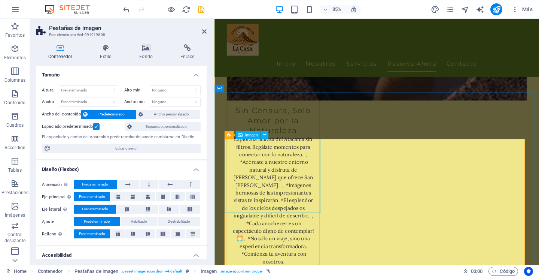
scroll to position [1477, 0]
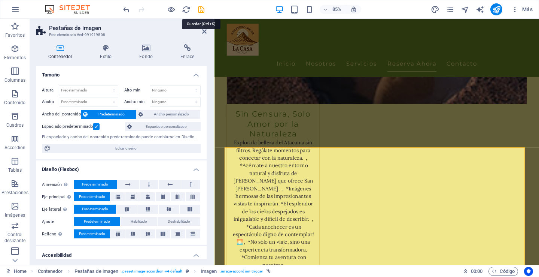
click at [202, 10] on icon "save" at bounding box center [201, 9] width 9 height 9
checkbox input "false"
select select "px"
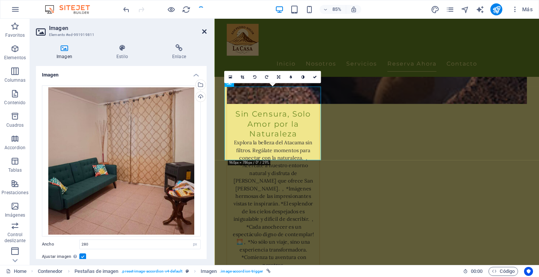
scroll to position [1779, 0]
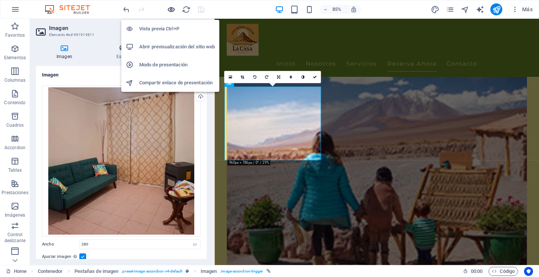
click at [172, 9] on icon "button" at bounding box center [171, 9] width 9 height 9
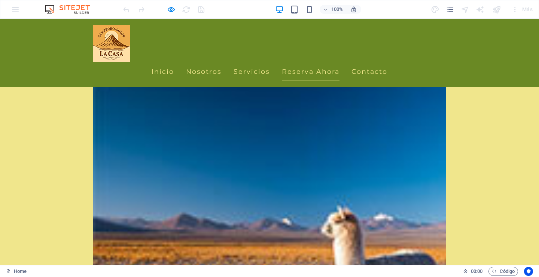
scroll to position [1297, 0]
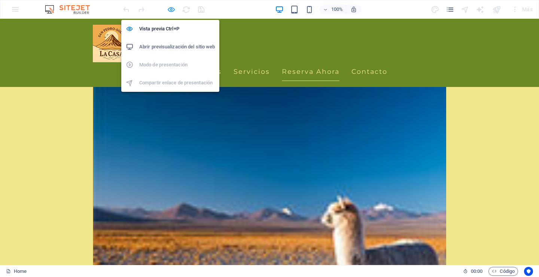
click at [172, 10] on icon "button" at bounding box center [171, 9] width 9 height 9
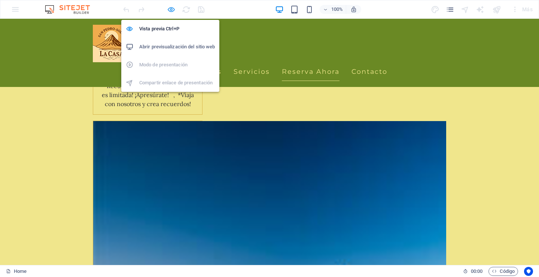
select select "px"
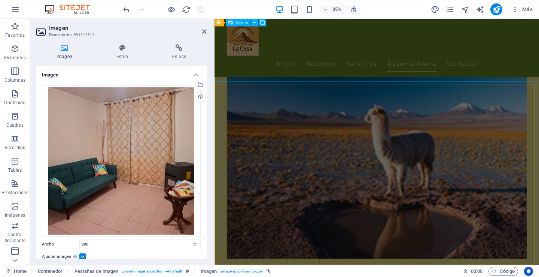
scroll to position [1270, 0]
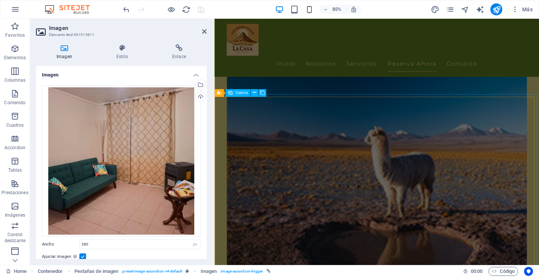
select select "px"
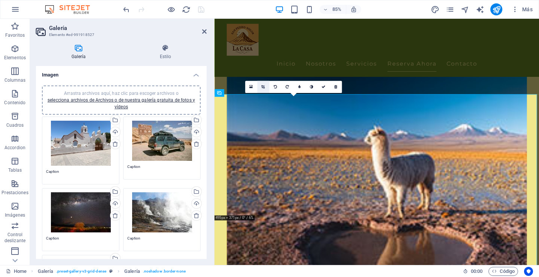
click at [263, 86] on icon at bounding box center [262, 87] width 3 height 4
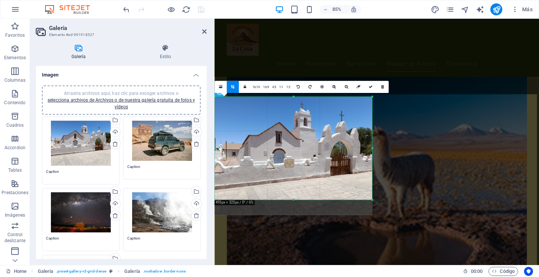
drag, startPoint x: 294, startPoint y: 214, endPoint x: 292, endPoint y: 196, distance: 18.1
click at [292, 196] on div "180 170 160 150 140 130 120 110 100 90 80 70 60 50 40 30 20 10 0 -10 -20 -30 -4…" at bounding box center [294, 148] width 158 height 103
drag, startPoint x: 369, startPoint y: 86, endPoint x: 152, endPoint y: 112, distance: 218.0
click at [369, 86] on icon at bounding box center [370, 87] width 4 height 4
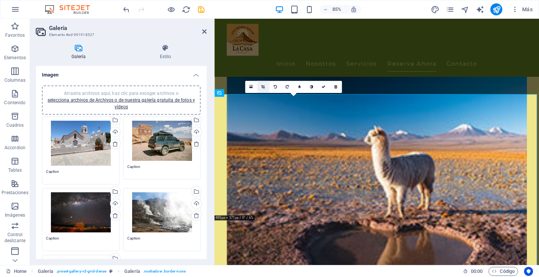
click at [263, 87] on icon at bounding box center [262, 87] width 3 height 4
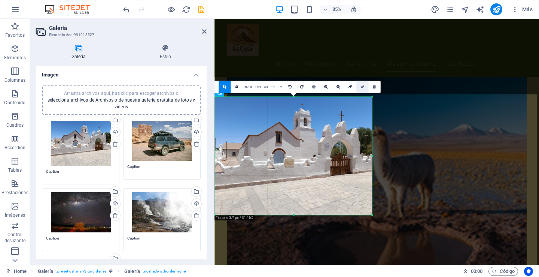
click at [360, 86] on icon at bounding box center [362, 87] width 4 height 4
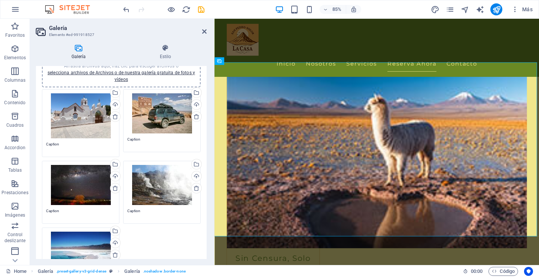
scroll to position [75, 0]
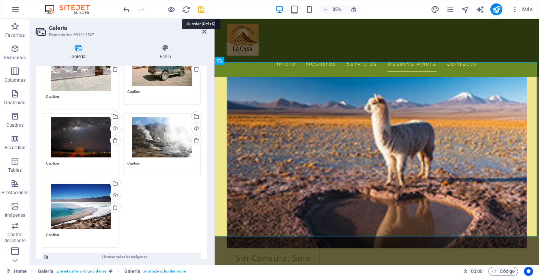
click at [201, 10] on icon "save" at bounding box center [201, 9] width 9 height 9
checkbox input "false"
select select "px"
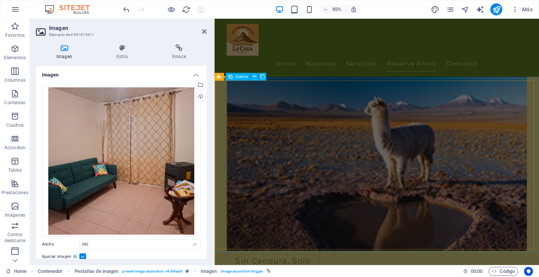
scroll to position [1332, 0]
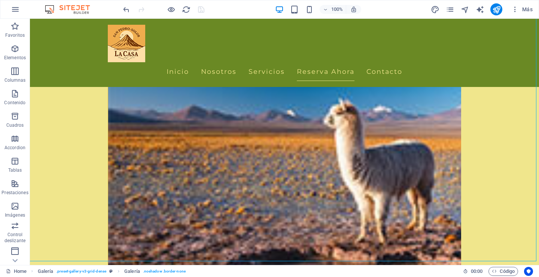
scroll to position [1366, 0]
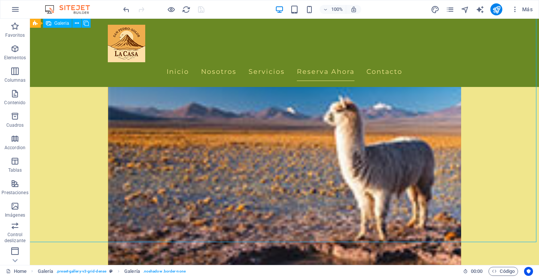
select select "px"
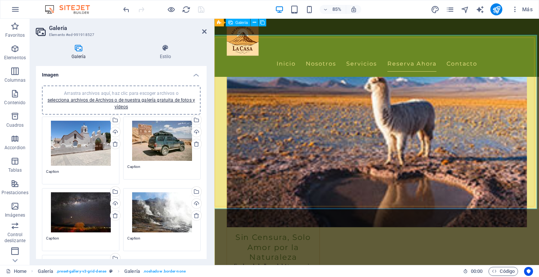
scroll to position [1332, 0]
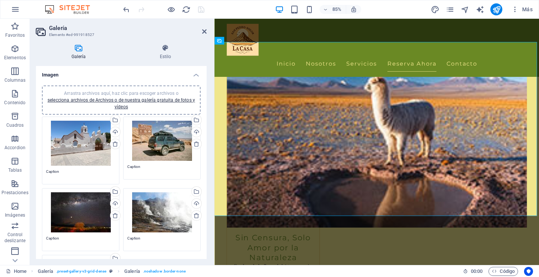
click at [78, 52] on h4 "Galería" at bounding box center [80, 52] width 88 height 16
click at [166, 52] on h4 "Estilo" at bounding box center [165, 52] width 82 height 16
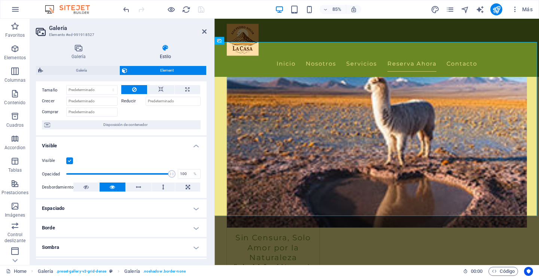
scroll to position [37, 0]
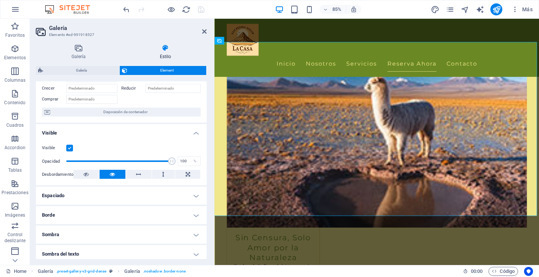
drag, startPoint x: 195, startPoint y: 195, endPoint x: 189, endPoint y: 195, distance: 6.4
click at [194, 195] on h4 "Espaciado" at bounding box center [121, 195] width 171 height 18
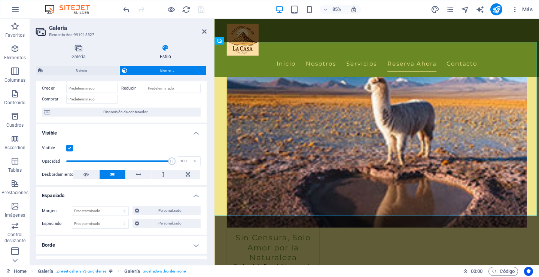
scroll to position [75, 0]
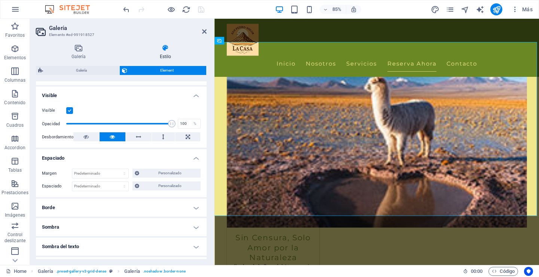
click at [167, 54] on h4 "Estilo" at bounding box center [165, 52] width 82 height 16
click at [84, 50] on icon at bounding box center [78, 47] width 85 height 7
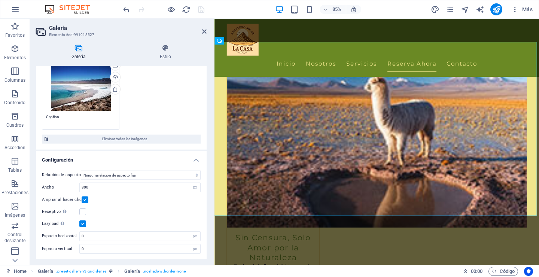
scroll to position [194, 0]
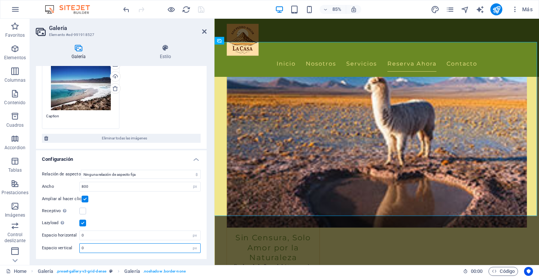
click at [110, 250] on input "0" at bounding box center [140, 247] width 121 height 9
click at [107, 236] on input "0" at bounding box center [140, 235] width 121 height 9
drag, startPoint x: 100, startPoint y: 234, endPoint x: 72, endPoint y: 231, distance: 28.7
click at [72, 231] on div "Espacio horizontal 0 px" at bounding box center [121, 235] width 159 height 10
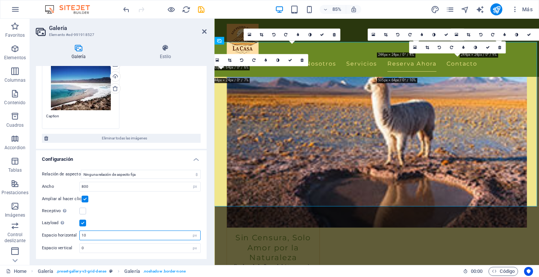
drag, startPoint x: 91, startPoint y: 236, endPoint x: 78, endPoint y: 234, distance: 13.2
click at [78, 234] on div "Espacio horizontal 10 px" at bounding box center [121, 235] width 159 height 10
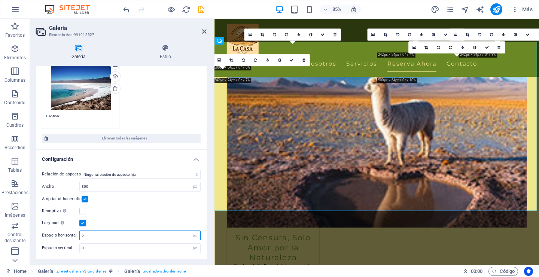
drag, startPoint x: 88, startPoint y: 234, endPoint x: 78, endPoint y: 234, distance: 10.5
click at [78, 234] on div "Espacio horizontal 5 px" at bounding box center [121, 235] width 159 height 10
type input "0"
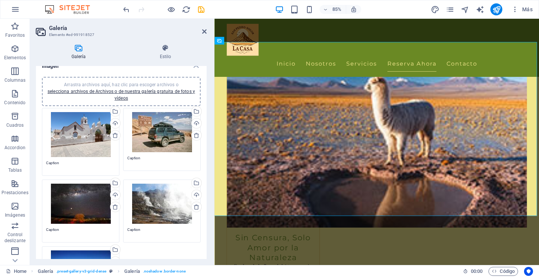
scroll to position [0, 0]
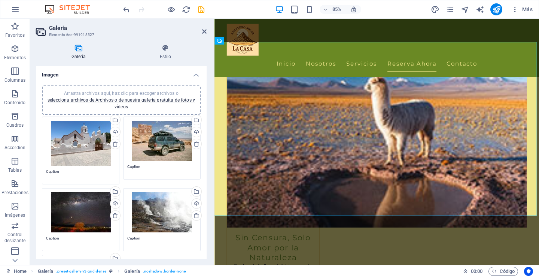
click at [79, 149] on div "Arrastra archivos aquí, haz clic para escoger archivos o selecciona archivos de…" at bounding box center [80, 143] width 69 height 45
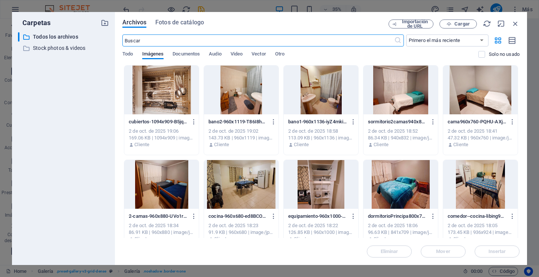
scroll to position [1323, 0]
drag, startPoint x: 515, startPoint y: 22, endPoint x: 227, endPoint y: 52, distance: 289.5
click at [515, 22] on icon "button" at bounding box center [516, 23] width 8 height 8
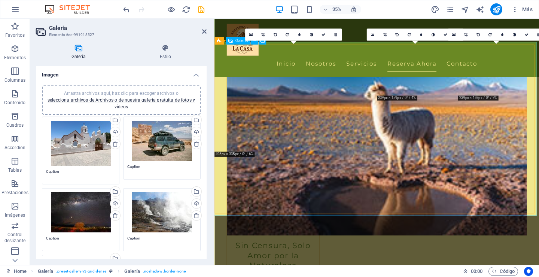
scroll to position [1332, 0]
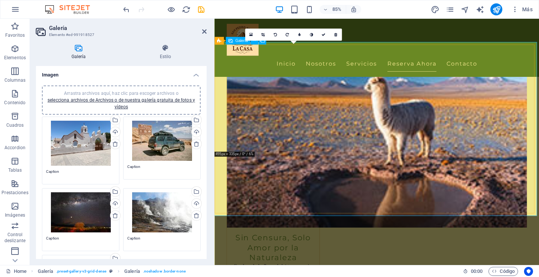
click at [251, 34] on icon at bounding box center [250, 34] width 3 height 4
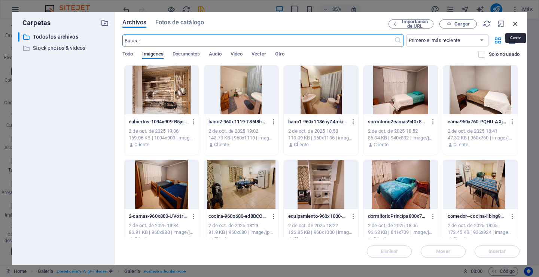
click at [513, 23] on icon "button" at bounding box center [516, 23] width 8 height 8
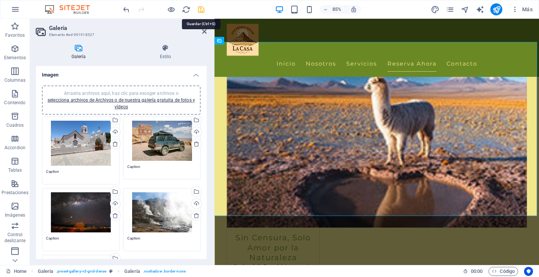
click at [200, 10] on icon "save" at bounding box center [201, 9] width 9 height 9
checkbox input "false"
select select "px"
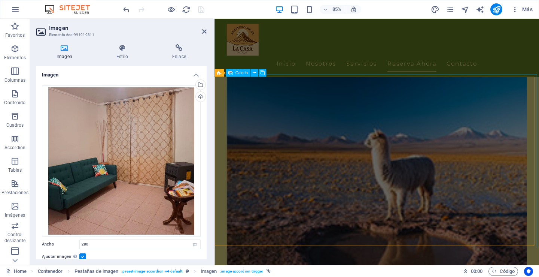
scroll to position [1219, 0]
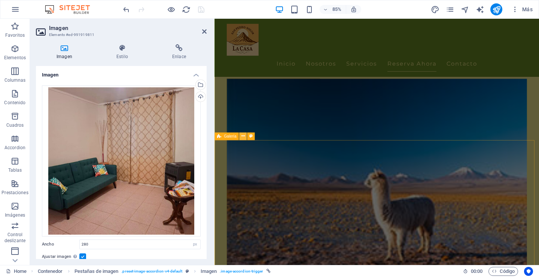
click at [242, 135] on icon at bounding box center [242, 136] width 3 height 7
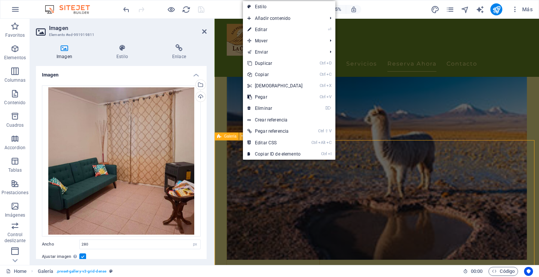
scroll to position [1179, 0]
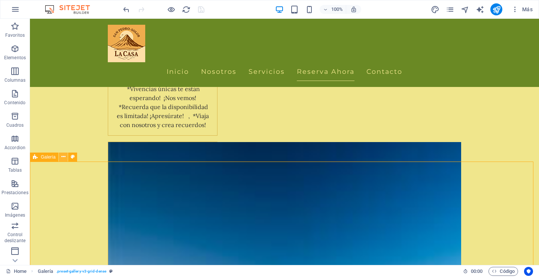
click at [63, 157] on icon at bounding box center [63, 157] width 4 height 8
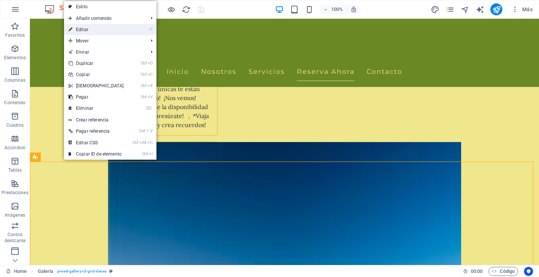
click at [86, 30] on link "⏎ Editar" at bounding box center [96, 29] width 64 height 11
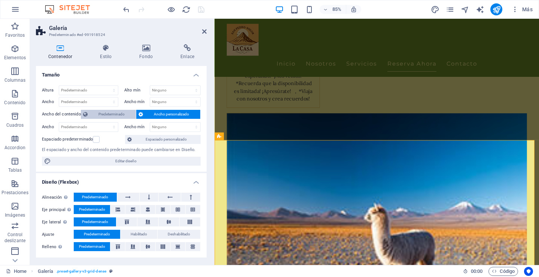
scroll to position [1219, 0]
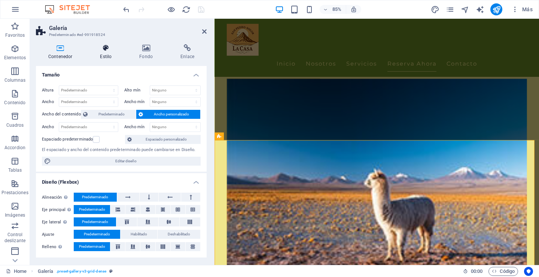
click at [105, 49] on icon at bounding box center [106, 47] width 36 height 7
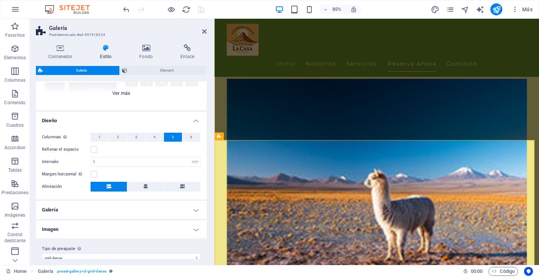
scroll to position [106, 0]
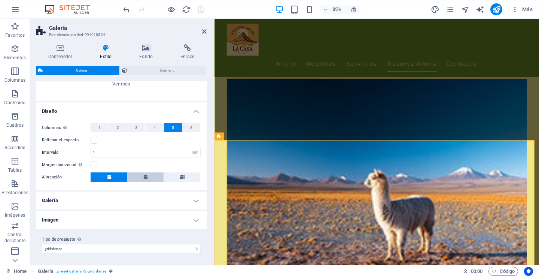
click at [147, 174] on button at bounding box center [145, 177] width 36 height 10
click at [110, 177] on icon at bounding box center [109, 177] width 4 height 4
drag, startPoint x: 109, startPoint y: 152, endPoint x: 89, endPoint y: 152, distance: 19.5
click at [89, 152] on div "Intervalo 1 px rem % vh vw" at bounding box center [121, 153] width 159 height 10
drag, startPoint x: 104, startPoint y: 151, endPoint x: 79, endPoint y: 151, distance: 25.8
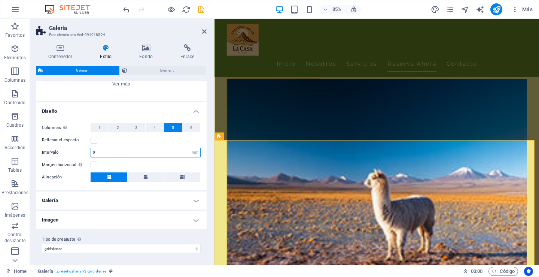
click at [79, 151] on div "Intervalo 0 px rem % vh vw" at bounding box center [121, 153] width 159 height 10
click at [94, 139] on label at bounding box center [94, 140] width 7 height 7
click at [0, 0] on input "Rellenar el espacio" at bounding box center [0, 0] width 0 height 0
click at [94, 139] on label at bounding box center [94, 140] width 7 height 7
click at [0, 0] on input "Rellenar el espacio" at bounding box center [0, 0] width 0 height 0
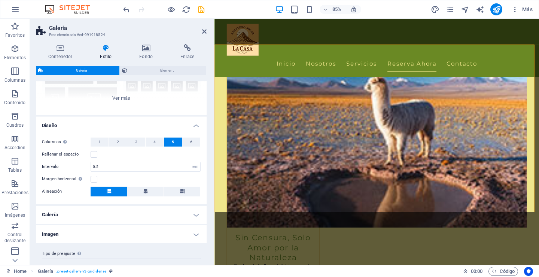
scroll to position [31, 0]
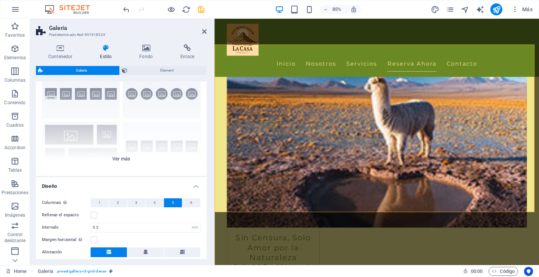
click at [118, 158] on div "Leyendas Círculo Collage Predeterminado Cuadrícula Cuadrícula despla..." at bounding box center [121, 119] width 171 height 112
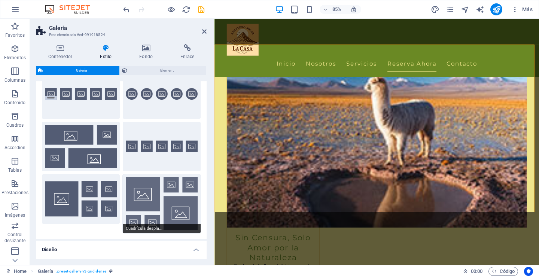
click at [151, 195] on button "Cuadrícula despla..." at bounding box center [162, 203] width 78 height 59
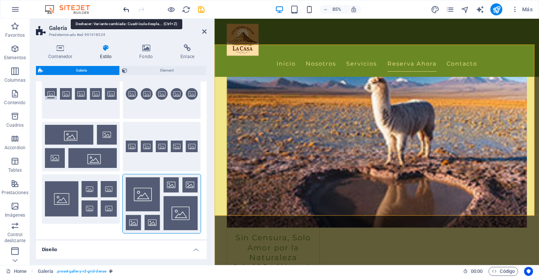
click at [126, 8] on icon "undo" at bounding box center [126, 9] width 9 height 9
type input "0.5"
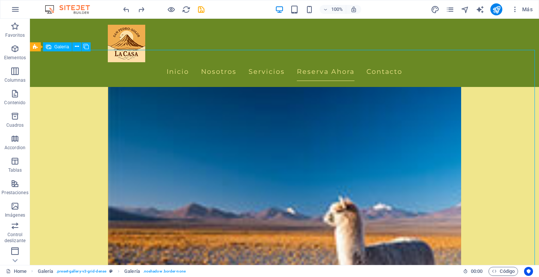
scroll to position [1254, 0]
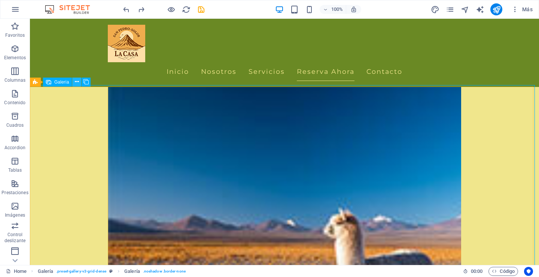
click at [75, 81] on icon at bounding box center [77, 82] width 4 height 8
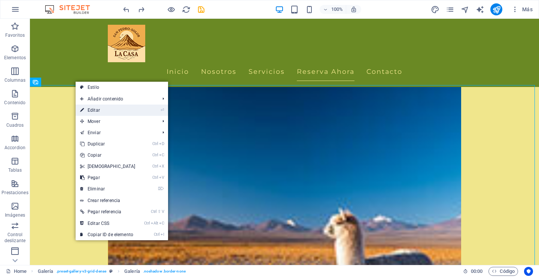
click at [95, 110] on link "⏎ Editar" at bounding box center [108, 109] width 64 height 11
select select "px"
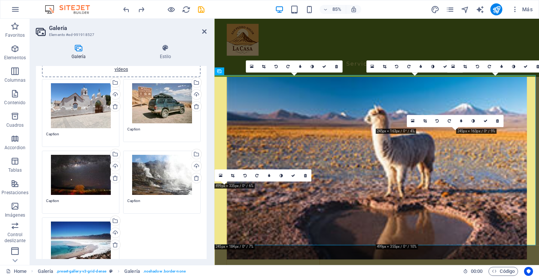
scroll to position [0, 0]
